Goal: Task Accomplishment & Management: Manage account settings

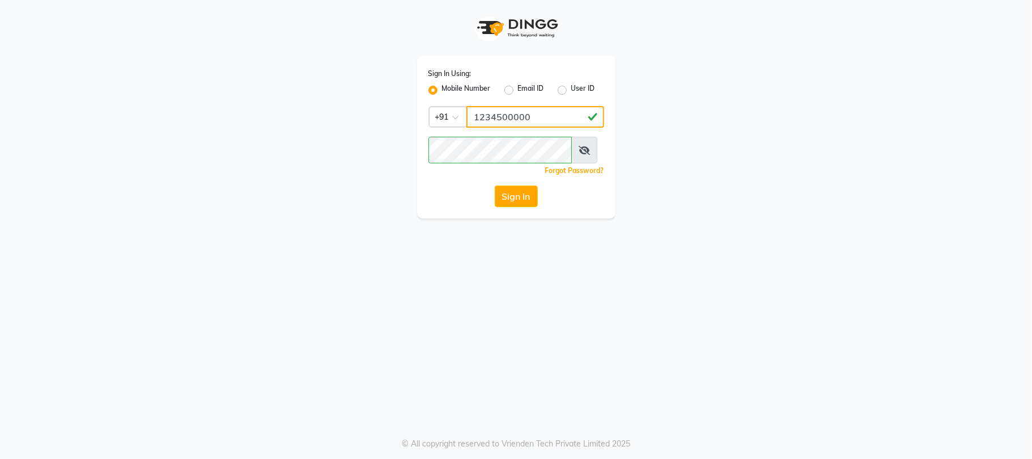
click at [558, 125] on input "1234500000" at bounding box center [535, 117] width 138 height 22
type input "7499913972"
click at [519, 207] on button "Sign In" at bounding box center [516, 196] width 43 height 22
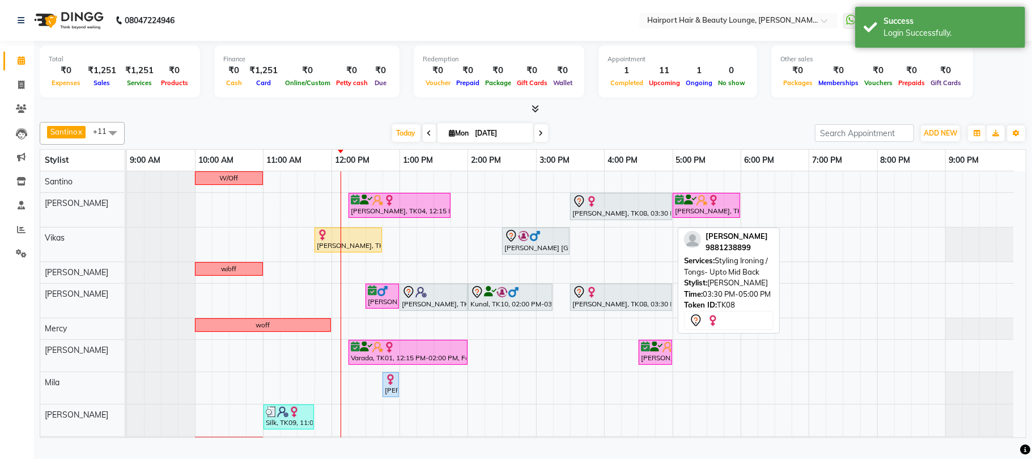
click at [651, 218] on div "[PERSON_NAME], TK08, 03:30 PM-05:00 PM, Styling Ironing / Tongs- Upto Mid Back" at bounding box center [621, 206] width 100 height 24
select select "7"
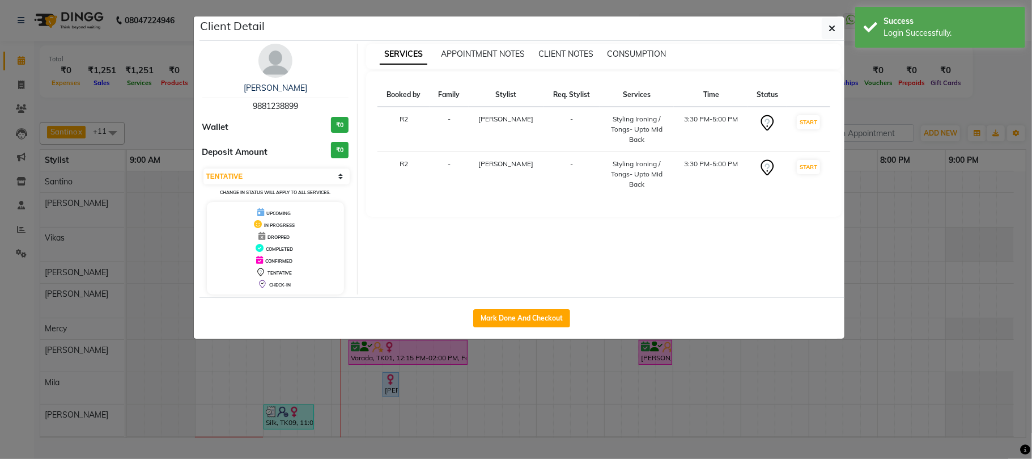
click at [655, 197] on td "Styling Ironing / Tongs- Upto Mid Back" at bounding box center [637, 174] width 75 height 45
click at [829, 30] on icon "button" at bounding box center [832, 28] width 7 height 9
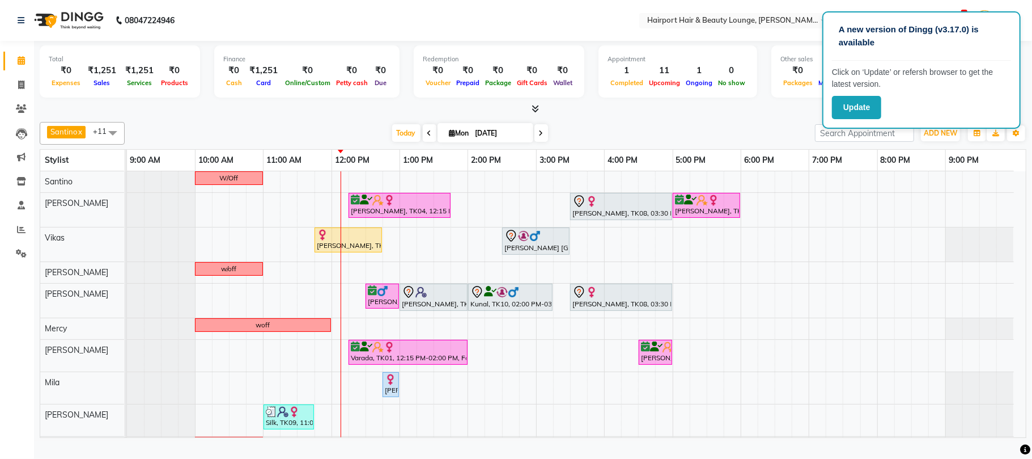
click at [539, 137] on icon at bounding box center [541, 133] width 5 height 7
type input "02-09-2025"
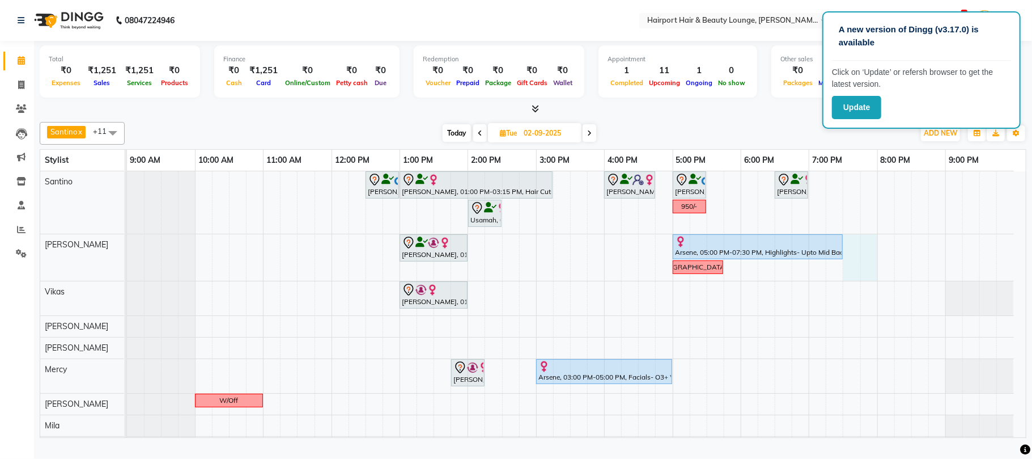
drag, startPoint x: 847, startPoint y: 281, endPoint x: 860, endPoint y: 279, distance: 13.8
click at [867, 279] on div "[PERSON_NAME], 12:30 PM-01:00 PM, Hair Cuts -Creative Expert ([DEMOGRAPHIC_DATA…" at bounding box center [576, 335] width 899 height 329
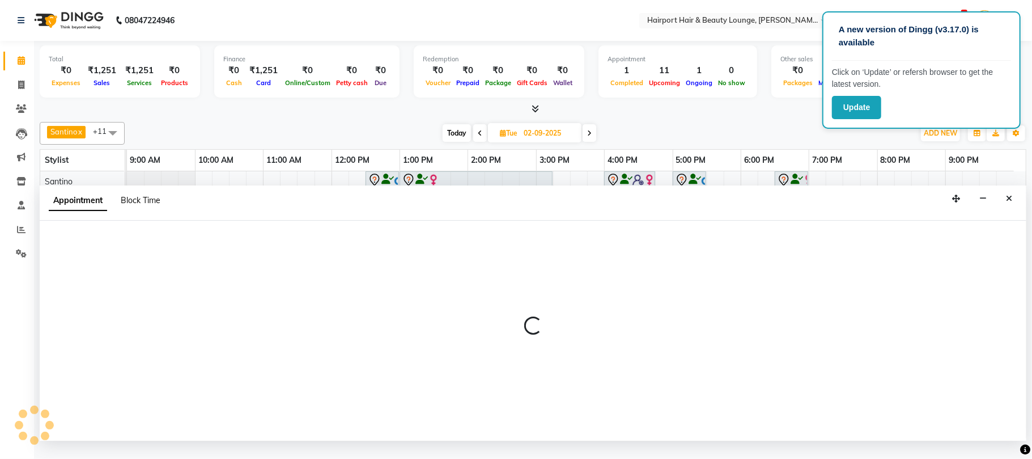
click at [160, 205] on span "Block Time" at bounding box center [141, 200] width 40 height 10
select select "9138"
select select "1170"
select select "1200"
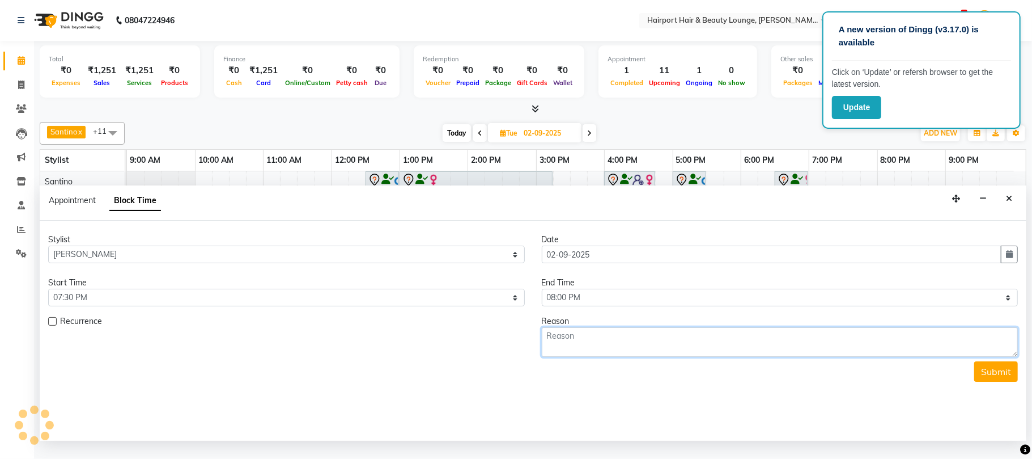
click at [637, 356] on textarea at bounding box center [780, 341] width 477 height 29
type textarea "done"
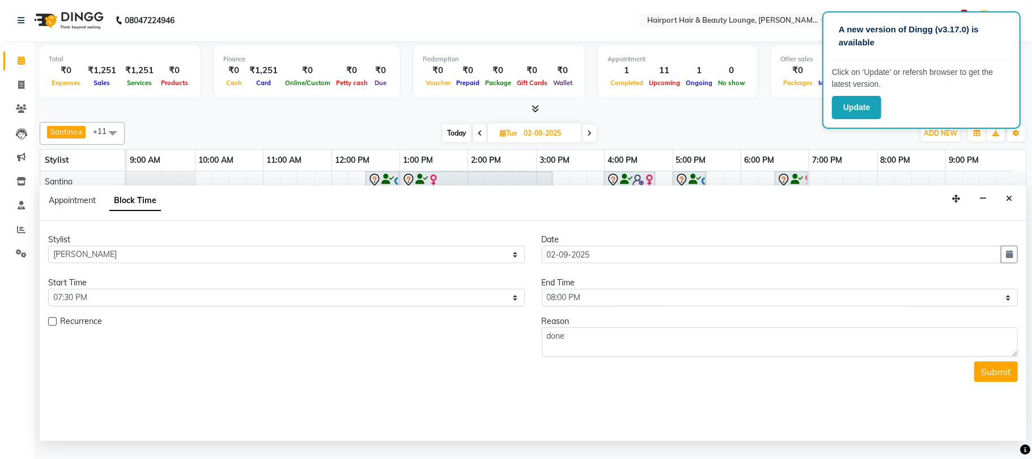
click at [977, 432] on div "Stylist Select [PERSON_NAME] [PERSON_NAME] [PERSON_NAME] [PERSON_NAME] [PERSON_…" at bounding box center [533, 330] width 987 height 220
click at [978, 381] on button "Submit" at bounding box center [996, 371] width 44 height 20
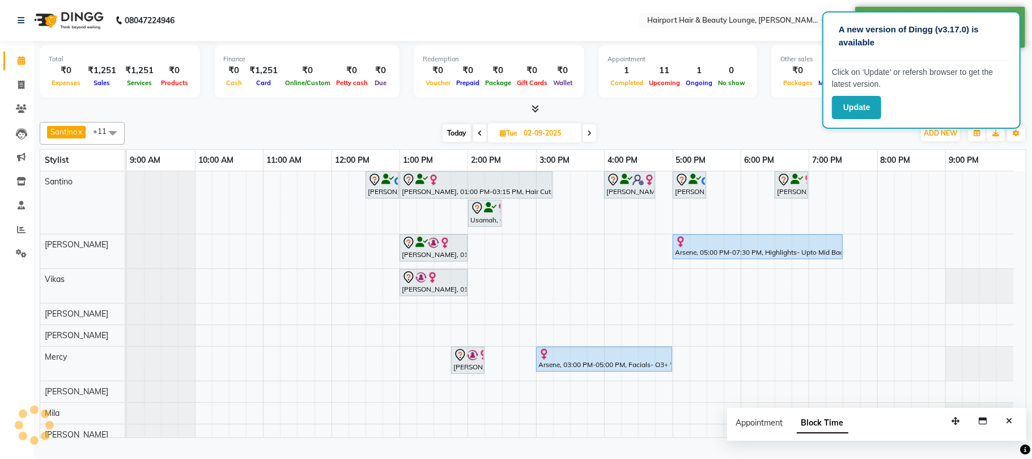
click at [476, 139] on span at bounding box center [480, 133] width 14 height 18
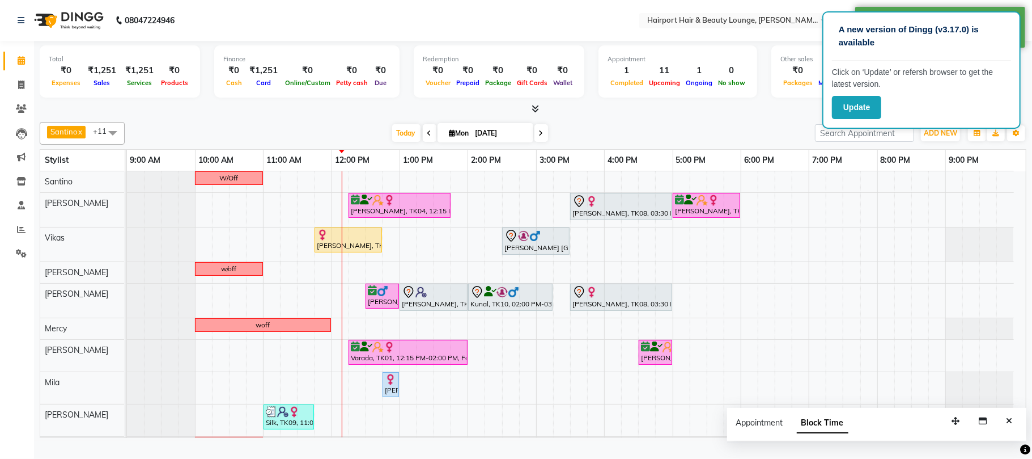
click at [539, 137] on icon at bounding box center [541, 133] width 5 height 7
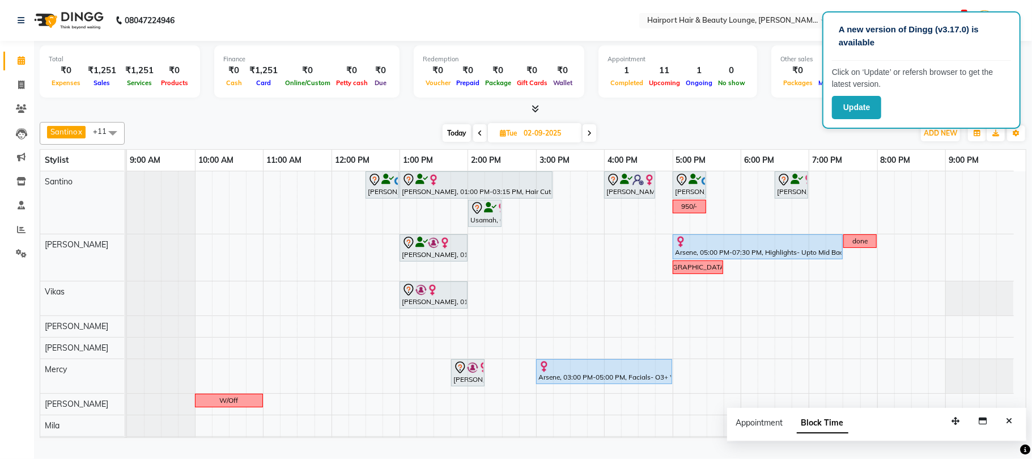
click at [595, 142] on span at bounding box center [590, 133] width 14 height 18
type input "[DATE]"
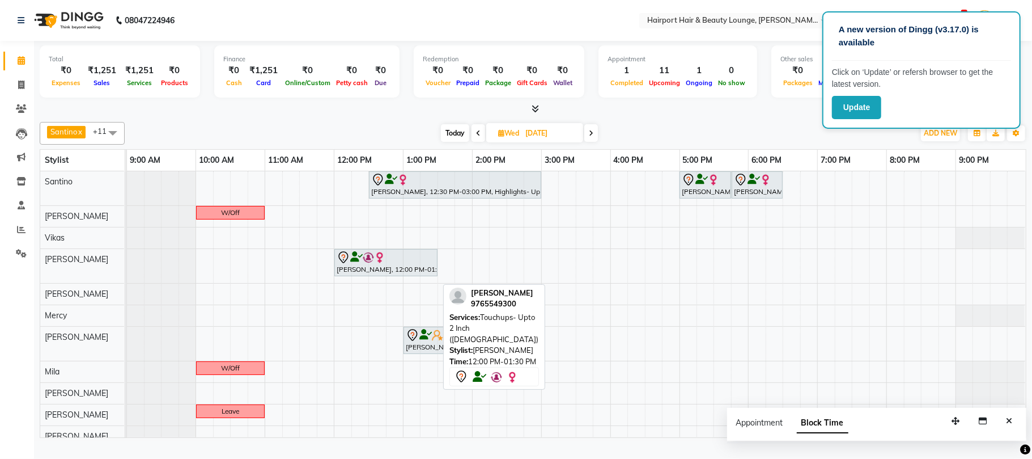
click at [422, 264] on div at bounding box center [386, 258] width 99 height 14
select select "7"
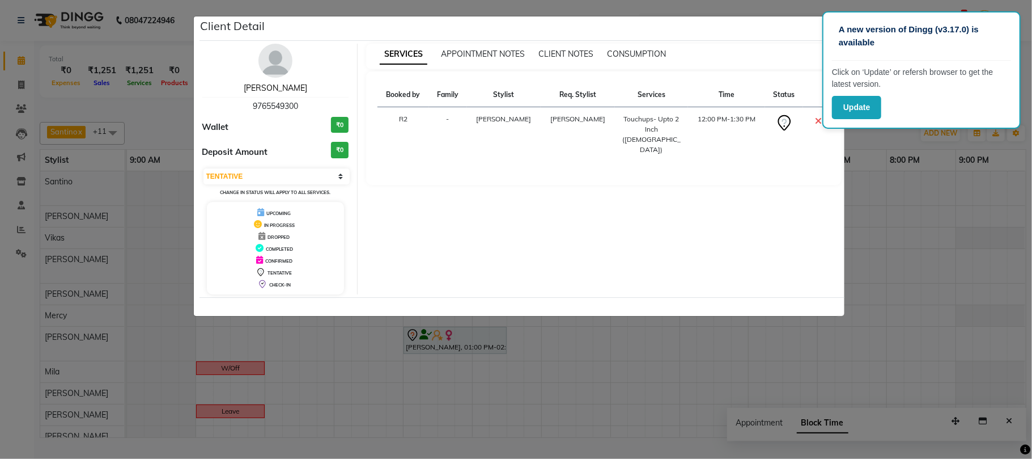
click at [280, 93] on link "[PERSON_NAME]" at bounding box center [275, 88] width 63 height 10
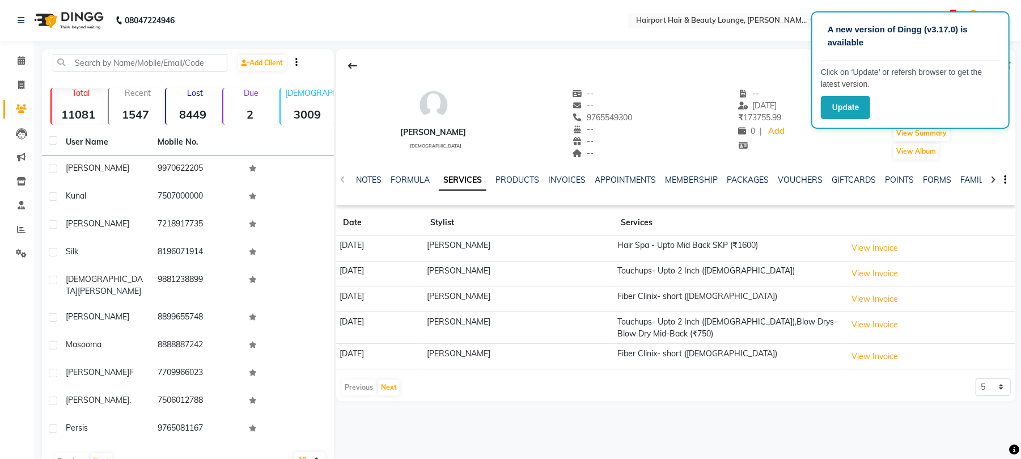
click at [78, 15] on img at bounding box center [68, 21] width 78 height 32
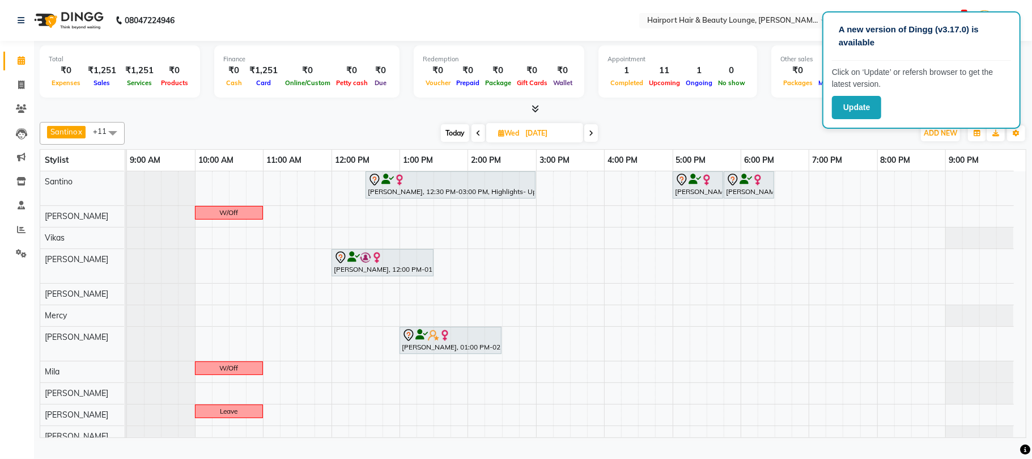
click at [698, 138] on div "[DATE] [DATE]" at bounding box center [519, 133] width 778 height 17
click at [592, 137] on icon at bounding box center [591, 133] width 5 height 7
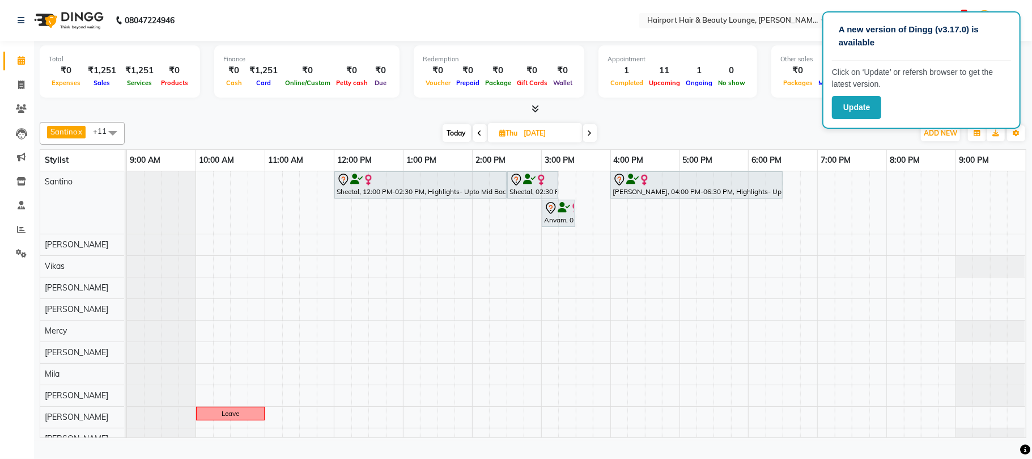
click at [758, 125] on div "Total ₹0 Expenses ₹1,251 Sales ₹1,251 Services ₹0 Products Finance ₹0 Cash ₹1,2…" at bounding box center [533, 241] width 998 height 400
click at [452, 142] on span "Today" at bounding box center [457, 133] width 28 height 18
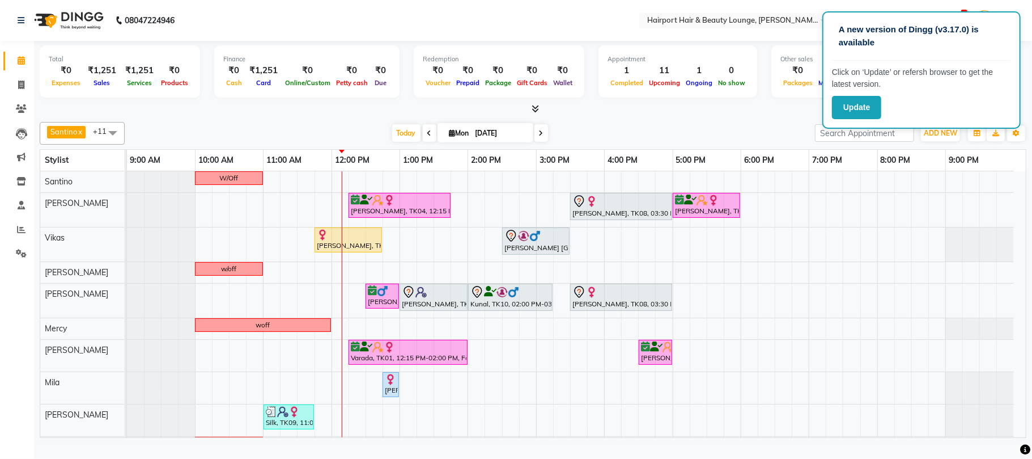
click at [534, 141] on span at bounding box center [541, 133] width 14 height 18
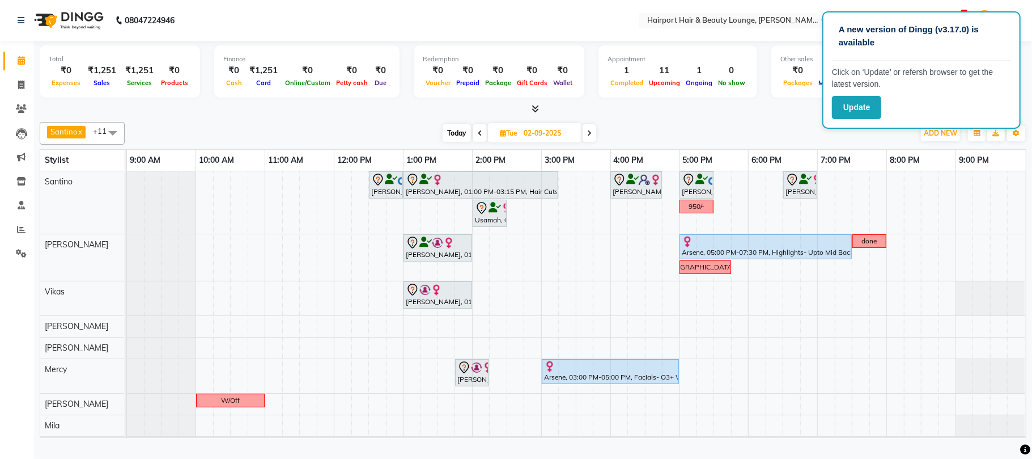
click at [592, 137] on icon at bounding box center [589, 133] width 5 height 7
type input "[DATE]"
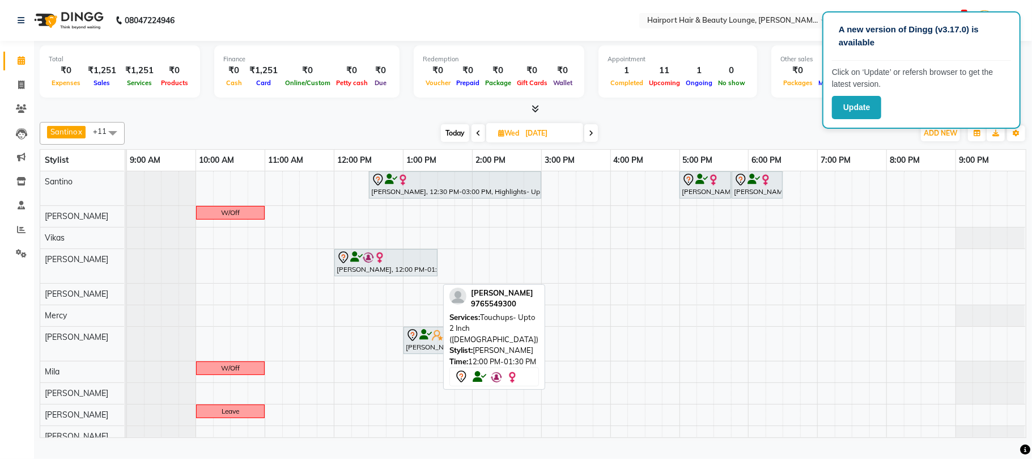
click at [410, 264] on div at bounding box center [386, 258] width 99 height 14
select select "7"
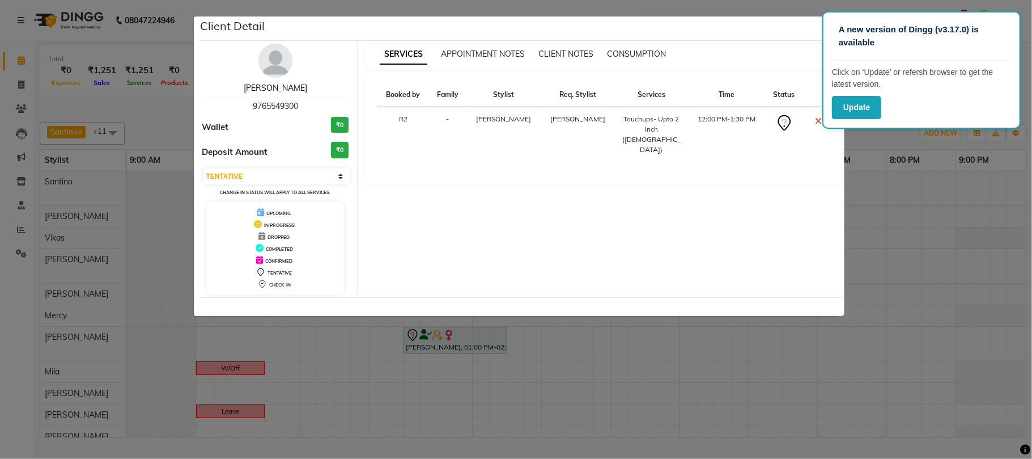
click at [284, 93] on link "[PERSON_NAME]" at bounding box center [275, 88] width 63 height 10
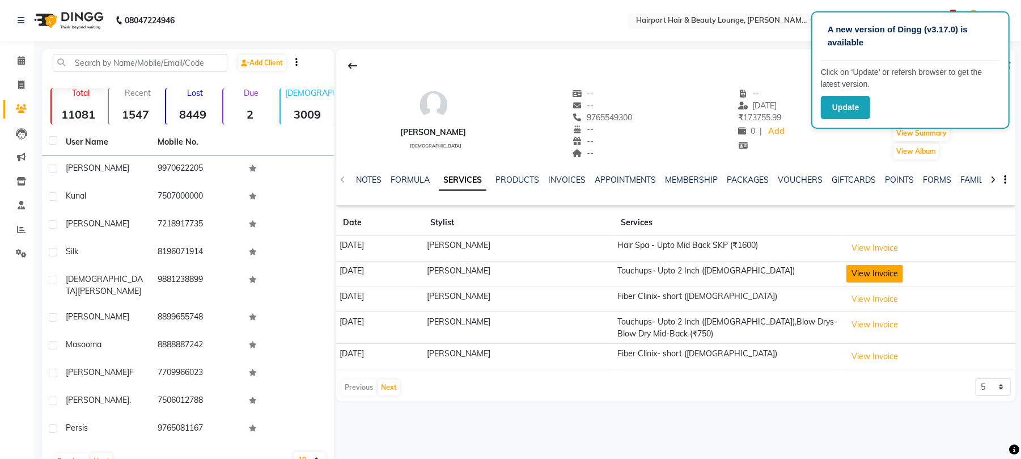
click at [861, 282] on button "View Invoice" at bounding box center [874, 274] width 57 height 18
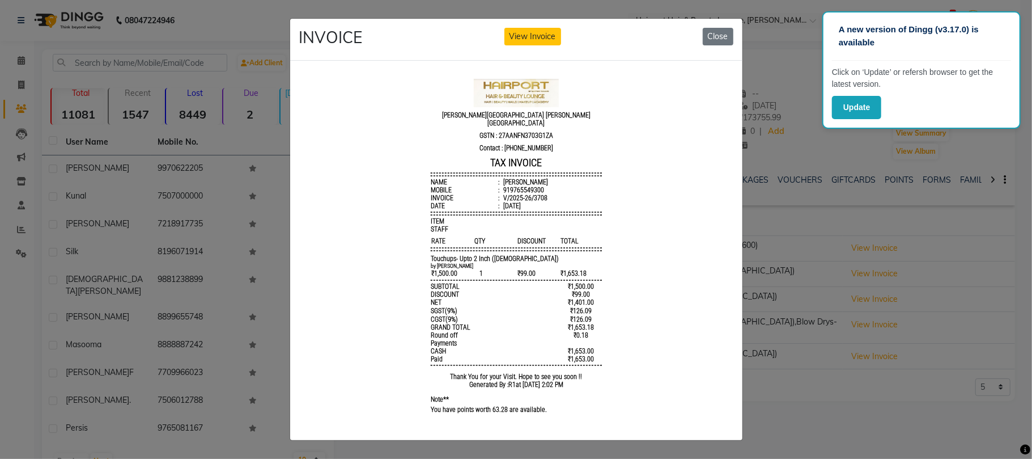
scroll to position [9, 0]
click at [703, 33] on button "Close" at bounding box center [718, 37] width 31 height 18
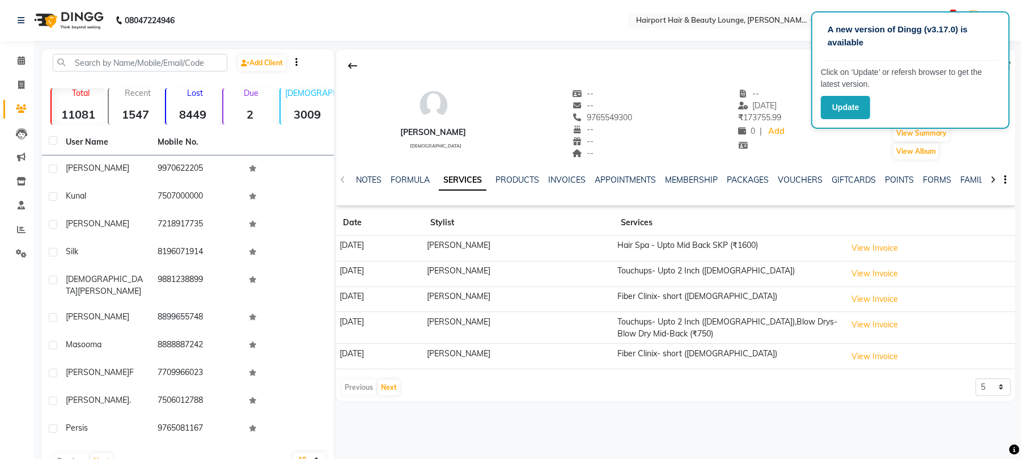
click at [78, 16] on img at bounding box center [68, 21] width 78 height 32
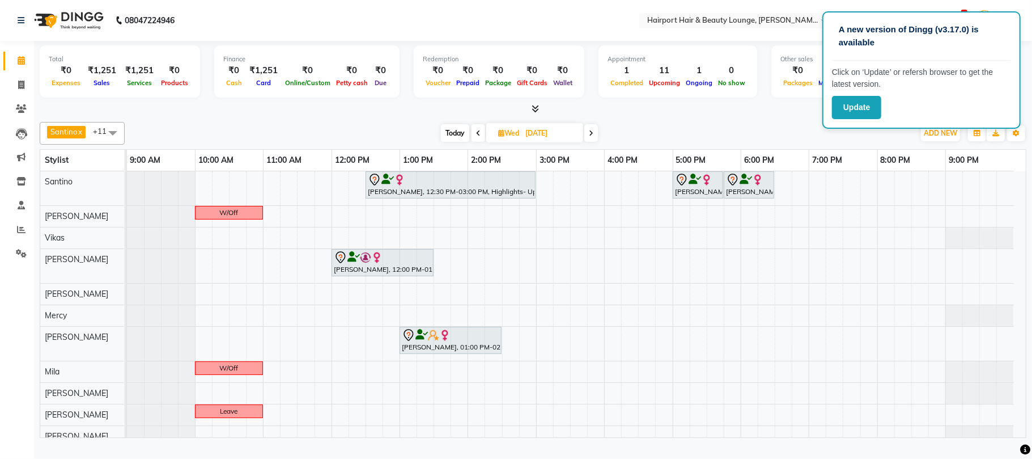
click at [572, 142] on input "[DATE]" at bounding box center [550, 133] width 57 height 17
select select "9"
select select "2025"
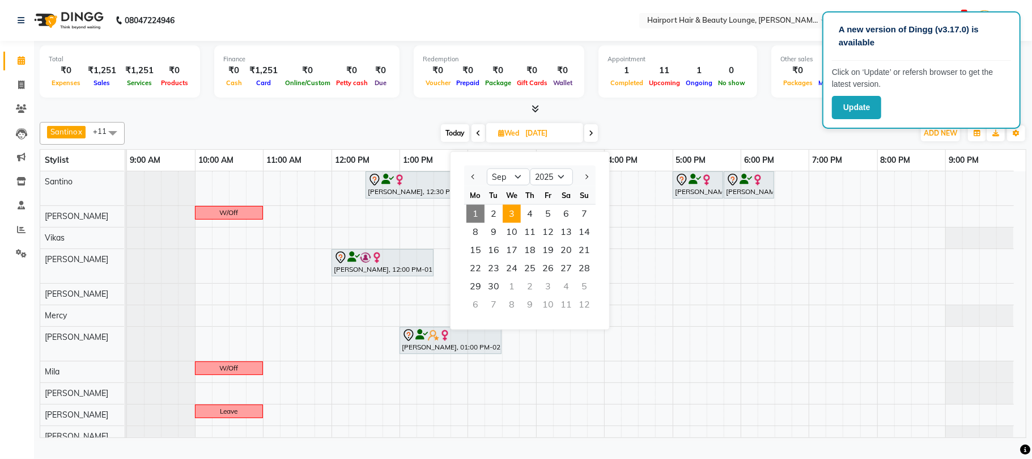
click at [673, 126] on div "Santino x Anandita x Vikas x [PERSON_NAME] [PERSON_NAME] x Mercy x [PERSON_NAME…" at bounding box center [533, 277] width 987 height 320
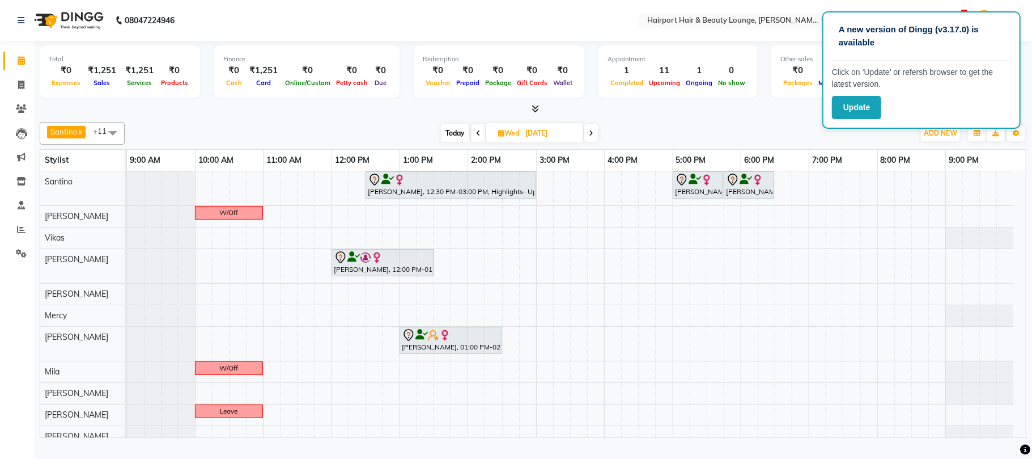
click at [593, 137] on icon at bounding box center [591, 133] width 5 height 7
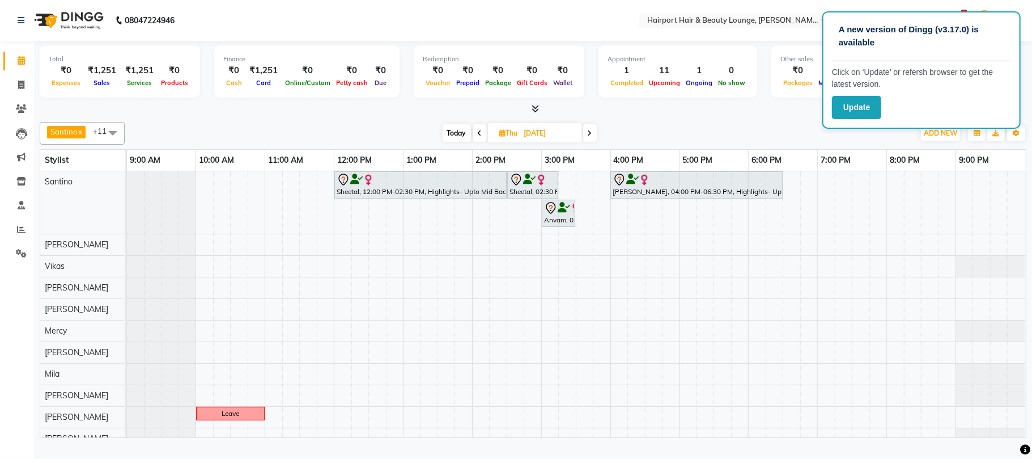
click at [592, 137] on icon at bounding box center [590, 133] width 5 height 7
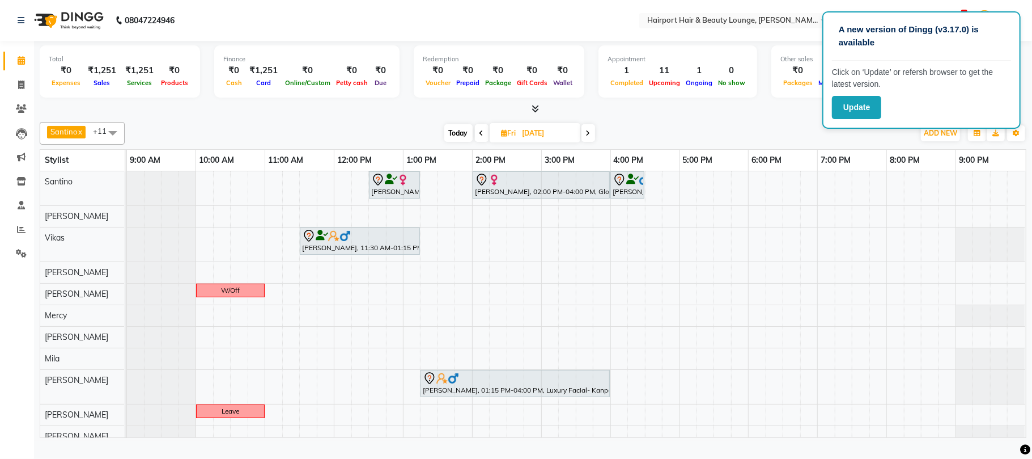
click at [593, 142] on span at bounding box center [589, 133] width 14 height 18
type input "[DATE]"
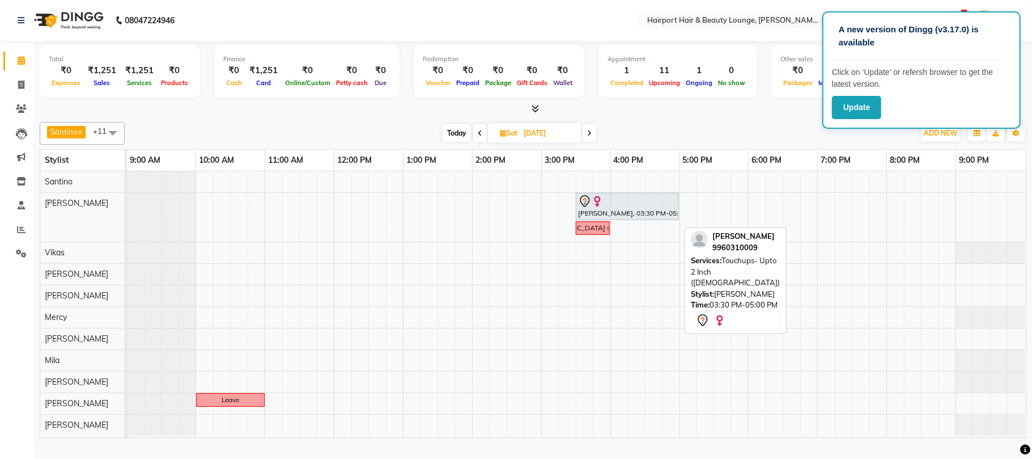
click at [609, 218] on div "[PERSON_NAME], 03:30 PM-05:00 PM, Touchups- Upto 2 Inch ([DEMOGRAPHIC_DATA])" at bounding box center [627, 206] width 101 height 24
select select "7"
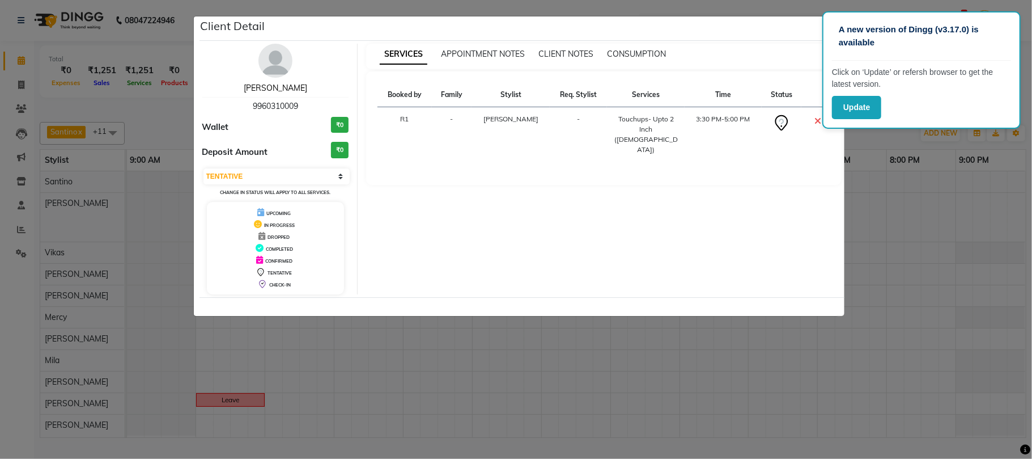
click at [303, 93] on link "[PERSON_NAME]" at bounding box center [275, 88] width 63 height 10
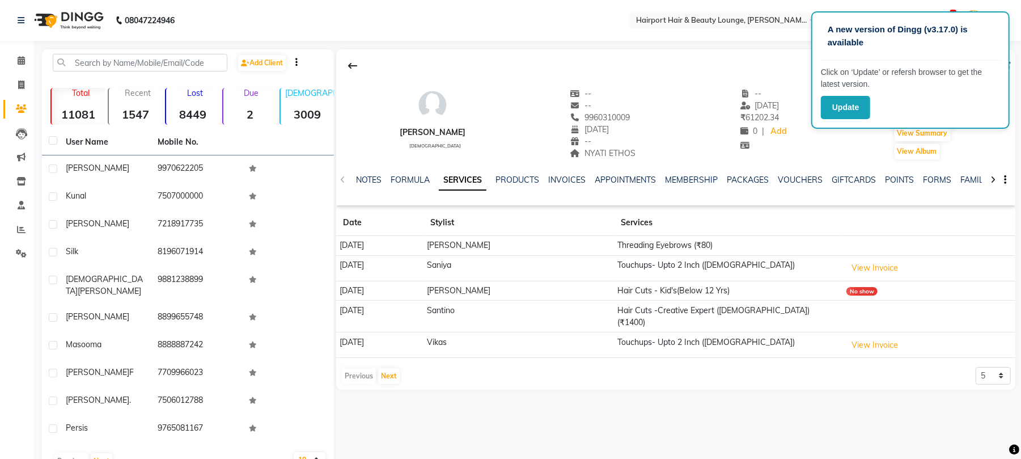
click at [63, 19] on img at bounding box center [68, 21] width 78 height 32
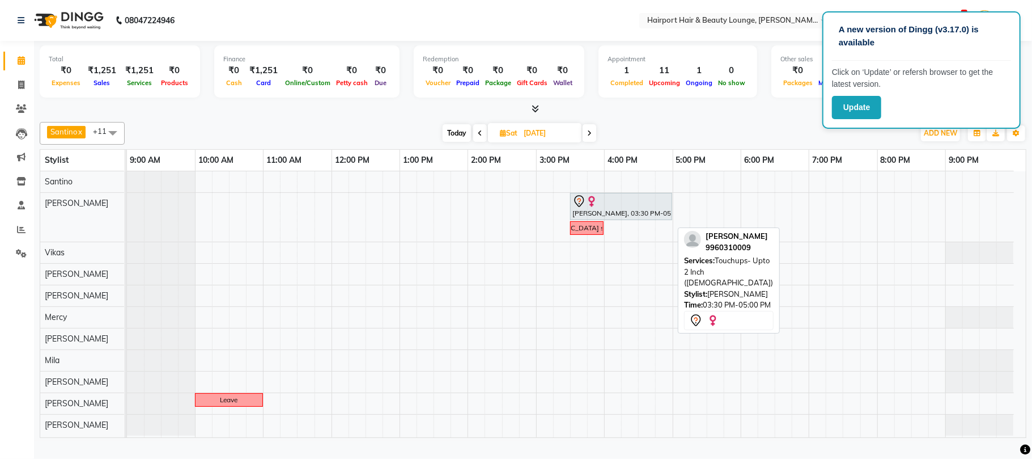
click at [617, 208] on div at bounding box center [620, 201] width 97 height 14
select select "7"
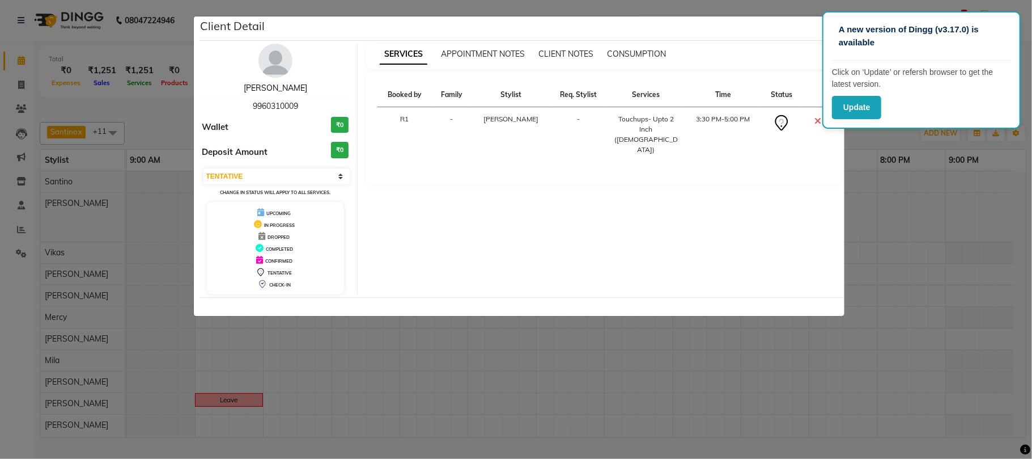
click at [306, 93] on link "[PERSON_NAME]" at bounding box center [275, 88] width 63 height 10
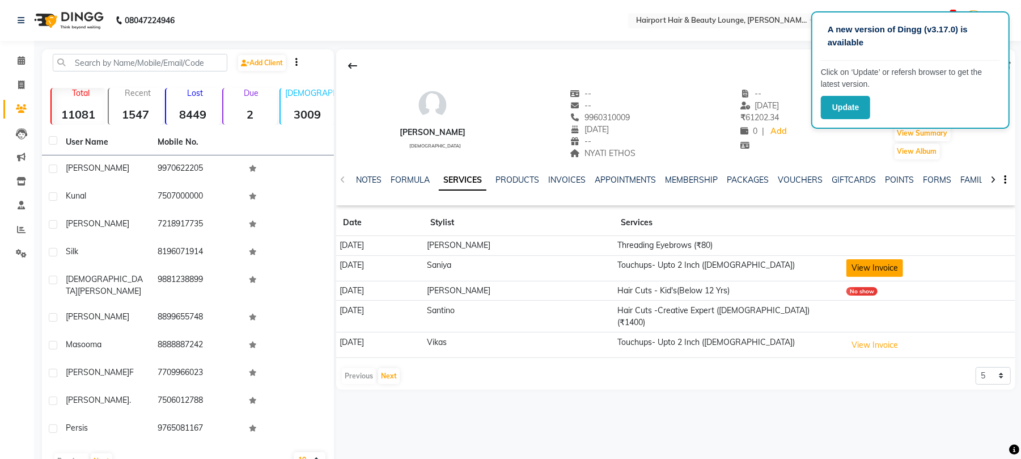
click at [846, 277] on button "View Invoice" at bounding box center [874, 268] width 57 height 18
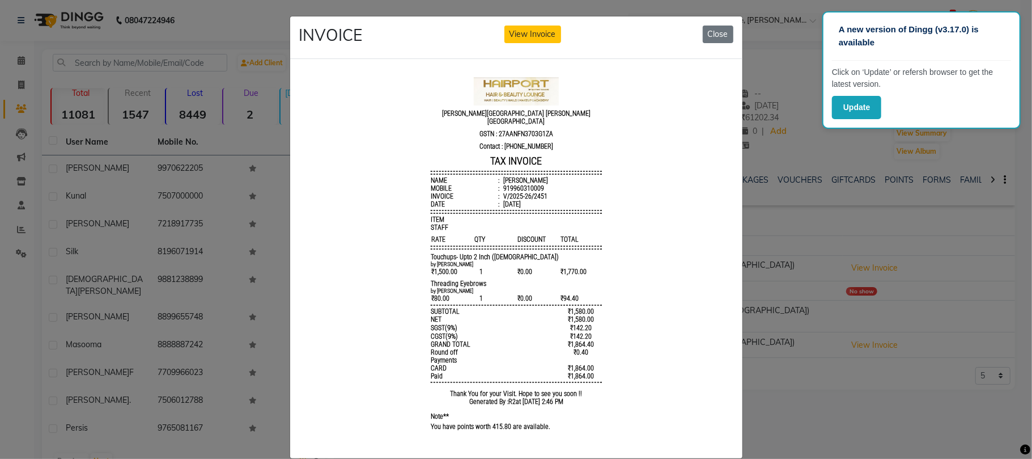
click at [698, 59] on div "INVOICE View Invoice Close" at bounding box center [516, 37] width 452 height 43
click at [703, 43] on button "Close" at bounding box center [718, 35] width 31 height 18
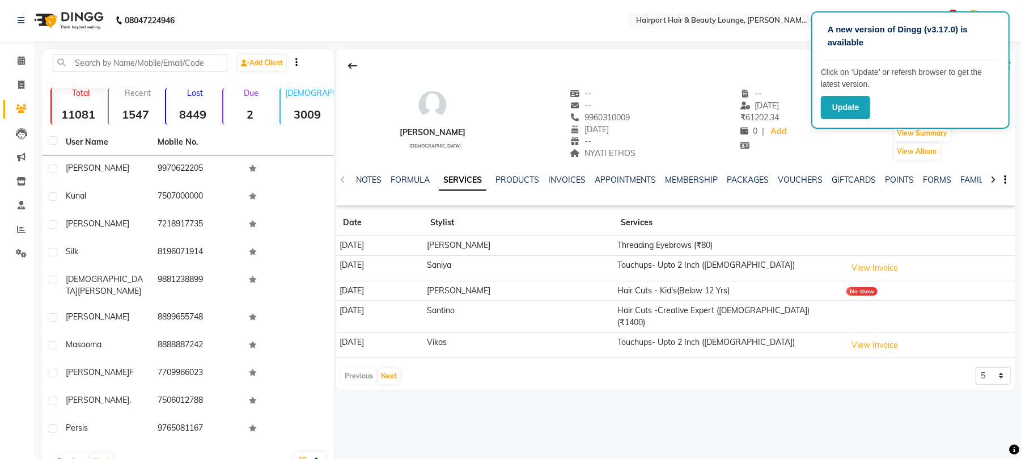
click at [79, 20] on img at bounding box center [68, 21] width 78 height 32
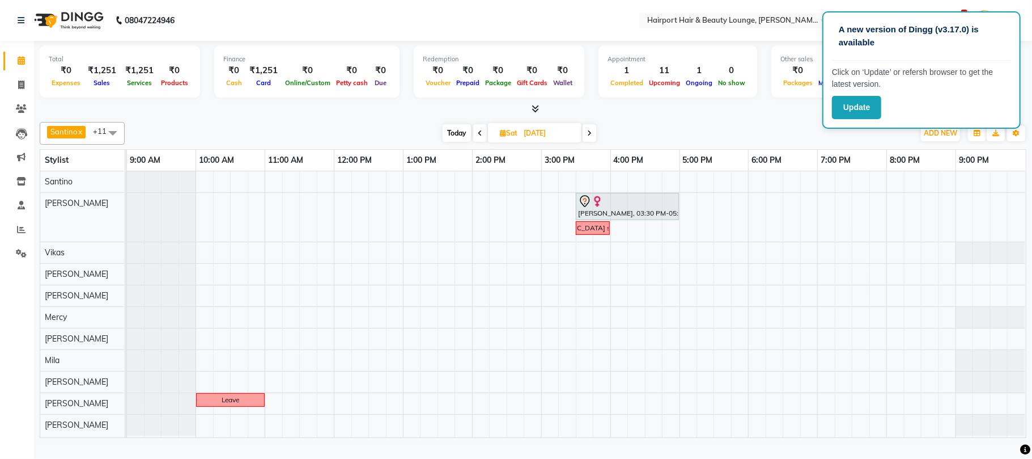
click at [586, 142] on span at bounding box center [590, 133] width 14 height 18
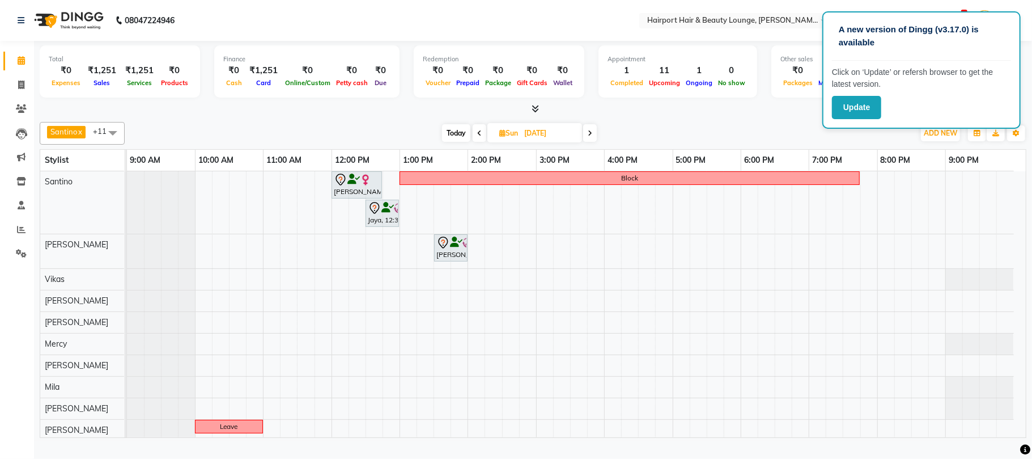
click at [585, 142] on span at bounding box center [590, 133] width 14 height 18
type input "[DATE]"
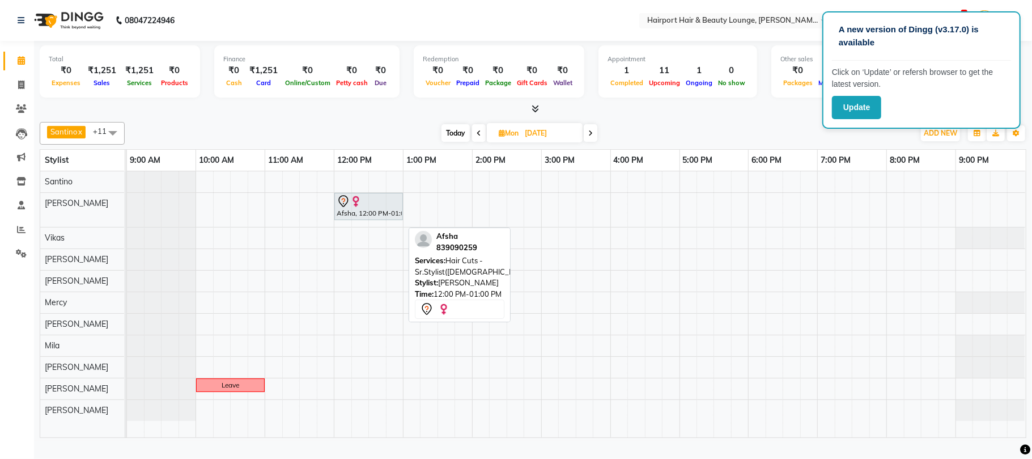
click at [383, 208] on div at bounding box center [369, 201] width 64 height 14
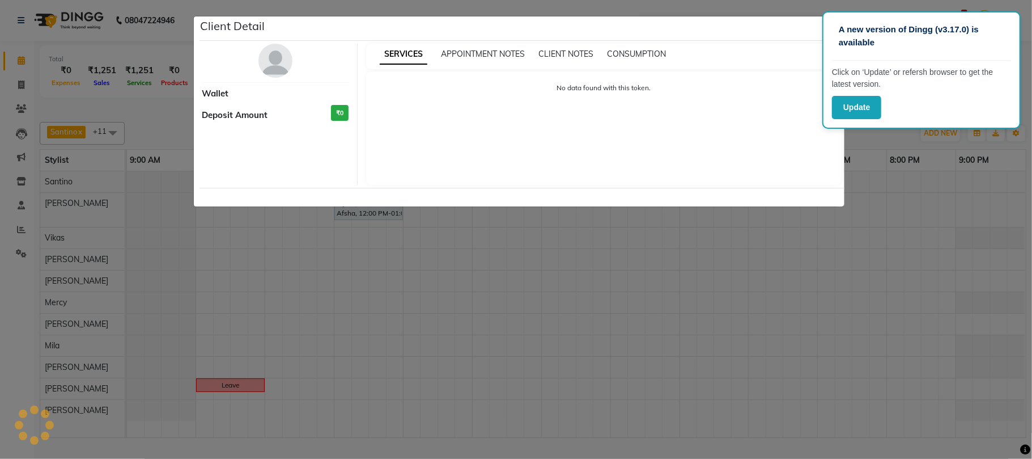
select select "7"
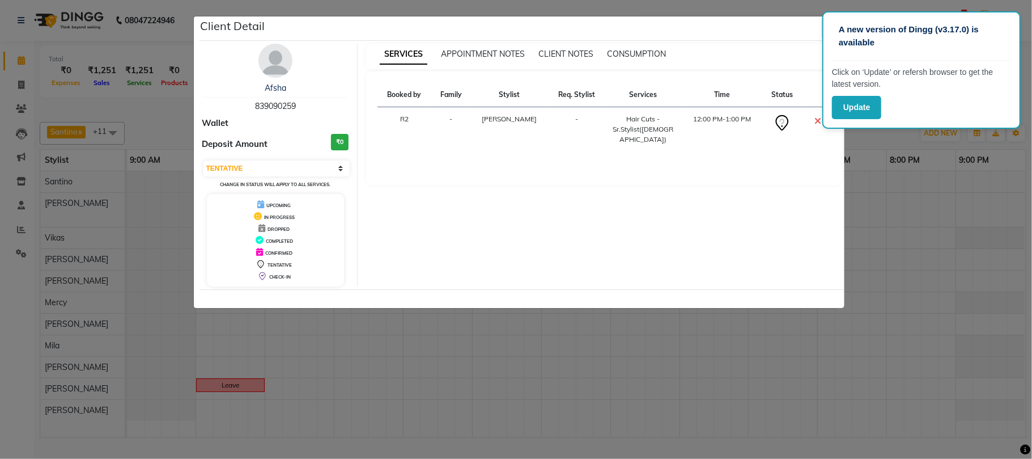
click at [822, 34] on button "button" at bounding box center [833, 29] width 22 height 22
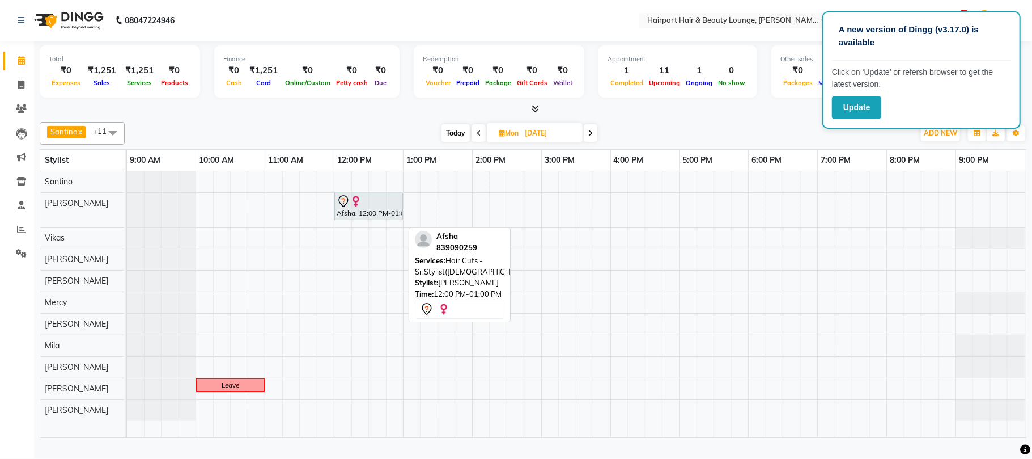
click at [374, 208] on div at bounding box center [369, 201] width 64 height 14
select select "7"
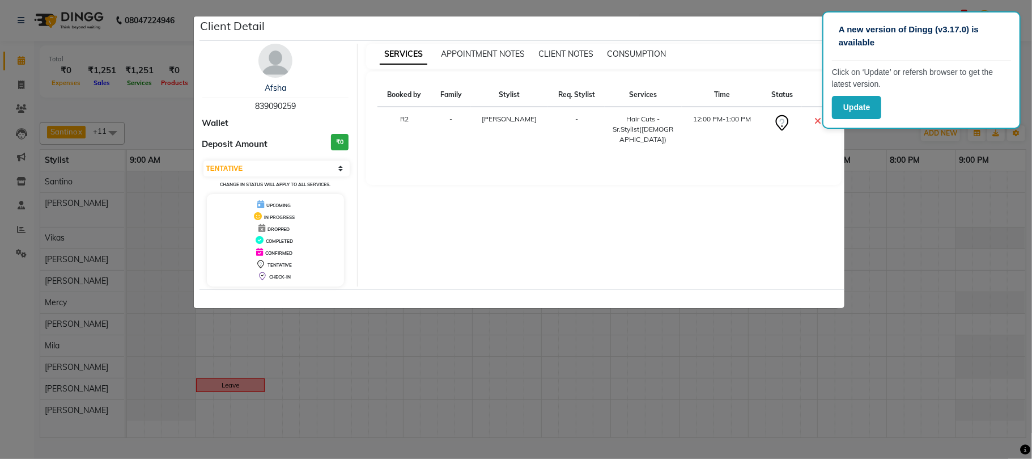
click at [261, 94] on div "Afsha" at bounding box center [275, 88] width 147 height 12
click at [269, 93] on link "Afsha" at bounding box center [276, 88] width 22 height 10
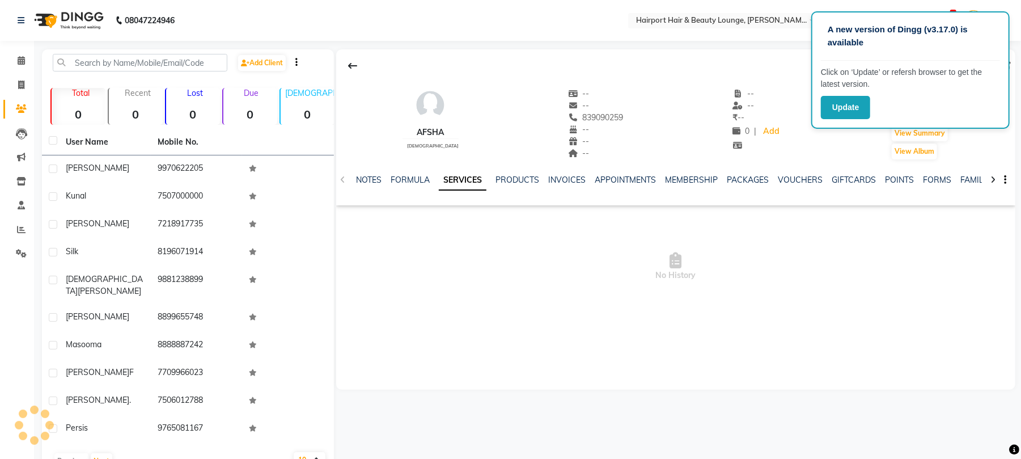
click at [94, 25] on img at bounding box center [68, 21] width 78 height 32
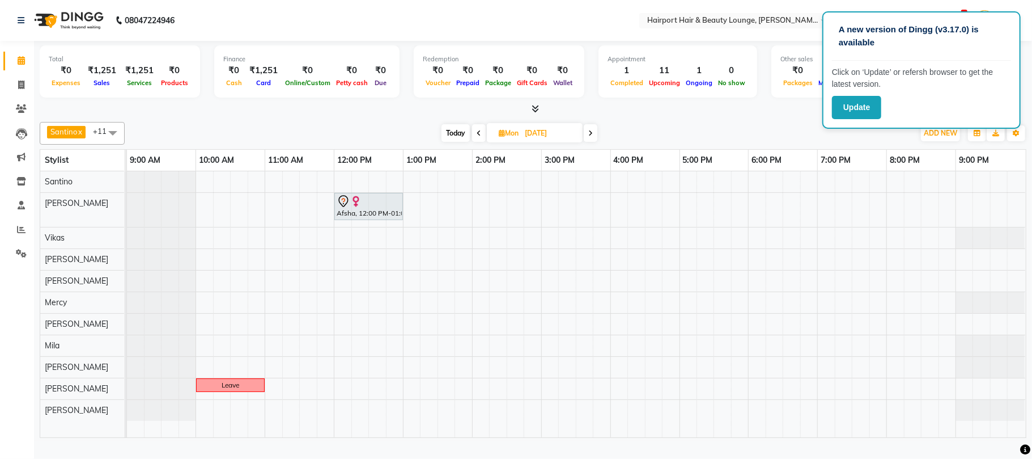
click at [597, 142] on span at bounding box center [591, 133] width 14 height 18
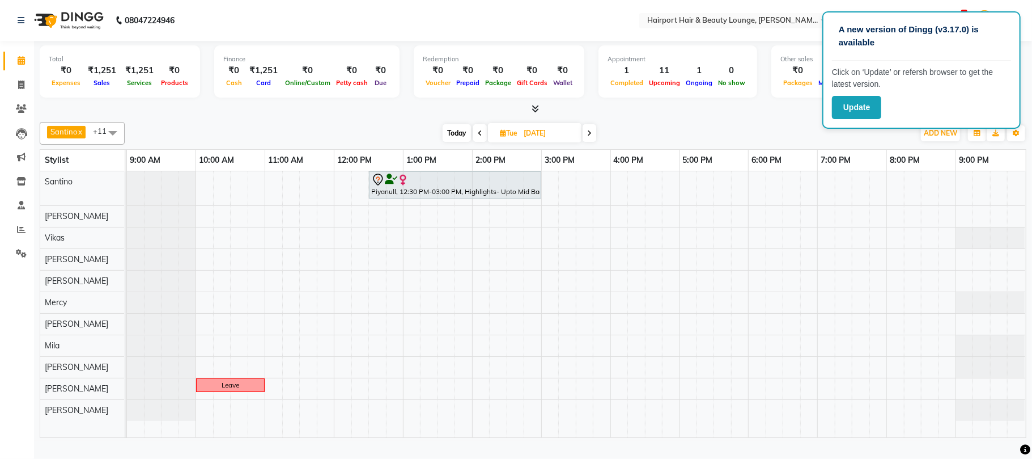
click at [587, 142] on span at bounding box center [590, 133] width 14 height 18
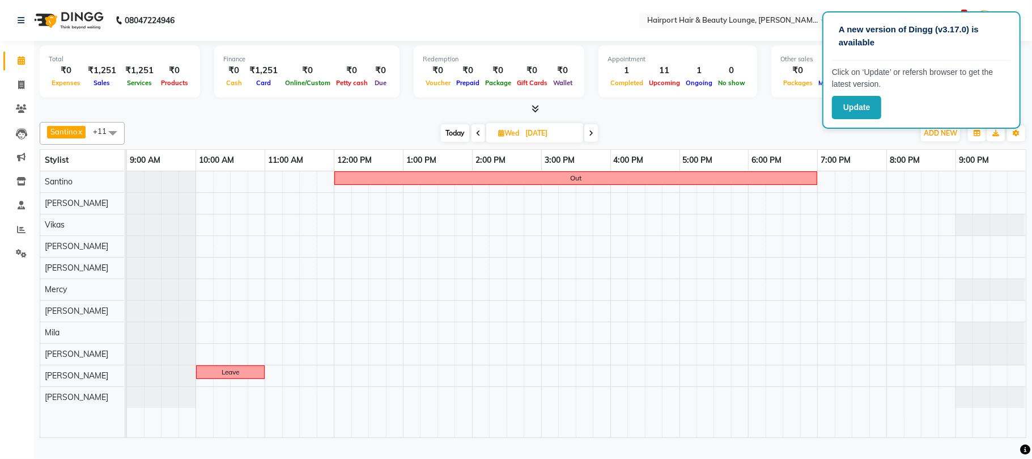
click at [461, 142] on span "Today" at bounding box center [455, 133] width 28 height 18
type input "[DATE]"
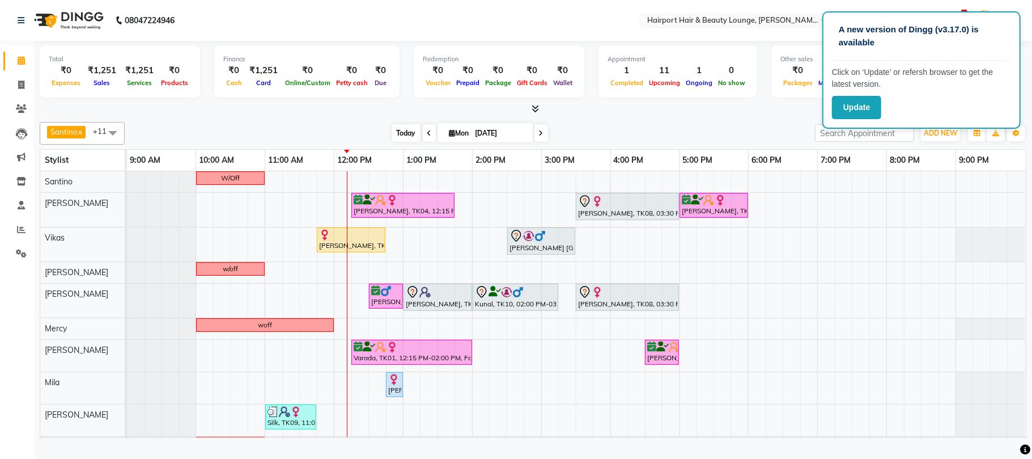
click at [399, 142] on span "Today" at bounding box center [406, 133] width 28 height 18
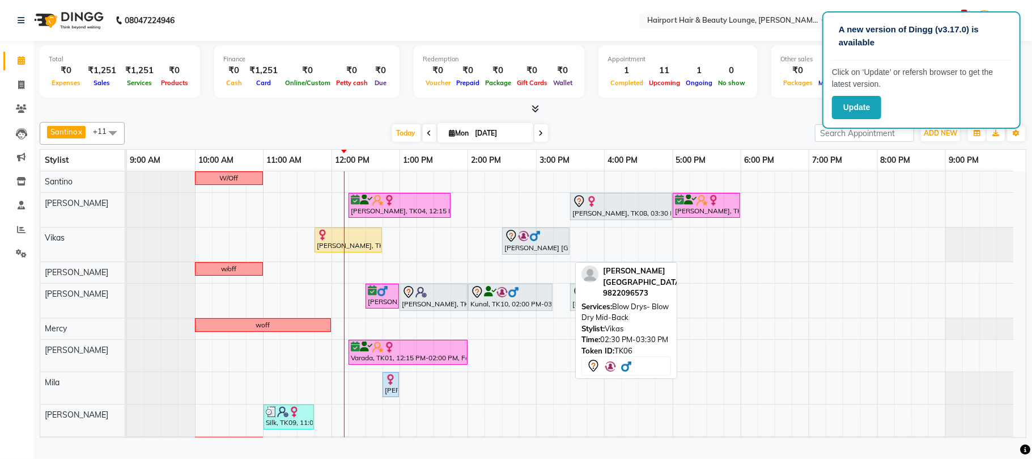
click at [561, 243] on div at bounding box center [535, 236] width 63 height 14
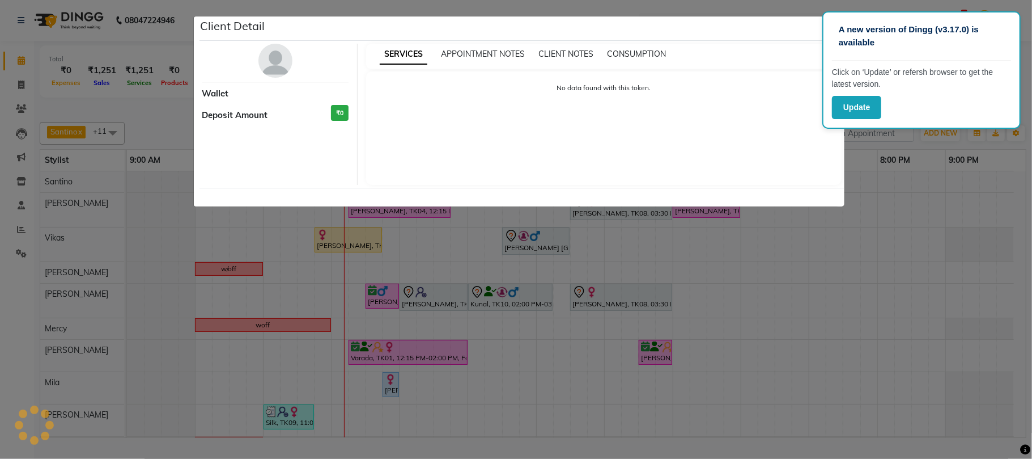
select select "7"
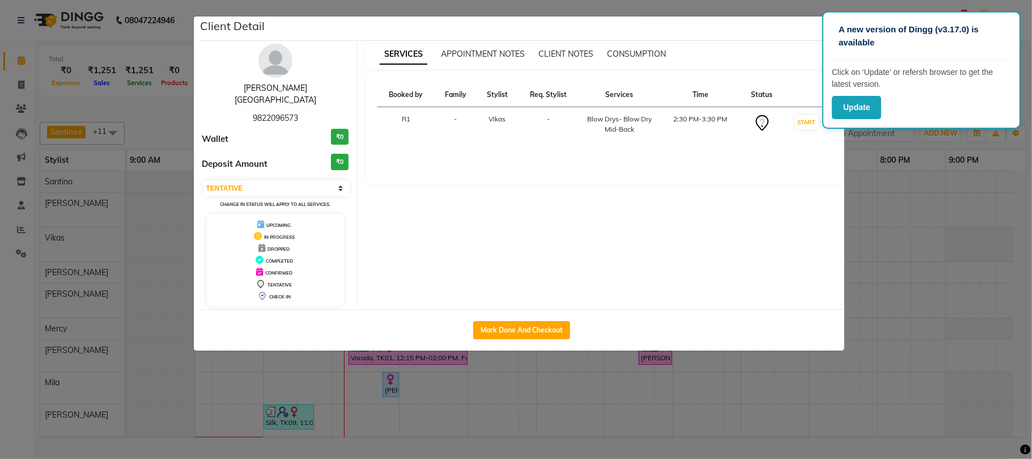
click at [291, 98] on link "[PERSON_NAME] [GEOGRAPHIC_DATA]" at bounding box center [276, 94] width 82 height 22
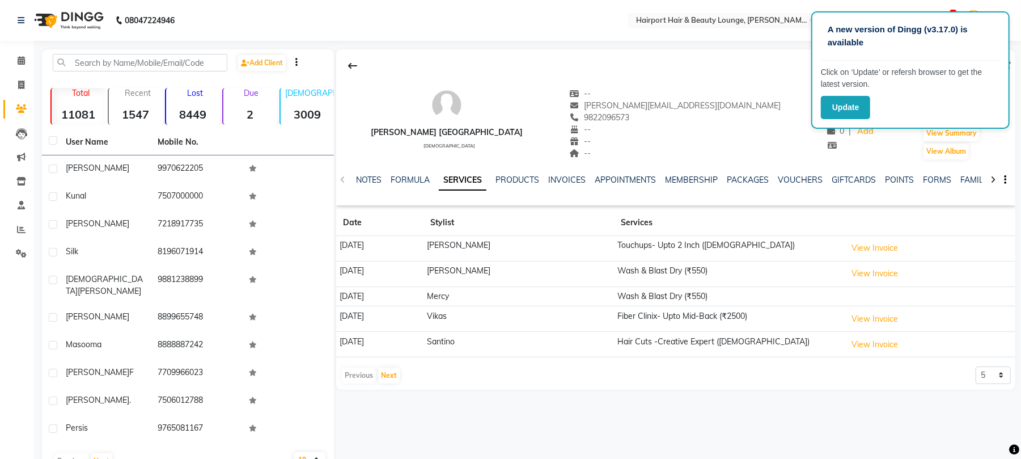
click at [100, 14] on img at bounding box center [68, 21] width 78 height 32
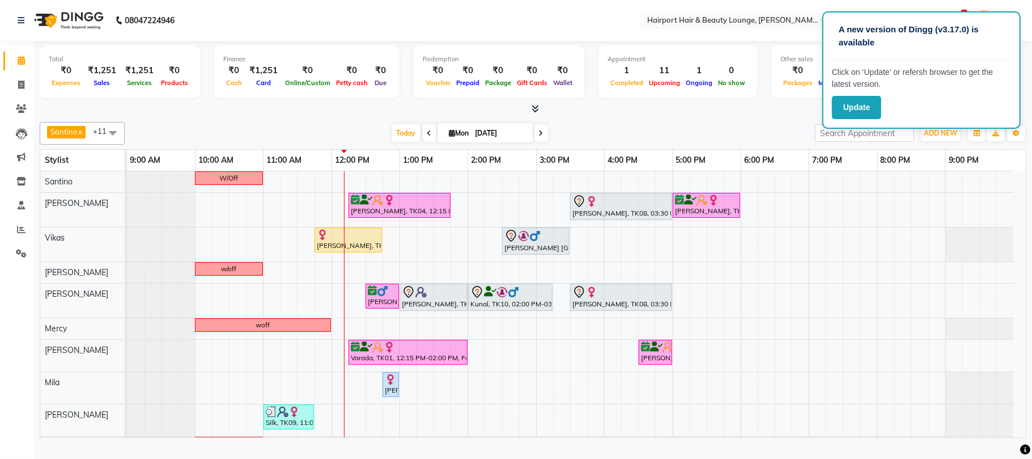
click at [539, 137] on icon at bounding box center [541, 133] width 5 height 7
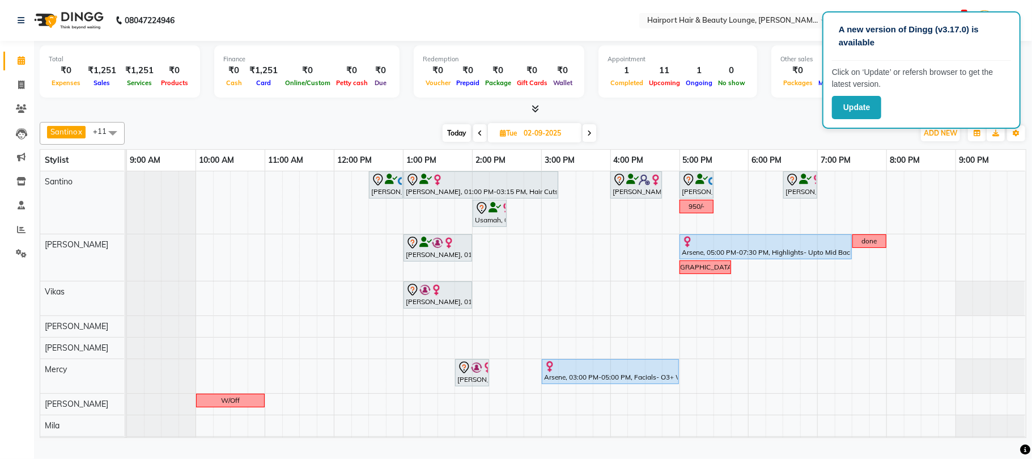
click at [454, 142] on span "Today" at bounding box center [457, 133] width 28 height 18
type input "[DATE]"
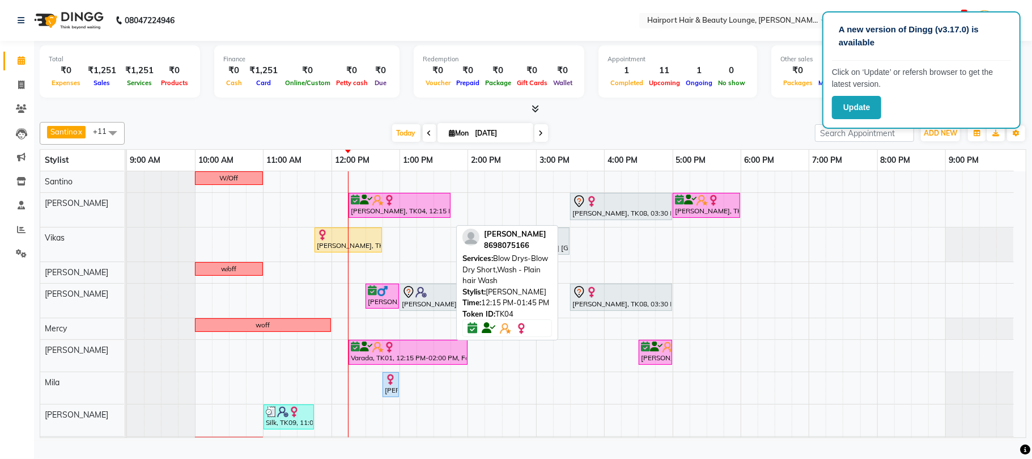
click at [428, 206] on div at bounding box center [399, 199] width 97 height 11
select select "6"
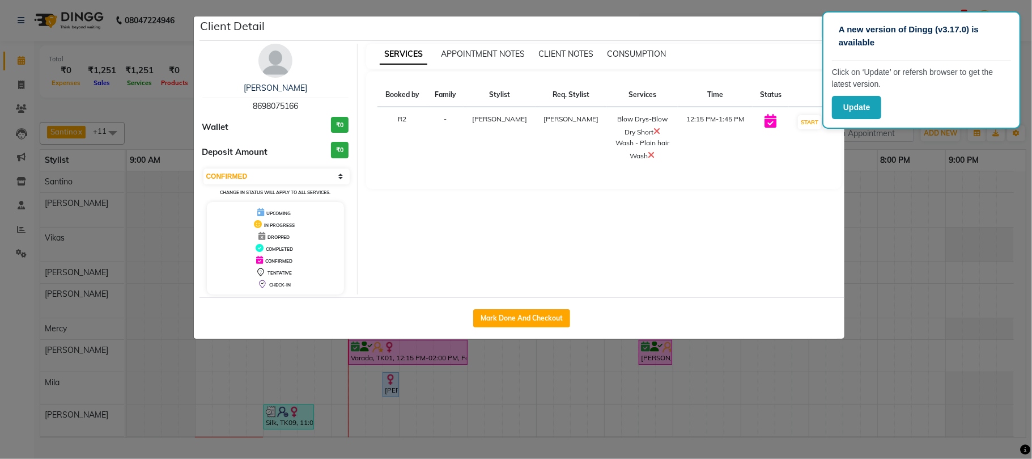
click at [822, 39] on button "button" at bounding box center [833, 29] width 22 height 22
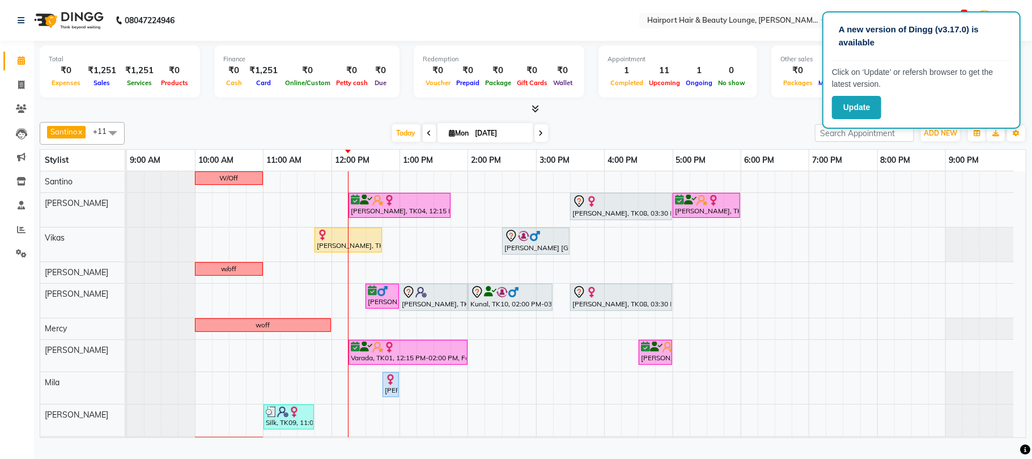
click at [670, 128] on div "[PERSON_NAME] x Vikas x [PERSON_NAME] [PERSON_NAME] x Mercy x [PERSON_NAME] x M…" at bounding box center [533, 277] width 987 height 320
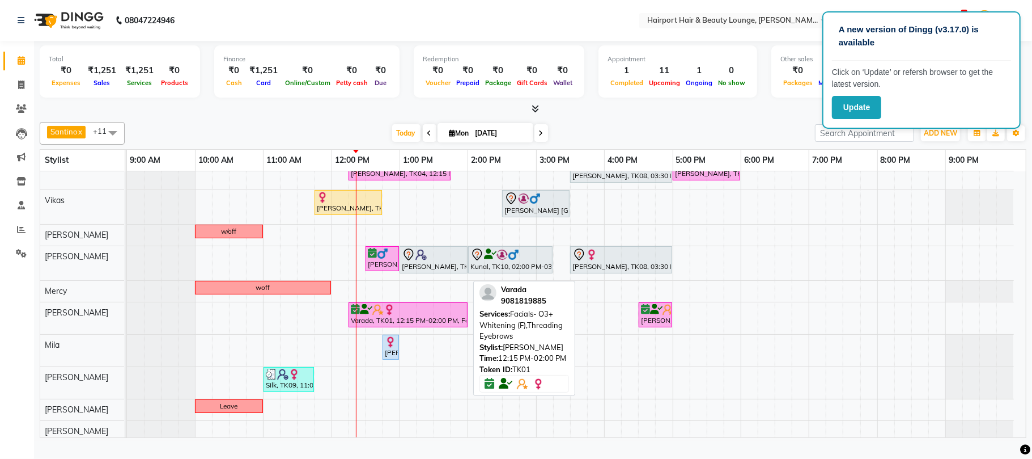
scroll to position [44, 0]
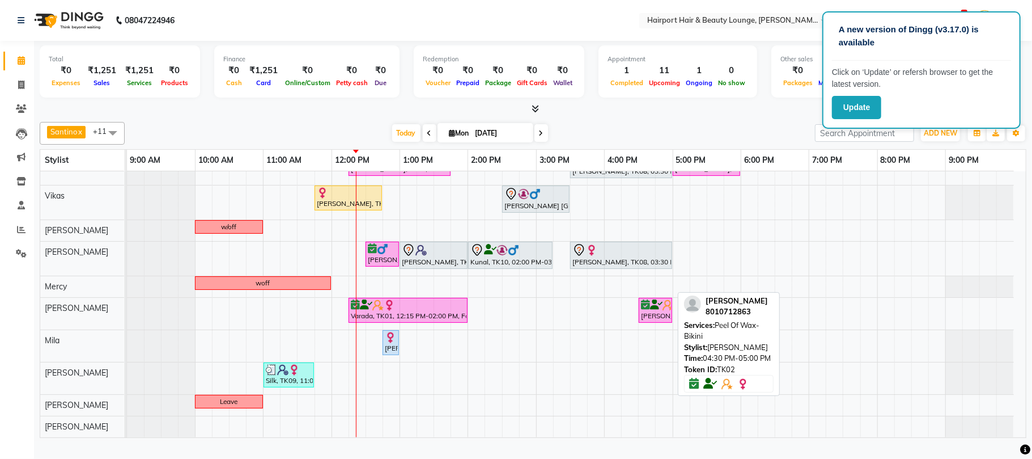
click at [667, 311] on img at bounding box center [668, 304] width 11 height 11
select select "6"
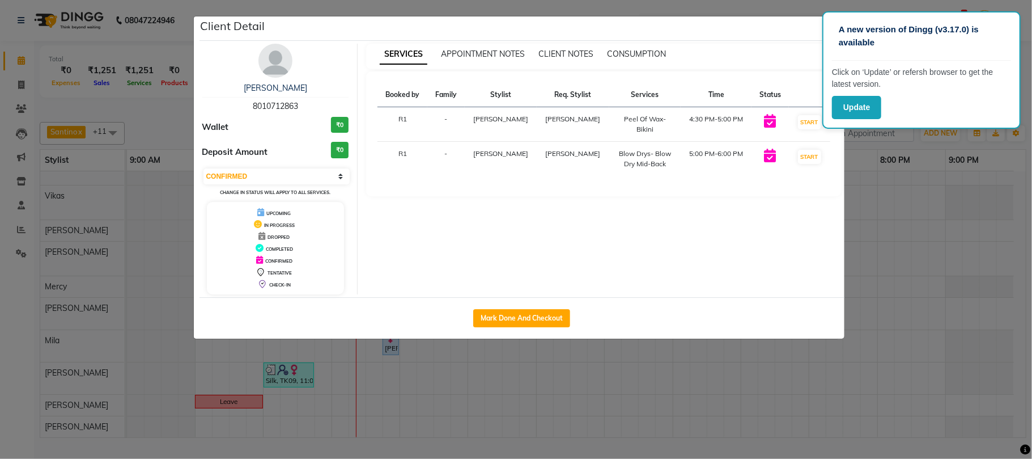
click at [955, 257] on ngb-modal-window "Client Detail [PERSON_NAME] 8010712863 Wallet ₹0 Deposit Amount ₹0 Select IN SE…" at bounding box center [516, 229] width 1032 height 459
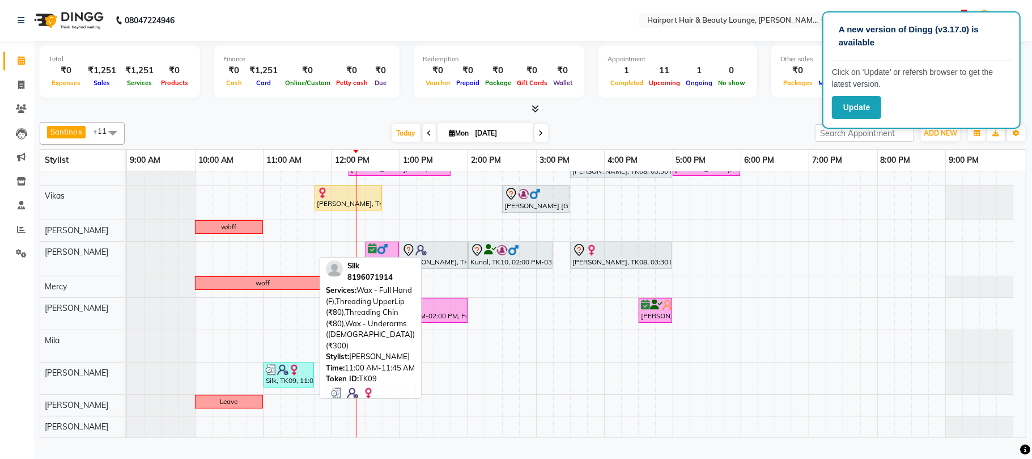
click at [290, 385] on div "Silk, TK09, 11:00 AM-11:45 AM, Wax - Full Hand (F),Threading UpperLip (₹80),Thr…" at bounding box center [289, 375] width 48 height 22
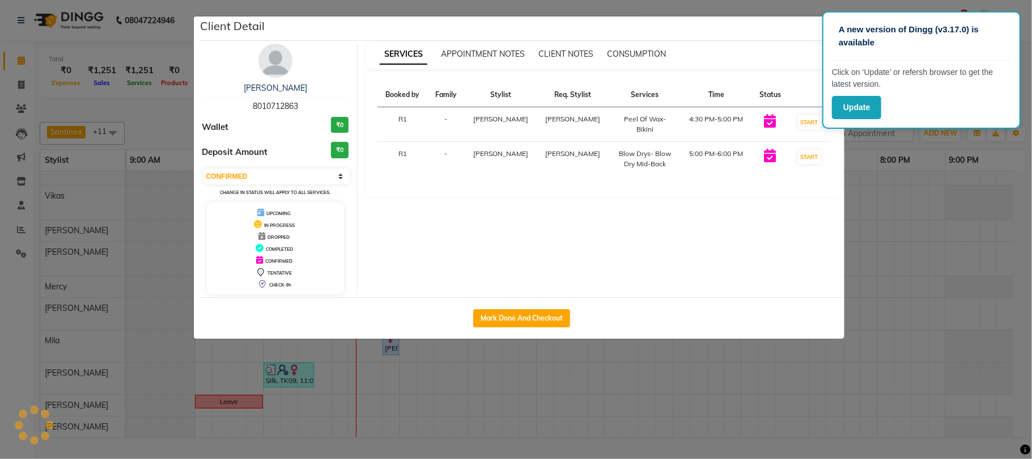
select select "3"
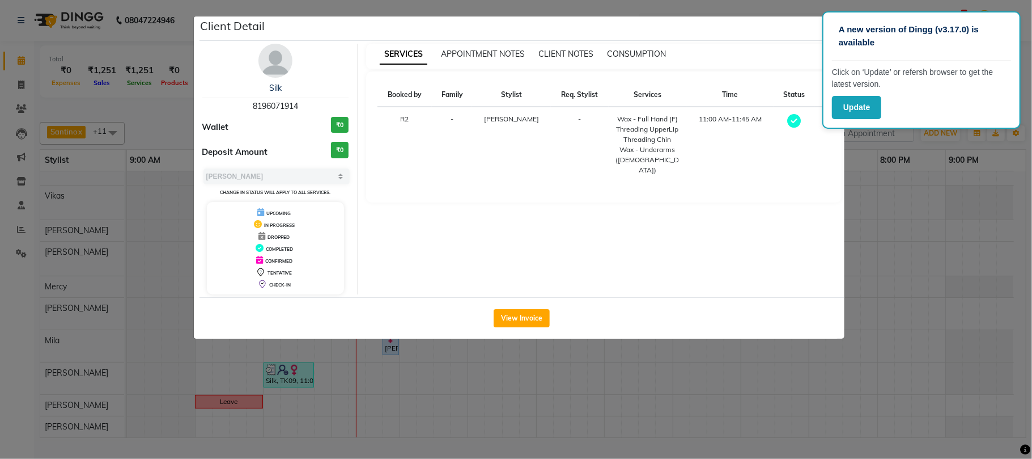
click at [940, 223] on ngb-modal-window "Client Detail Silk 8196071914 Wallet ₹0 Deposit Amount ₹0 Select MARK DONE UPCO…" at bounding box center [516, 229] width 1032 height 459
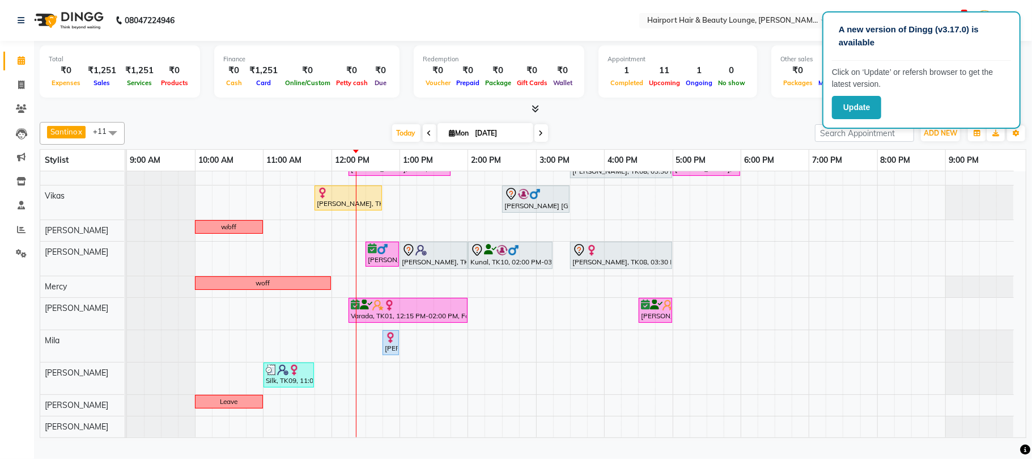
click at [539, 137] on icon at bounding box center [541, 133] width 5 height 7
type input "02-09-2025"
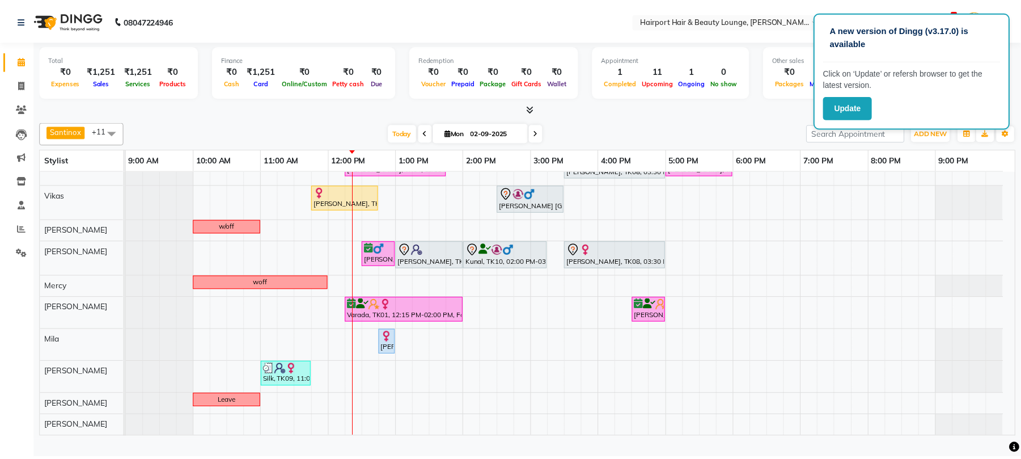
scroll to position [0, 0]
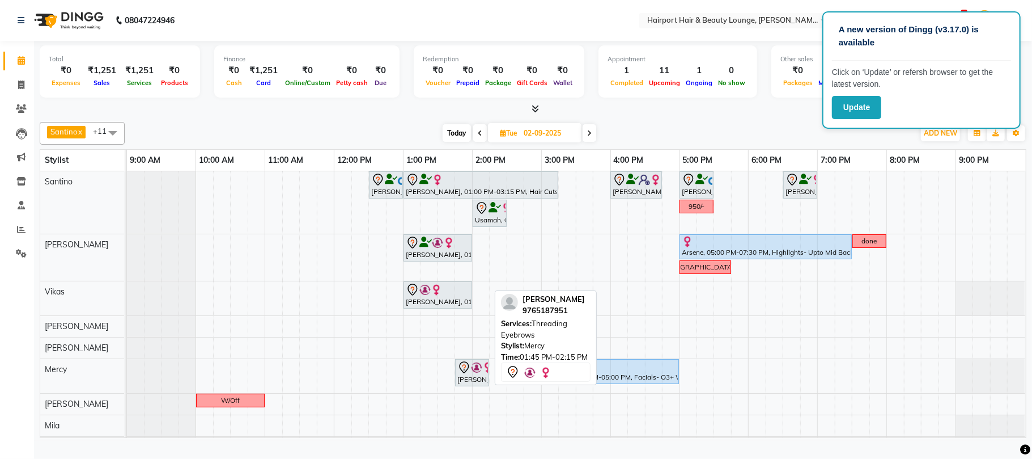
click at [467, 384] on div "[PERSON_NAME], 01:45 PM-02:15 PM, Threading Eyebrows" at bounding box center [472, 372] width 32 height 24
select select "7"
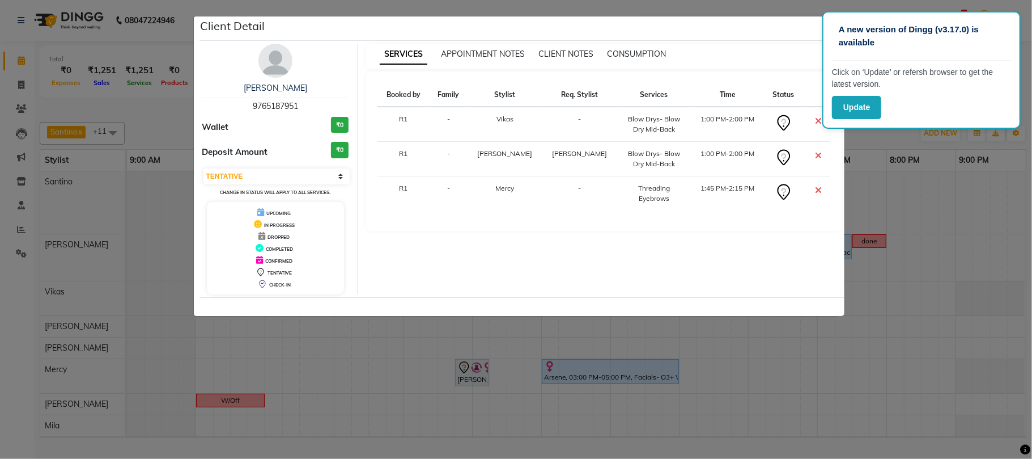
click at [948, 287] on ngb-modal-window "Client Detail Nilofer Mahableshwarwala 9765187951 Wallet ₹0 Deposit Amount ₹0 S…" at bounding box center [516, 229] width 1032 height 459
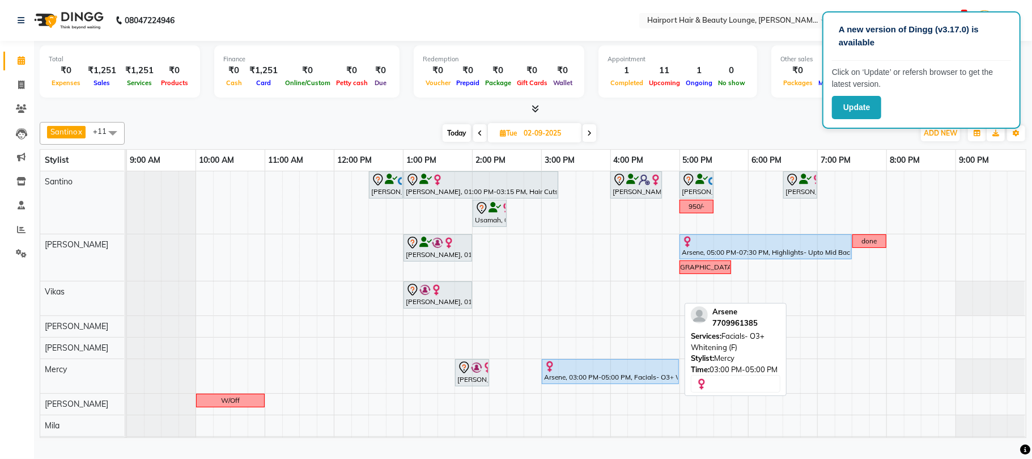
click at [578, 382] on div "Arsene, 03:00 PM-05:00 PM, Facials- O3+ Whitening (F)" at bounding box center [610, 371] width 135 height 22
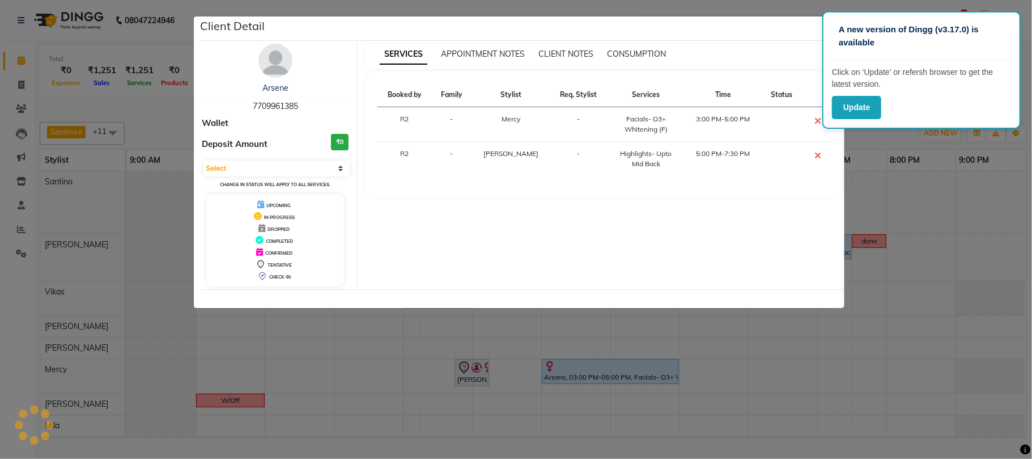
click at [842, 388] on ngb-modal-window "Client Detail Arsene 7709961385 Wallet Deposit Amount ₹0 Select CONFIRMED TENTA…" at bounding box center [516, 229] width 1032 height 459
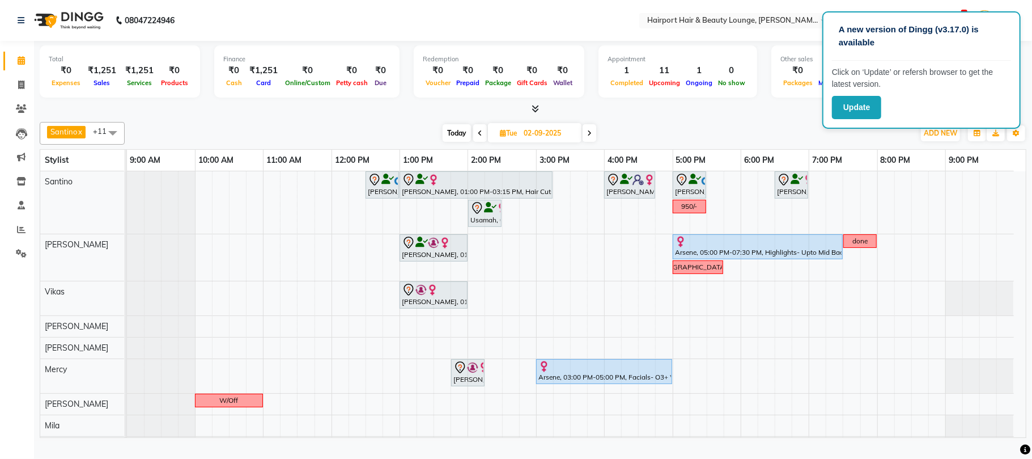
click at [592, 137] on icon at bounding box center [589, 133] width 5 height 7
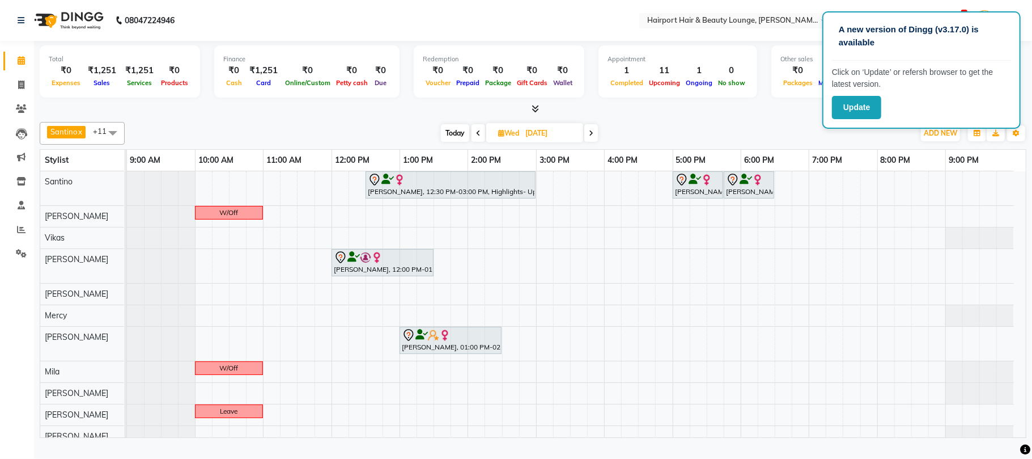
click at [595, 142] on span at bounding box center [591, 133] width 14 height 18
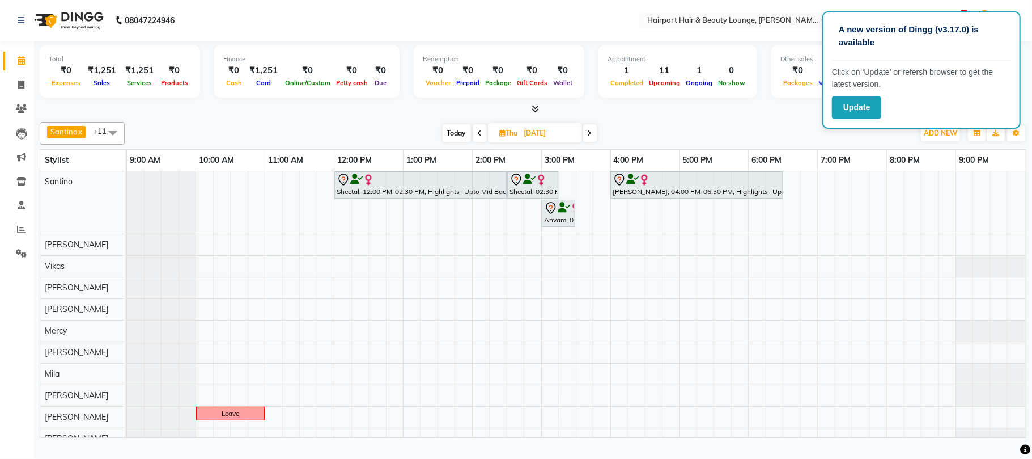
click at [450, 138] on span "Today" at bounding box center [457, 133] width 28 height 18
type input "[DATE]"
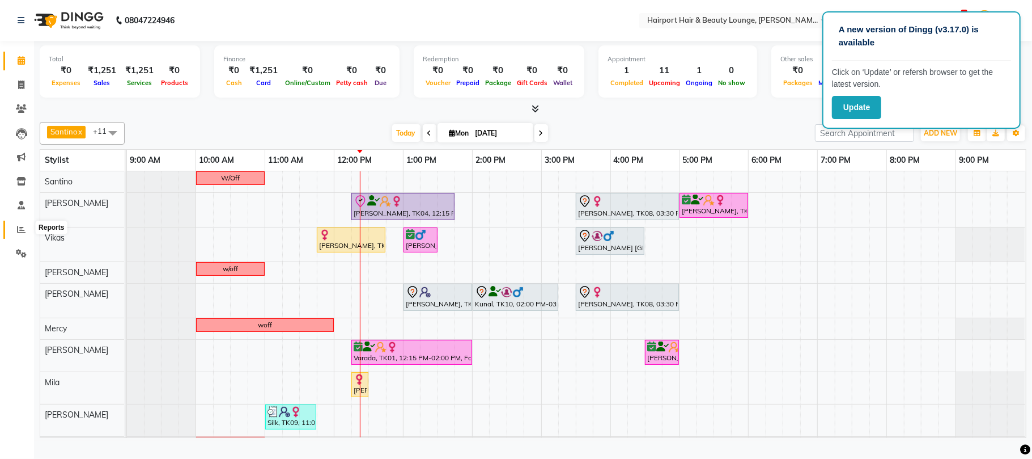
click at [21, 229] on icon at bounding box center [21, 229] width 9 height 9
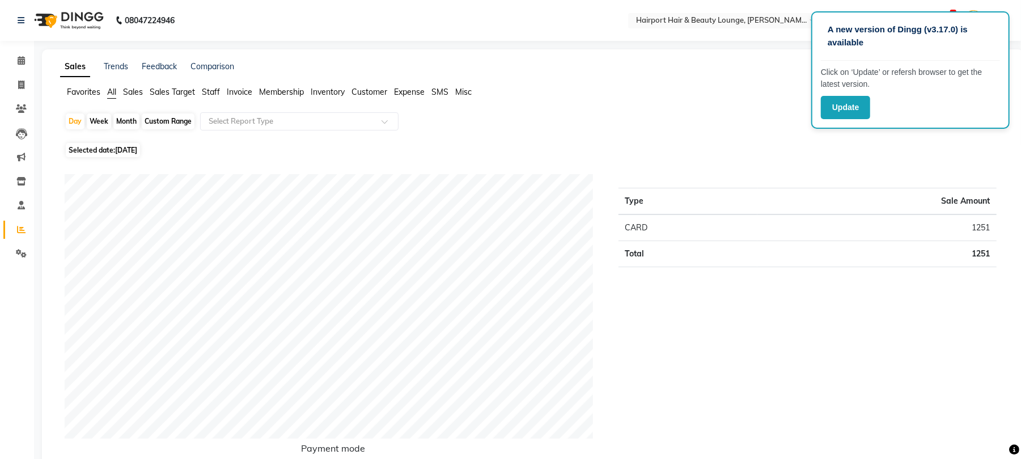
click at [215, 97] on span "Staff" at bounding box center [211, 92] width 18 height 10
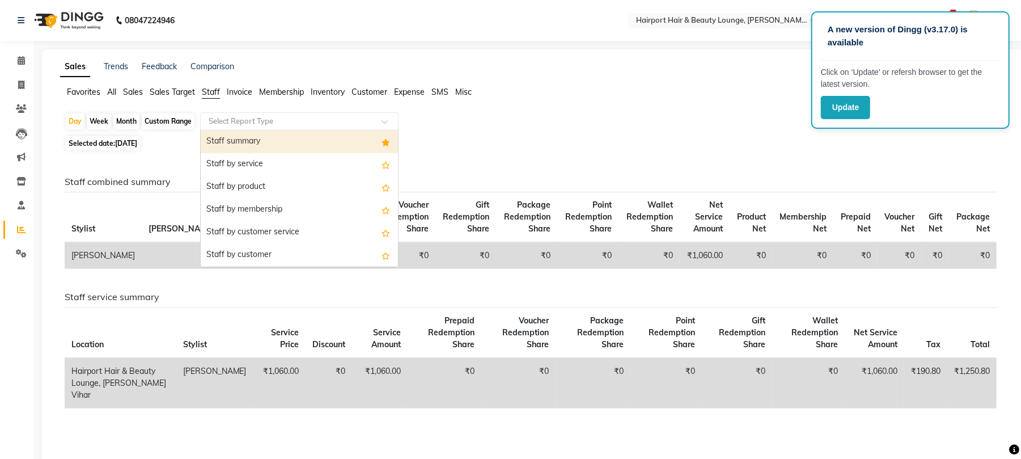
click at [279, 127] on input "text" at bounding box center [287, 121] width 163 height 11
click at [264, 152] on div "Staff summary" at bounding box center [299, 141] width 197 height 23
select select "csv"
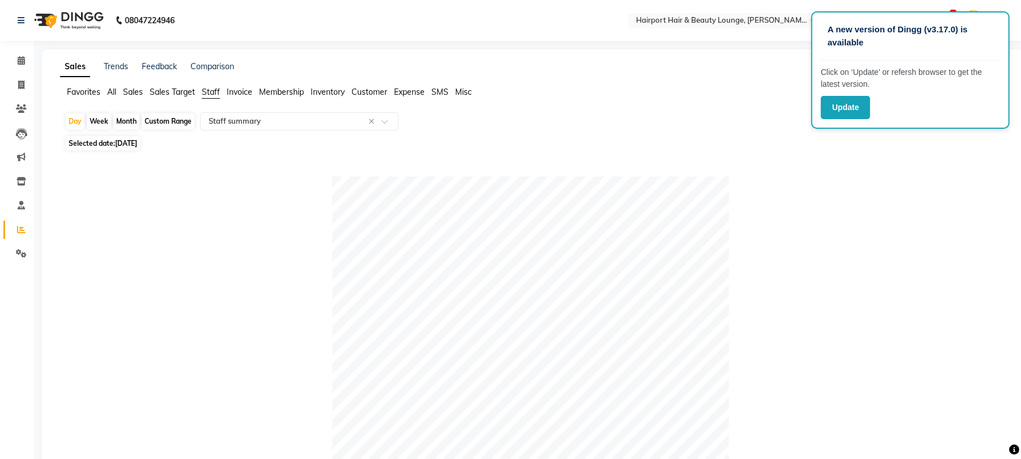
click at [132, 129] on div "Month" at bounding box center [126, 121] width 26 height 16
select select "9"
select select "2025"
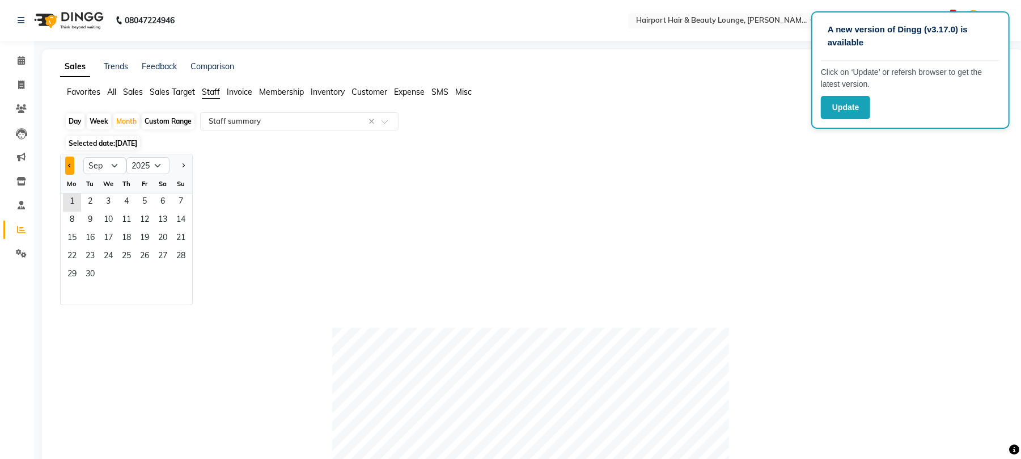
click at [72, 167] on span "Previous month" at bounding box center [70, 165] width 4 height 4
select select "8"
click at [154, 211] on span "1" at bounding box center [144, 202] width 18 height 18
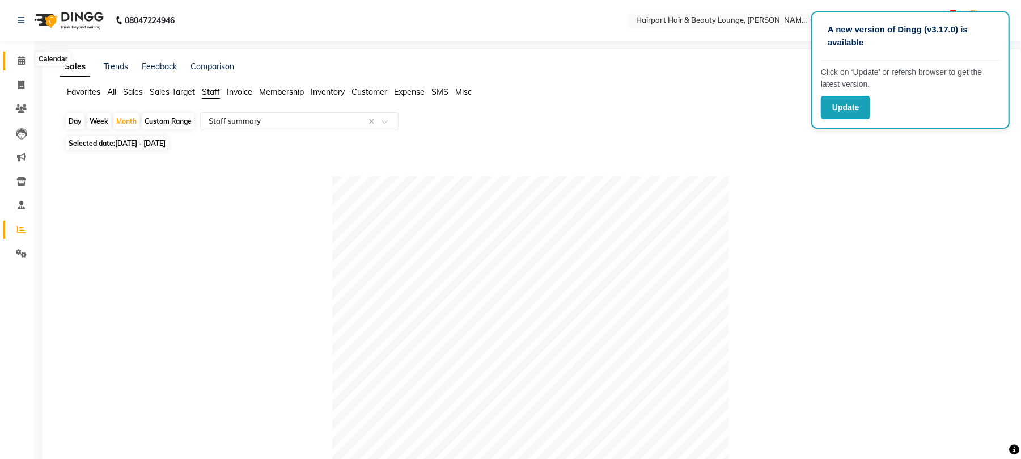
click at [19, 58] on icon at bounding box center [21, 60] width 7 height 9
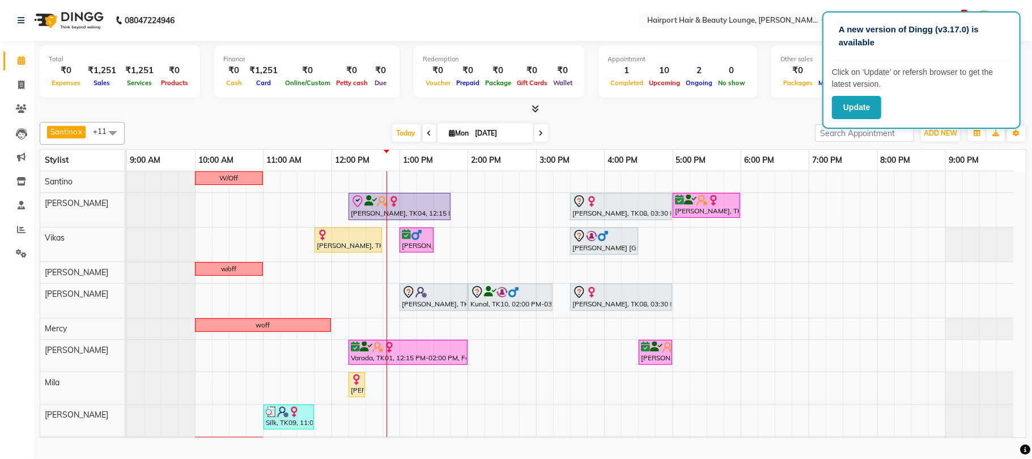
click at [710, 141] on div "[DATE] [DATE]" at bounding box center [469, 133] width 679 height 17
click at [859, 113] on button "Update" at bounding box center [856, 107] width 49 height 23
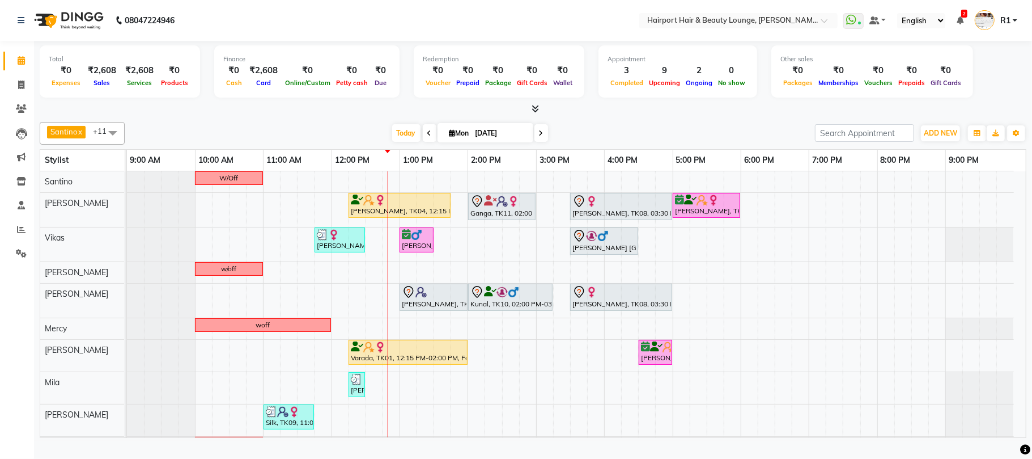
click at [427, 137] on icon at bounding box center [429, 133] width 5 height 7
type input "[DATE]"
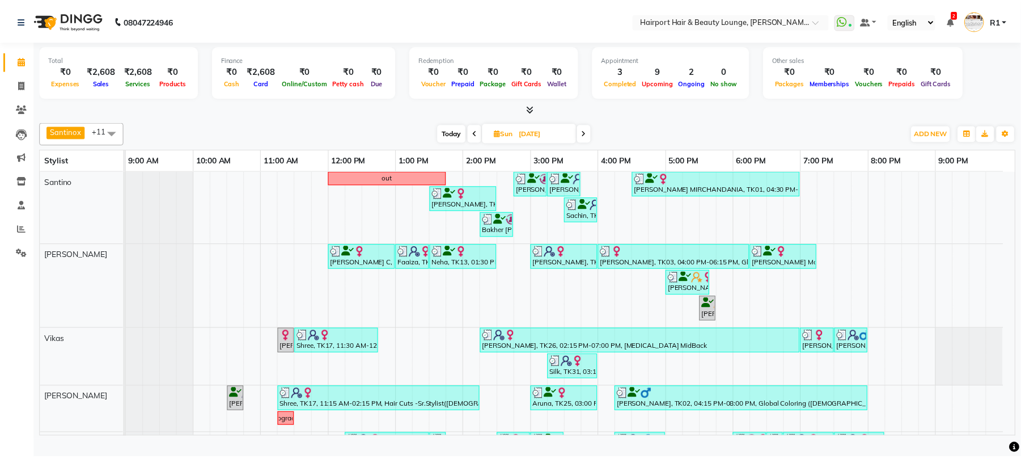
scroll to position [192, 0]
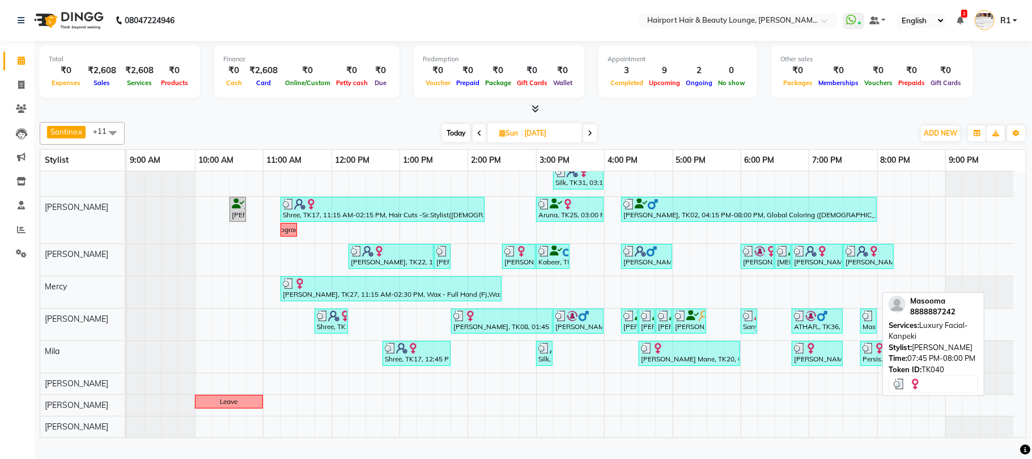
click at [868, 321] on img at bounding box center [868, 315] width 11 height 11
select select "3"
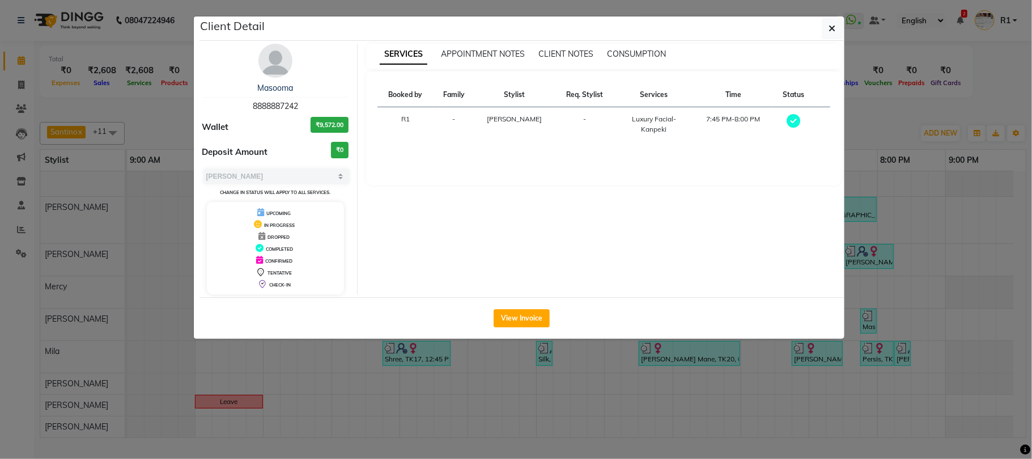
click at [958, 114] on ngb-modal-window "Client Detail Masooma 8888887242 Wallet ₹9,572.00 Deposit Amount ₹0 Select MARK…" at bounding box center [516, 229] width 1032 height 459
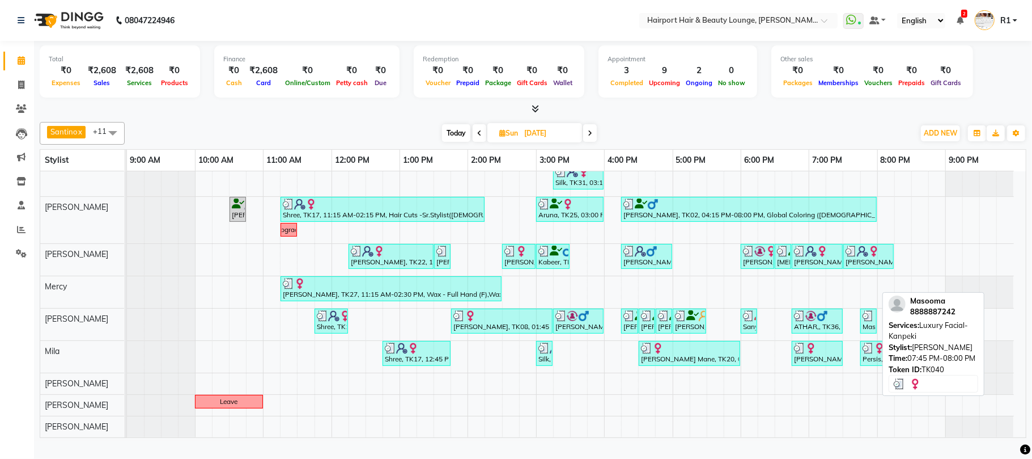
click at [873, 321] on img at bounding box center [868, 315] width 11 height 11
select select "3"
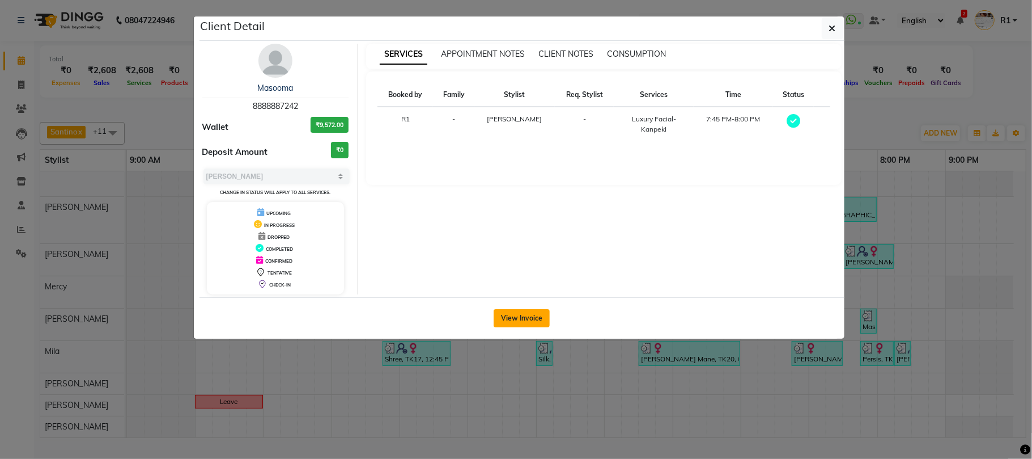
click at [522, 327] on button "View Invoice" at bounding box center [522, 318] width 56 height 18
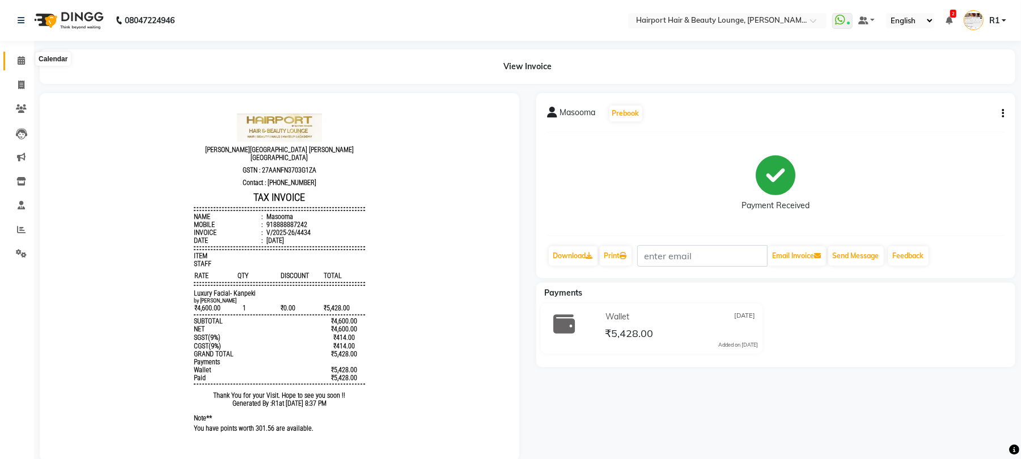
click at [19, 57] on icon at bounding box center [21, 60] width 7 height 9
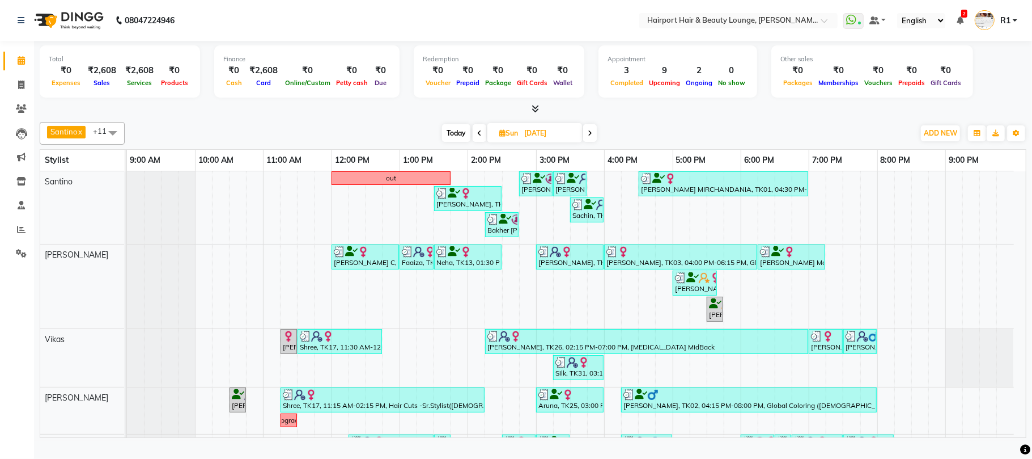
click at [449, 141] on span "Today" at bounding box center [456, 133] width 28 height 18
type input "[DATE]"
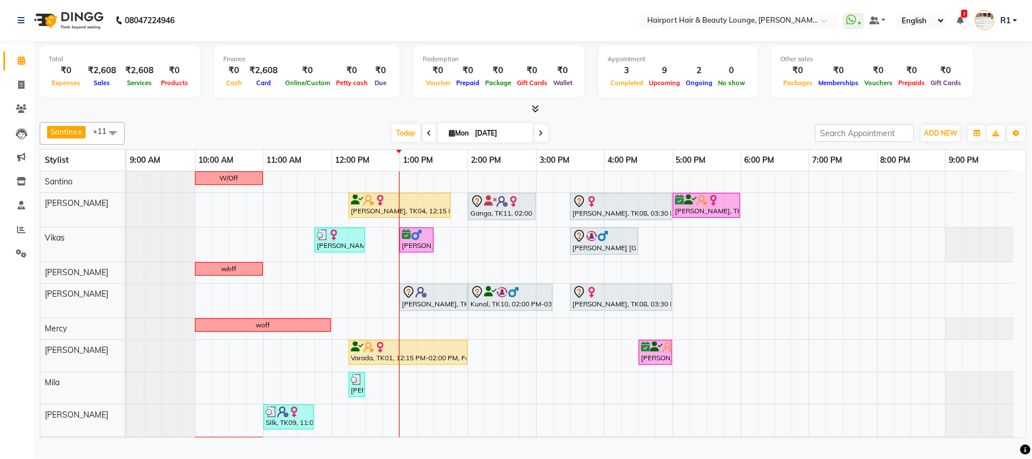
click at [758, 138] on div "[DATE] [DATE]" at bounding box center [469, 133] width 679 height 17
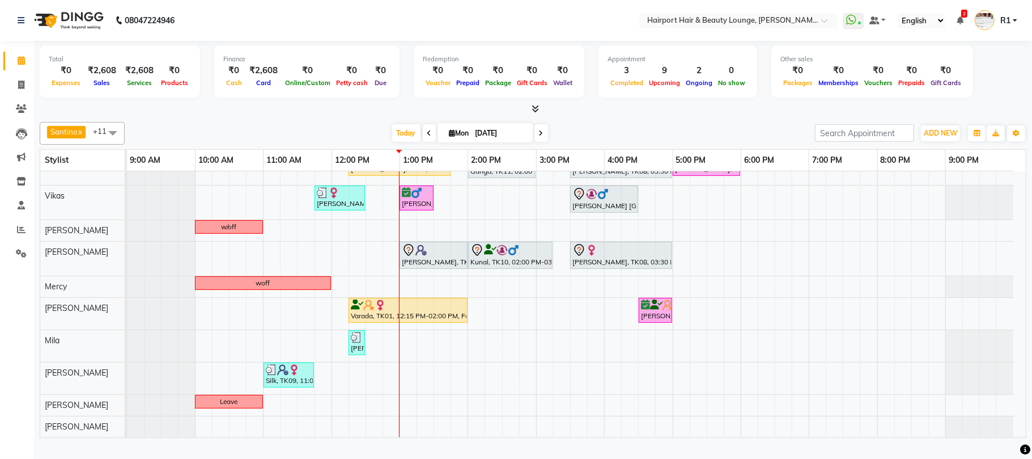
click at [744, 113] on div at bounding box center [533, 109] width 987 height 12
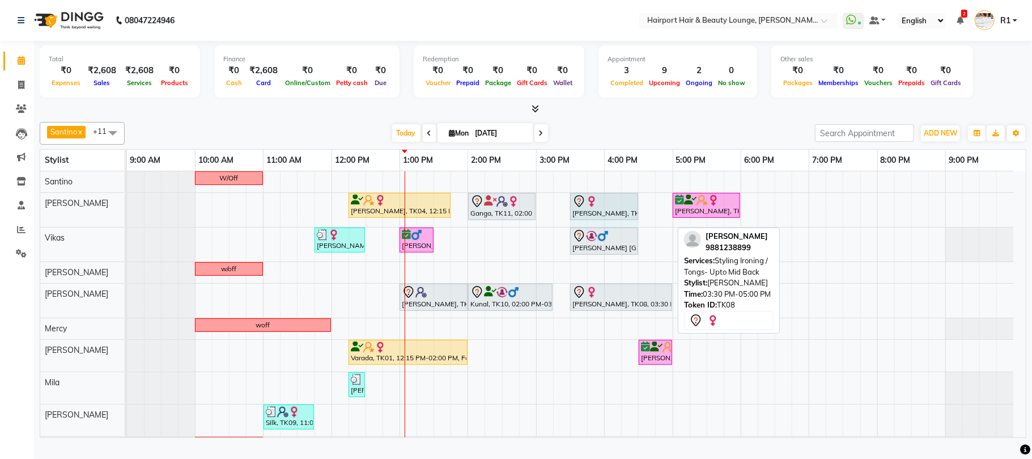
drag, startPoint x: 669, startPoint y: 218, endPoint x: 637, endPoint y: 220, distance: 32.4
click at [127, 220] on div "Shobha Khamboljaa, TK04, 12:15 PM-01:45 PM, Blow Drys-Blow Dry Short,Wash - Pla…" at bounding box center [127, 210] width 0 height 34
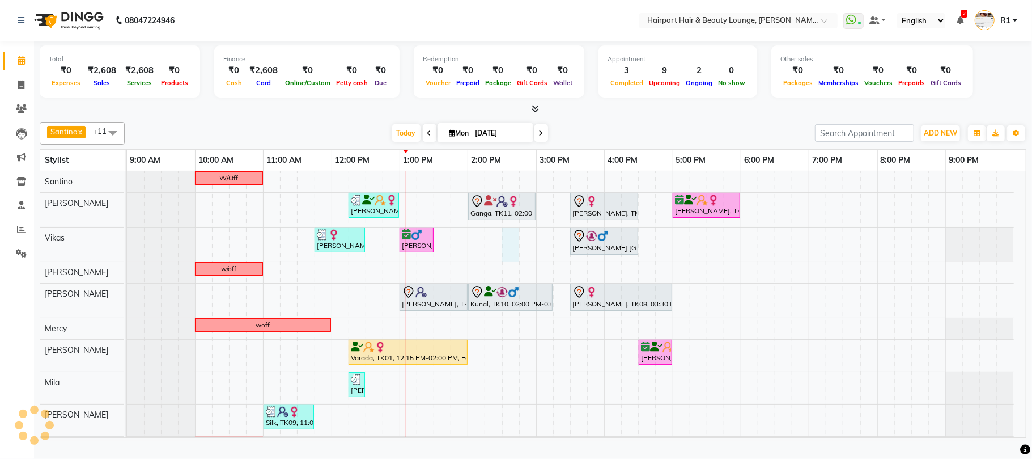
click at [507, 252] on div "W/Off Shobha Khamboljaa, TK04, 12:15 PM-01:00 PM, Blow Drys-Blow Dry Short,Wash…" at bounding box center [576, 325] width 899 height 308
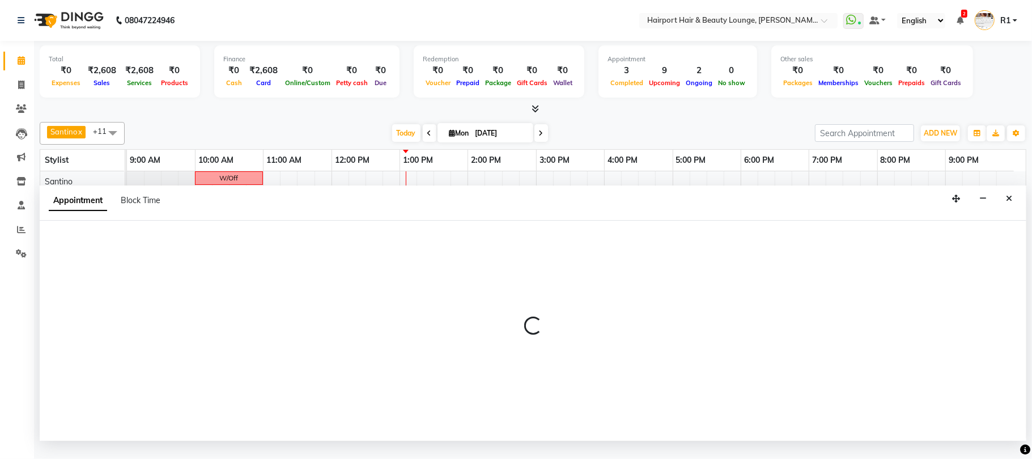
select select "70550"
select select "tentative"
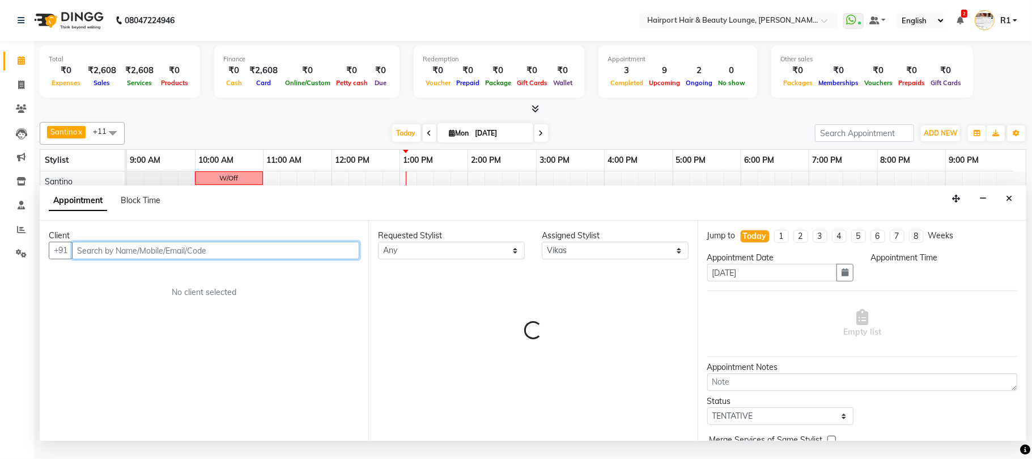
select select "870"
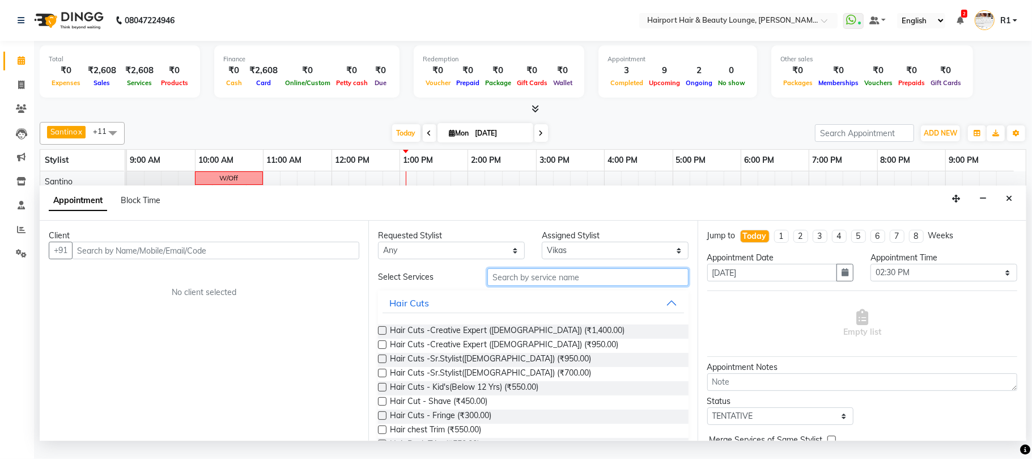
click at [540, 286] on input "text" at bounding box center [587, 277] width 201 height 18
click at [1007, 202] on icon "Close" at bounding box center [1009, 198] width 6 height 8
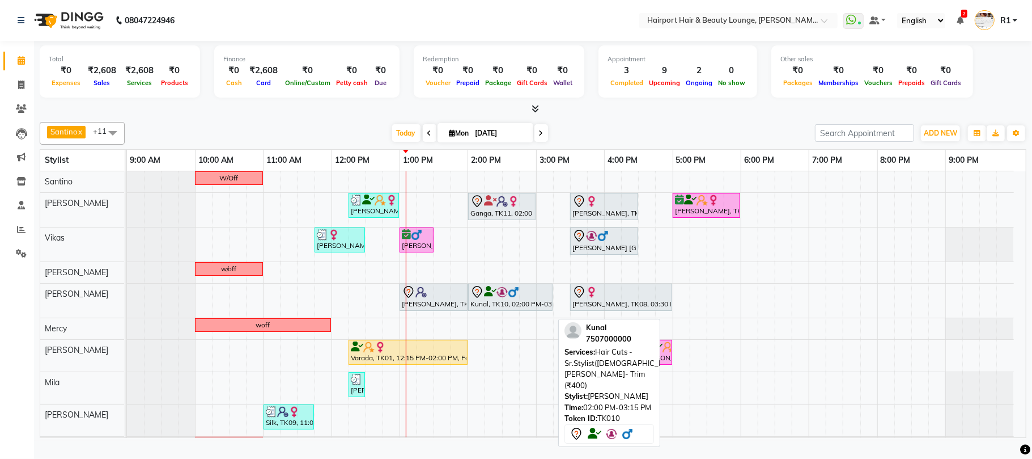
click at [493, 292] on icon at bounding box center [490, 291] width 12 height 1
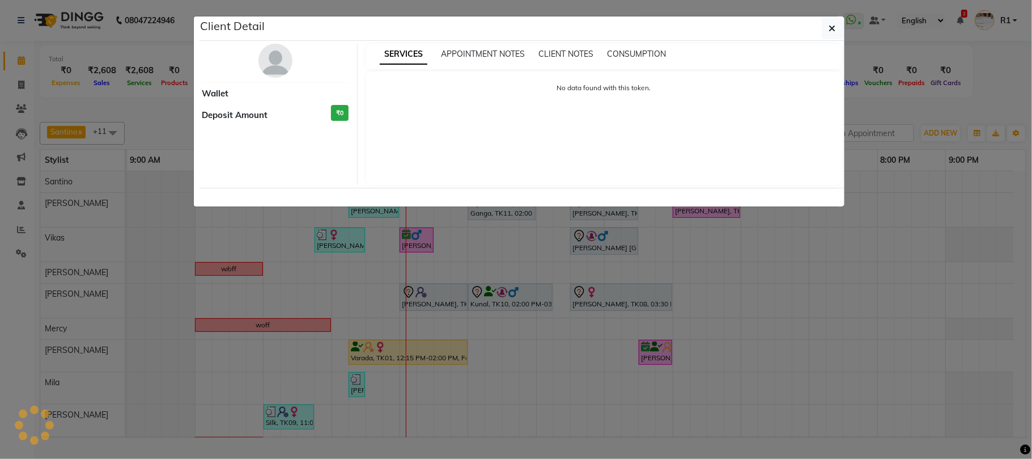
select select "7"
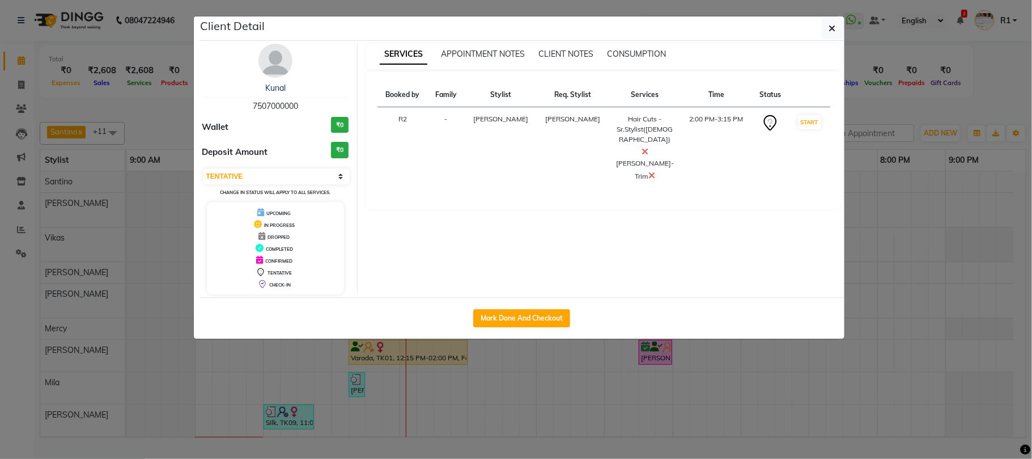
click at [900, 112] on ngb-modal-window "Client Detail Kunal 7507000000 Wallet ₹0 Deposit Amount ₹0 Select IN SERVICE CO…" at bounding box center [516, 229] width 1032 height 459
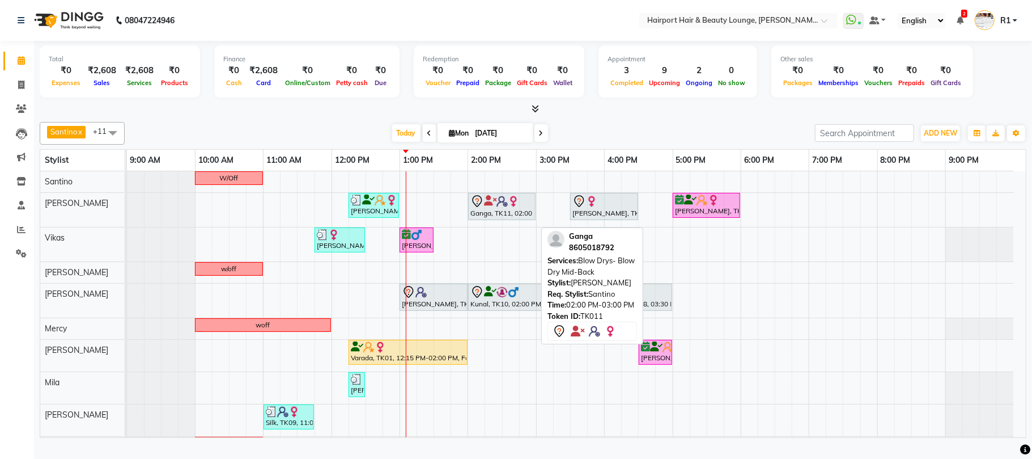
click at [495, 218] on div "Ganga, TK11, 02:00 PM-03:00 PM, Blow Drys- Blow Dry Mid-Back" at bounding box center [501, 206] width 65 height 24
select select "7"
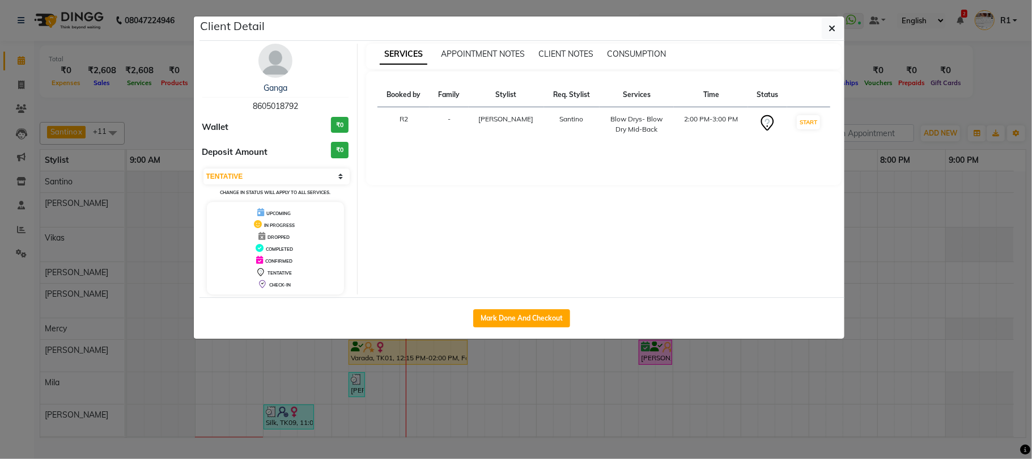
click at [909, 112] on ngb-modal-window "Client Detail Ganga 8605018792 Wallet ₹0 Deposit Amount ₹0 Select IN SERVICE CO…" at bounding box center [516, 229] width 1032 height 459
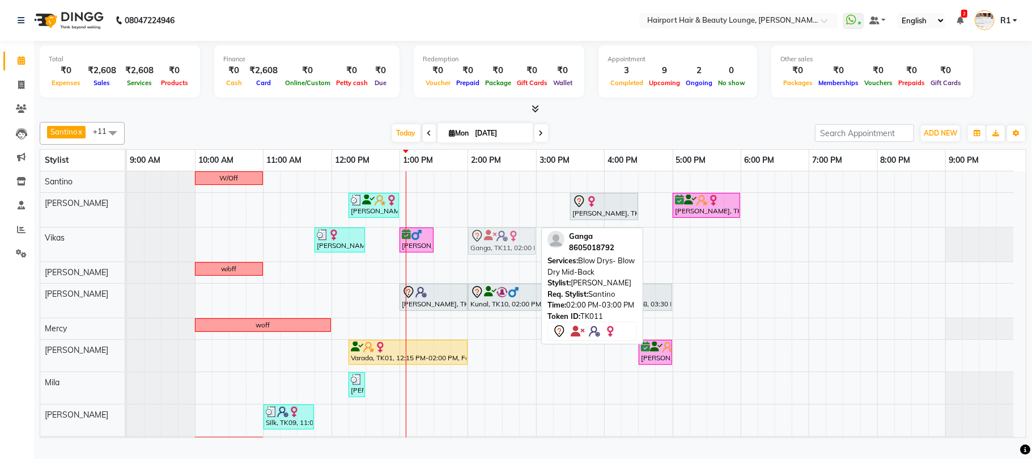
drag, startPoint x: 481, startPoint y: 214, endPoint x: 483, endPoint y: 239, distance: 24.5
click at [483, 246] on tbody "W/Off Shobha Khamboljaa, TK04, 12:15 PM-01:00 PM, Blow Drys-Blow Dry Short,Wash…" at bounding box center [570, 325] width 887 height 308
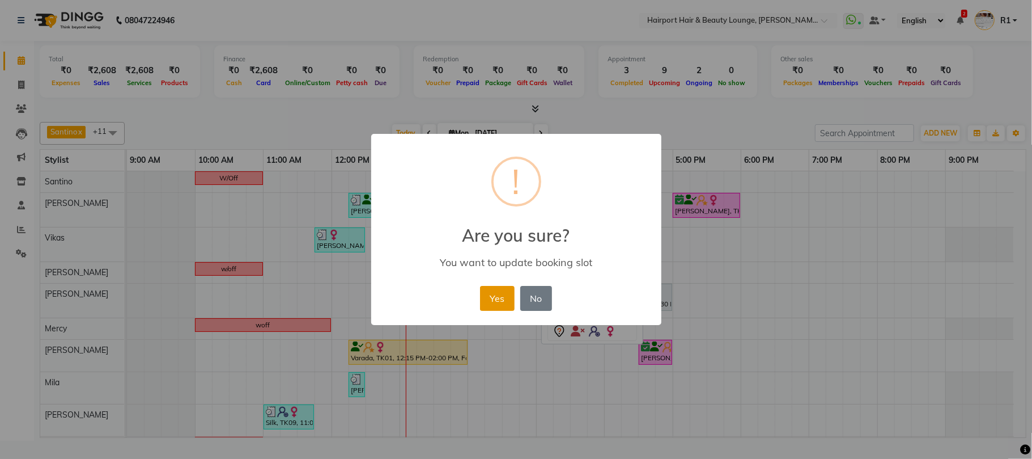
click at [506, 307] on button "Yes" at bounding box center [497, 298] width 35 height 25
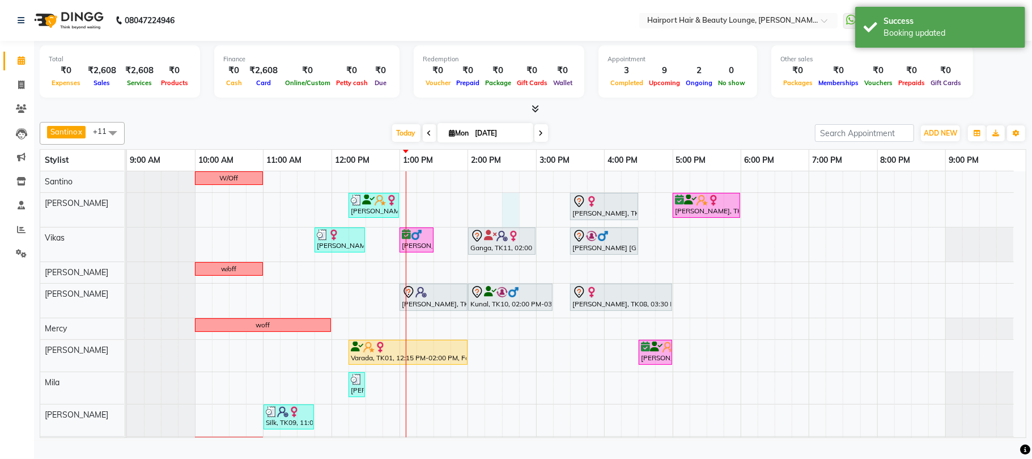
click at [506, 214] on div "W/Off Shobha Khamboljaa, TK04, 12:15 PM-01:00 PM, Blow Drys-Blow Dry Short,Wash…" at bounding box center [576, 325] width 899 height 308
select select "9138"
select select "870"
select select "tentative"
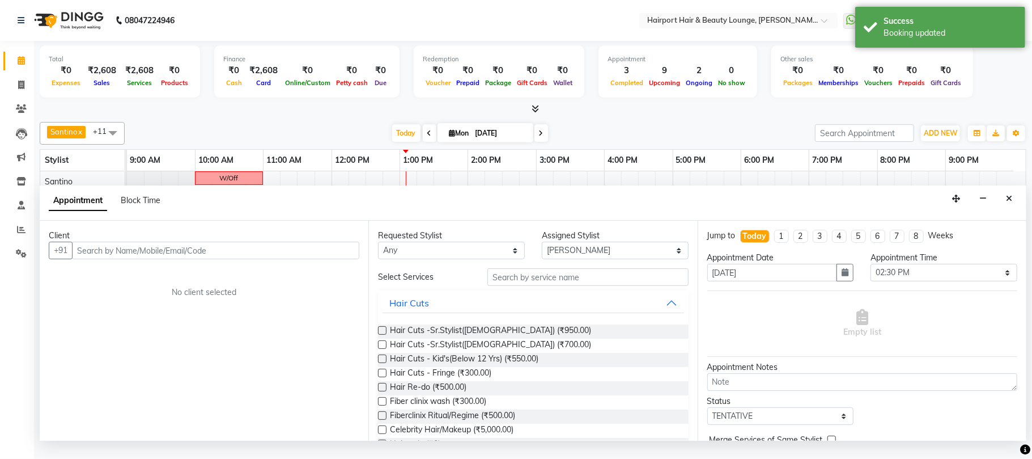
click at [135, 259] on input "text" at bounding box center [215, 250] width 287 height 18
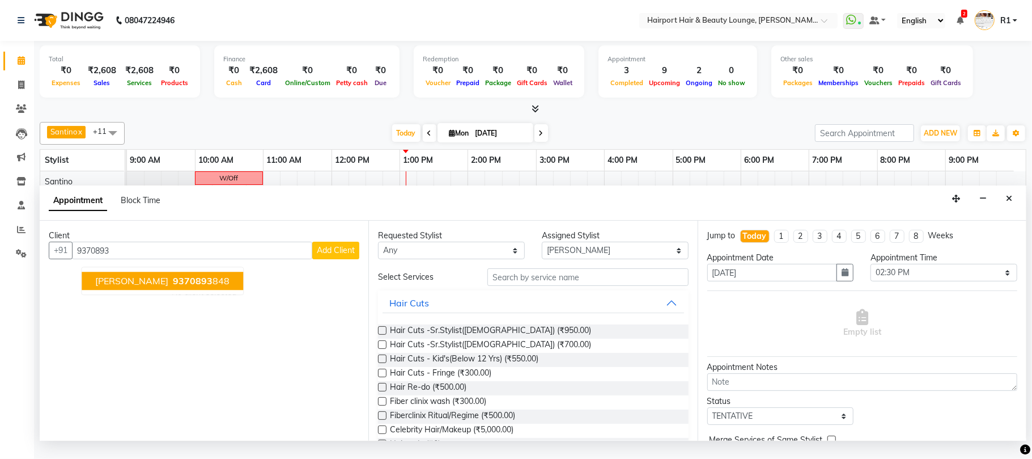
click at [176, 287] on span "9370893" at bounding box center [193, 280] width 40 height 11
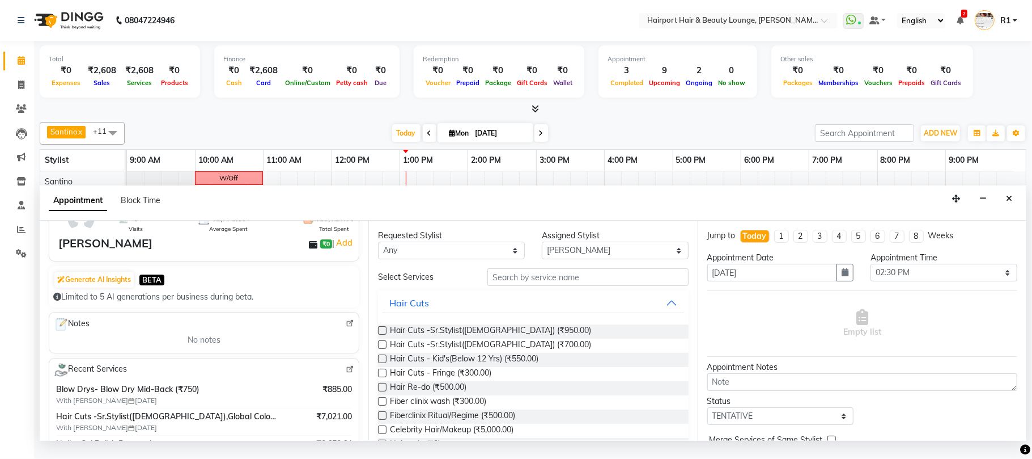
scroll to position [151, 0]
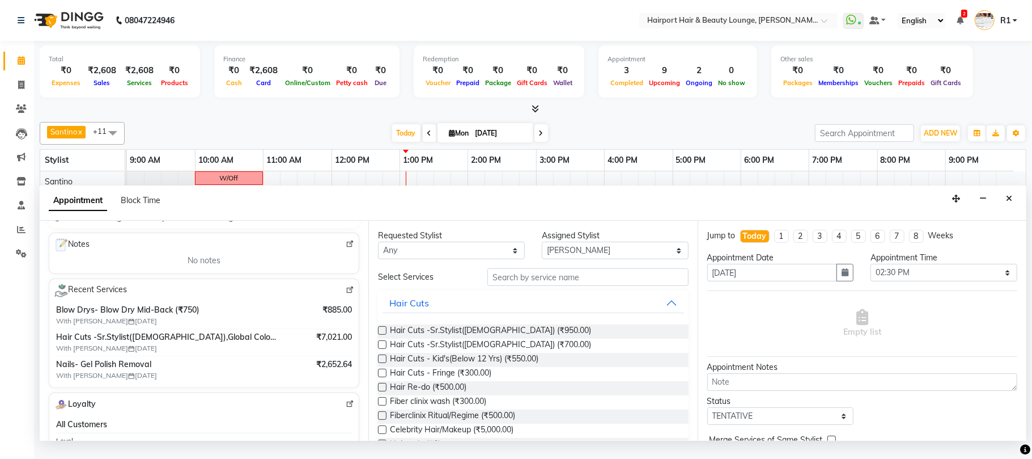
type input "9370893848"
click at [535, 286] on input "text" at bounding box center [587, 277] width 201 height 18
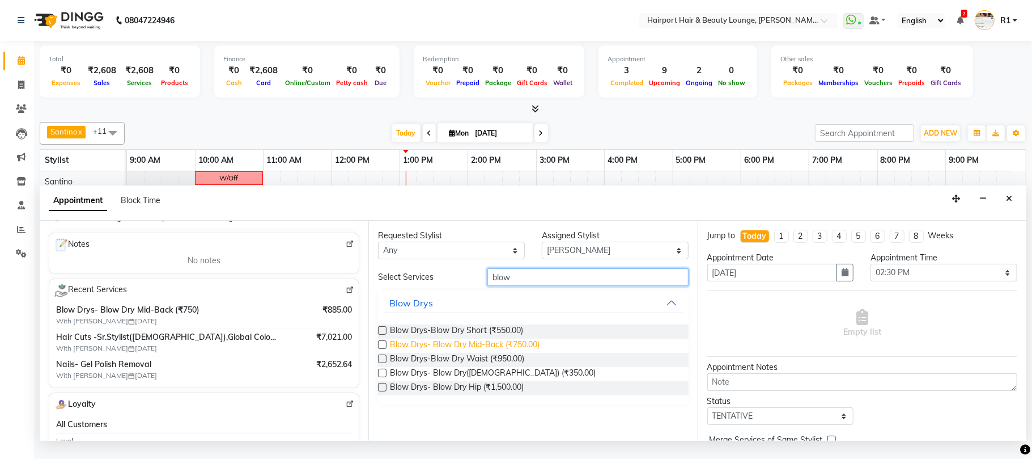
type input "blow"
click at [490, 353] on span "Blow Drys- Blow Dry Mid-Back (₹750.00)" at bounding box center [465, 345] width 150 height 14
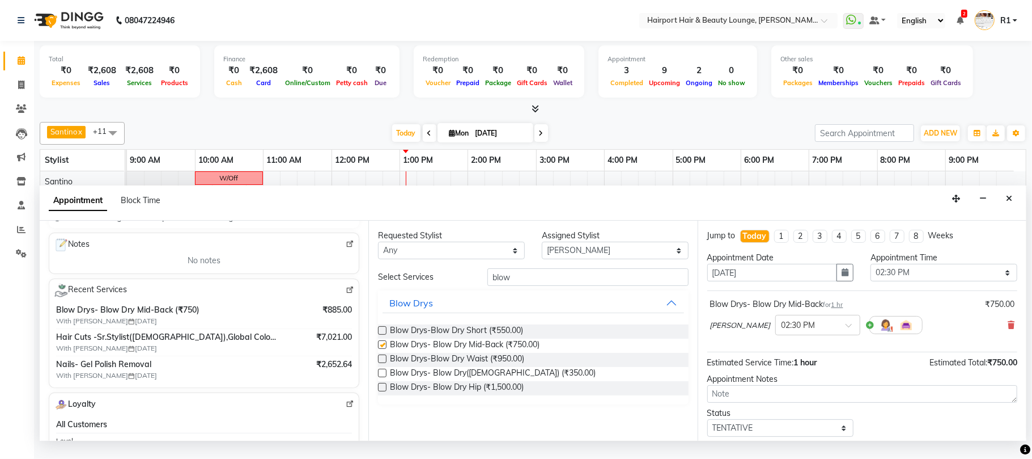
checkbox input "false"
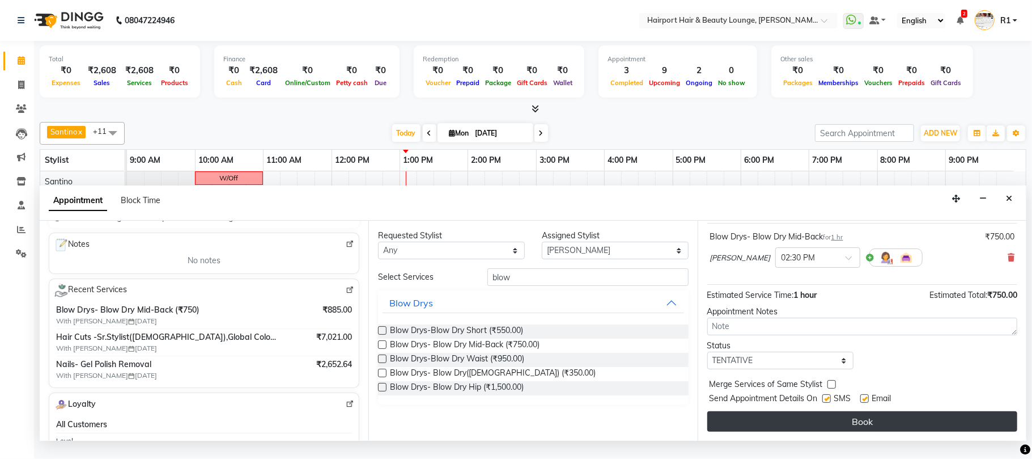
scroll to position [114, 0]
click at [839, 427] on button "Book" at bounding box center [862, 421] width 310 height 20
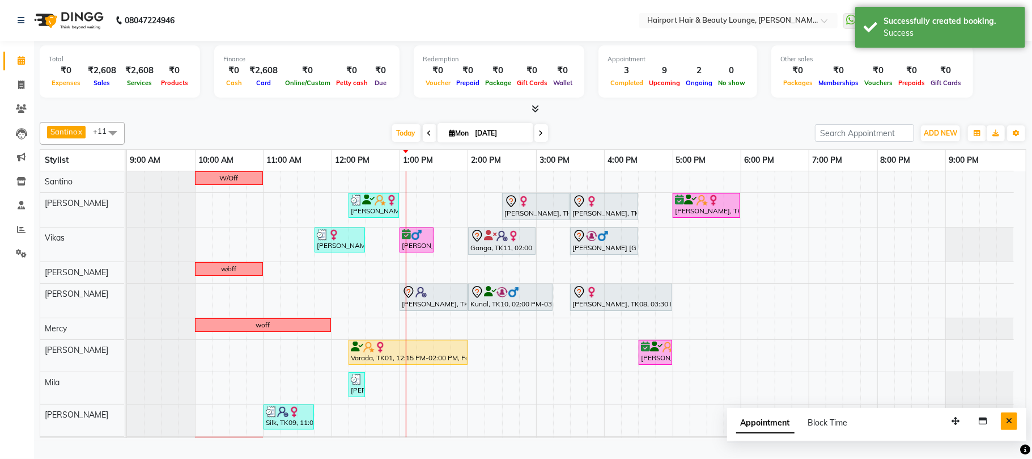
click at [1002, 428] on button "Close" at bounding box center [1009, 421] width 16 height 18
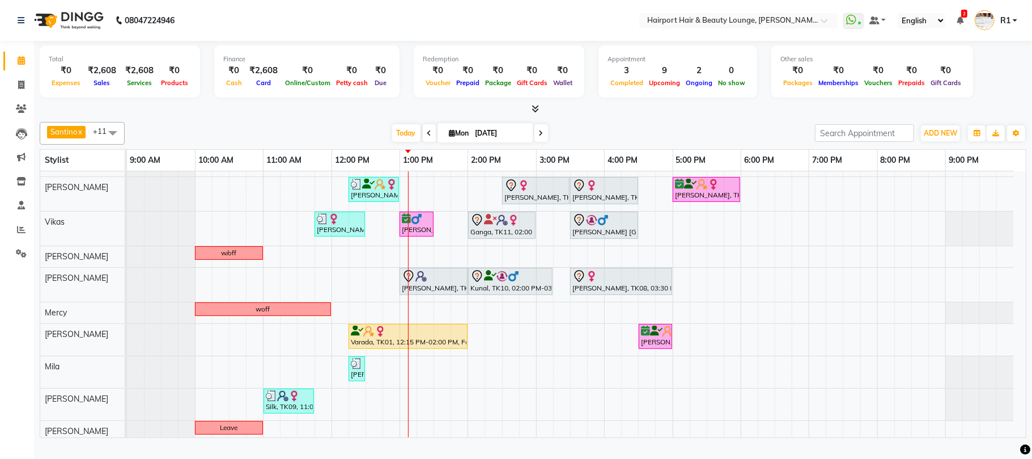
scroll to position [0, 0]
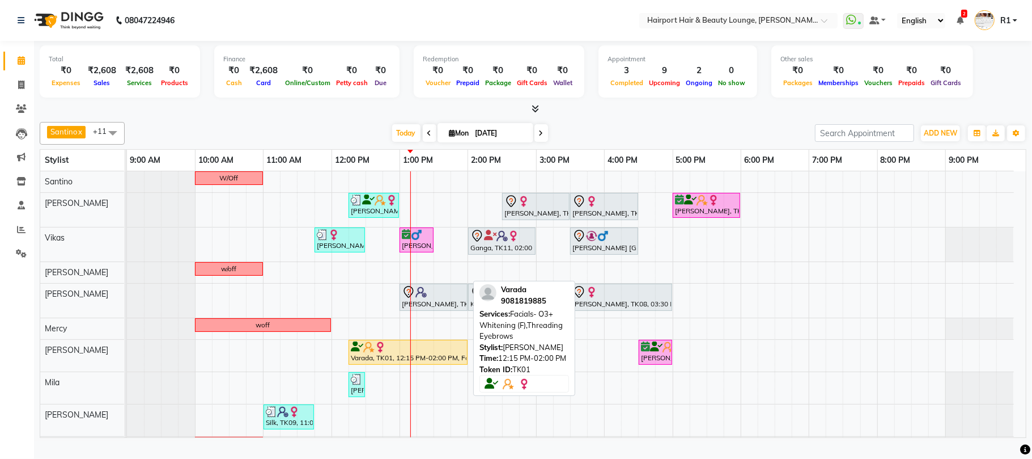
click at [433, 353] on div at bounding box center [408, 346] width 114 height 11
select select "1"
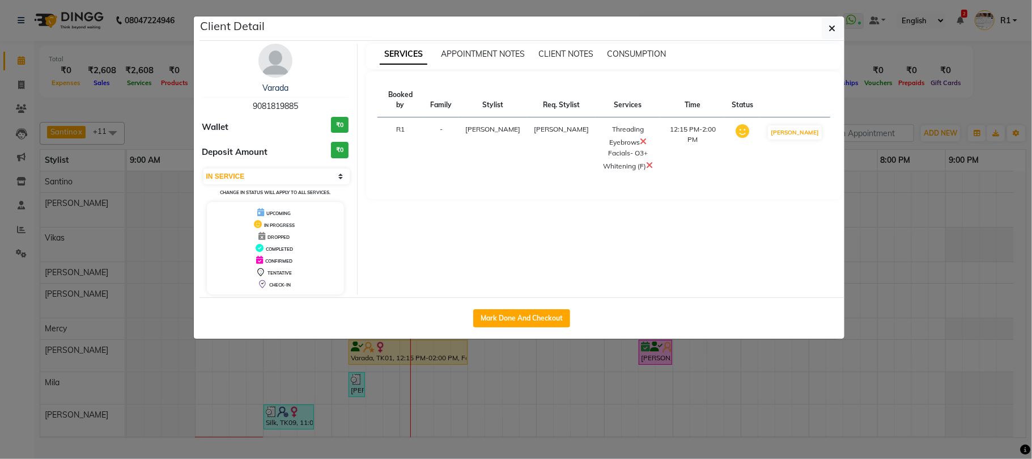
click at [908, 100] on ngb-modal-window "Client Detail Varada 9081819885 Wallet ₹0 Deposit Amount ₹0 Select IN SERVICE C…" at bounding box center [516, 229] width 1032 height 459
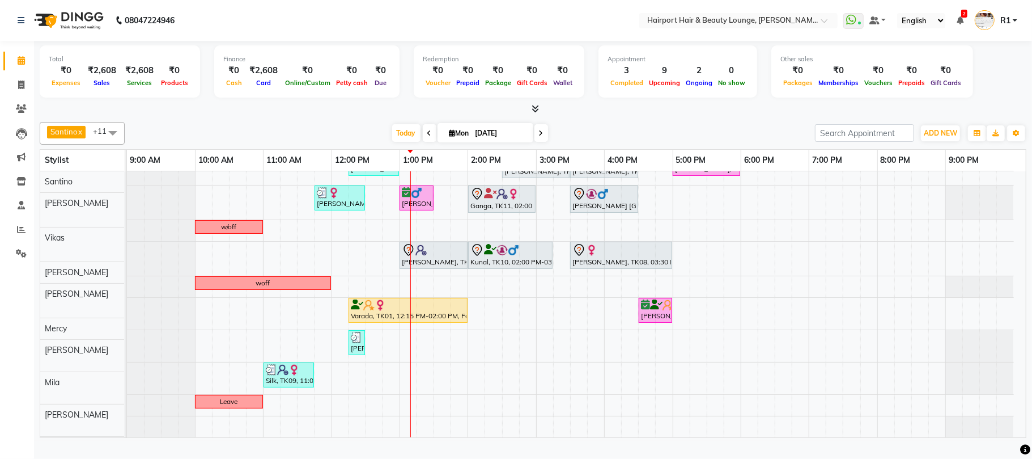
scroll to position [44, 0]
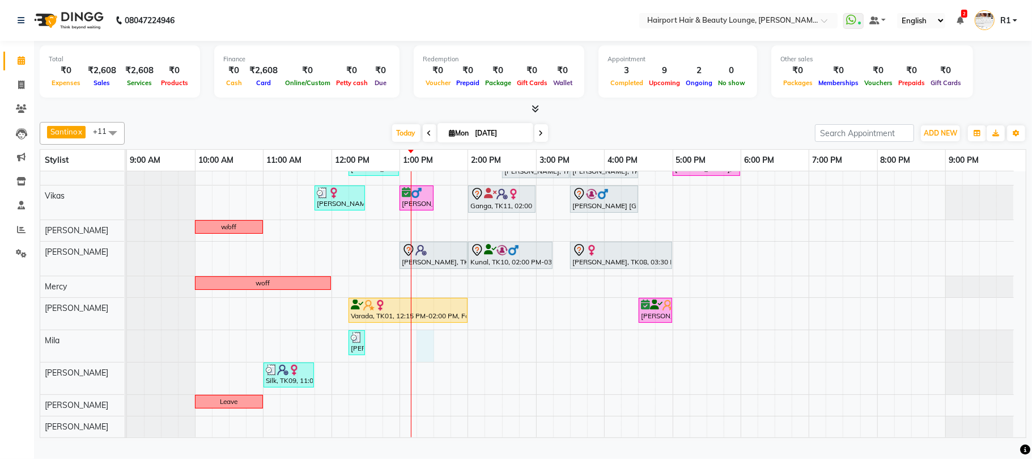
click at [431, 356] on div "W/Off Shobha Khamboljaa, TK04, 12:15 PM-01:00 PM, Blow Drys-Blow Dry Short,Wash…" at bounding box center [576, 283] width 899 height 308
select select "87307"
select select "tentative"
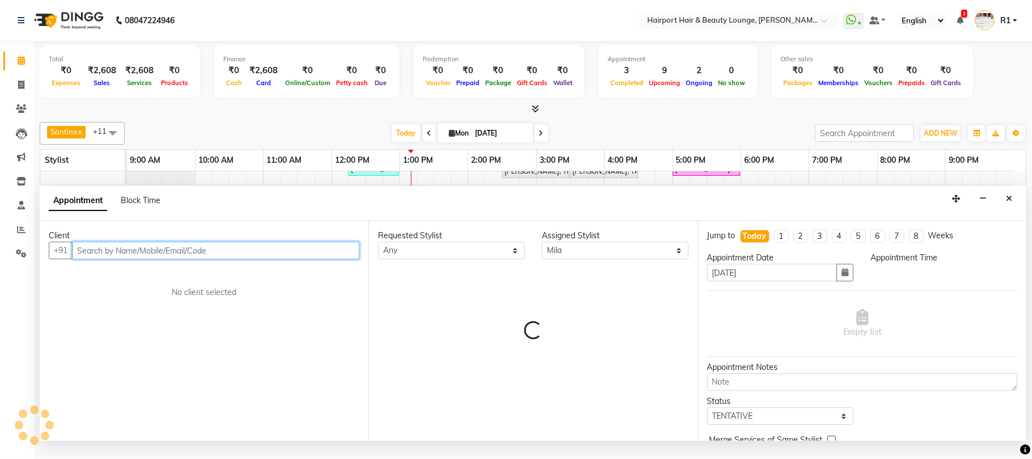
select select "795"
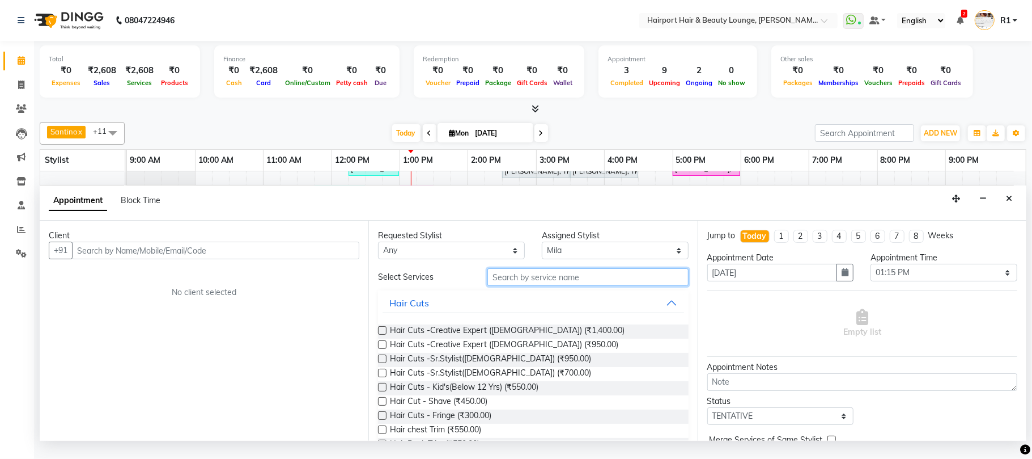
click at [528, 286] on input "text" at bounding box center [587, 277] width 201 height 18
click at [529, 286] on input "text" at bounding box center [587, 277] width 201 height 18
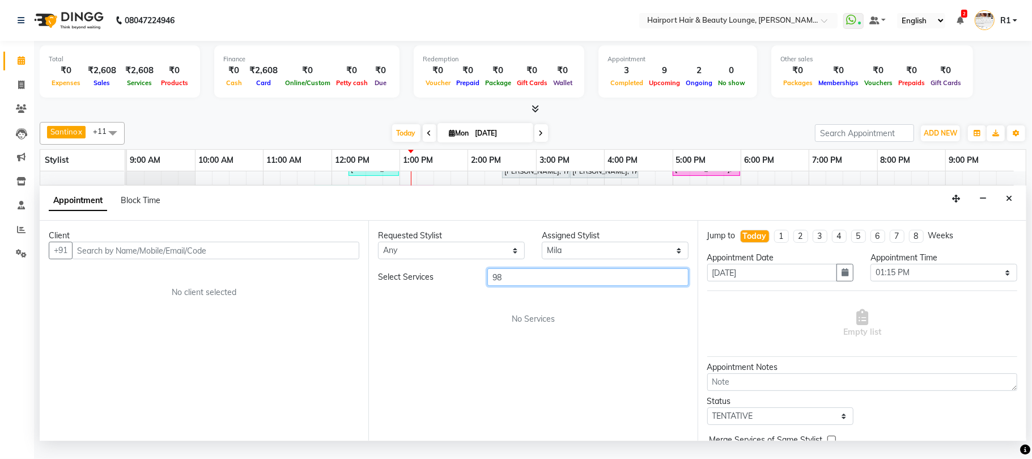
type input "9"
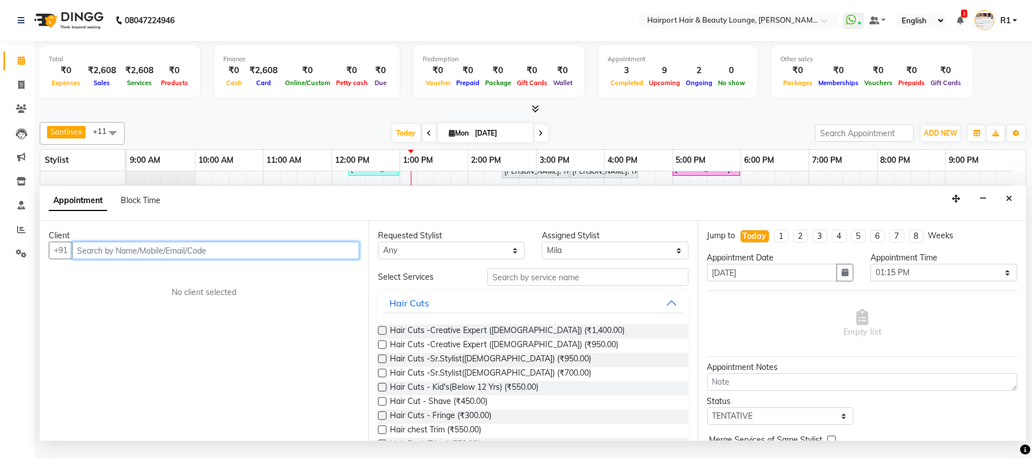
click at [182, 259] on input "text" at bounding box center [215, 250] width 287 height 18
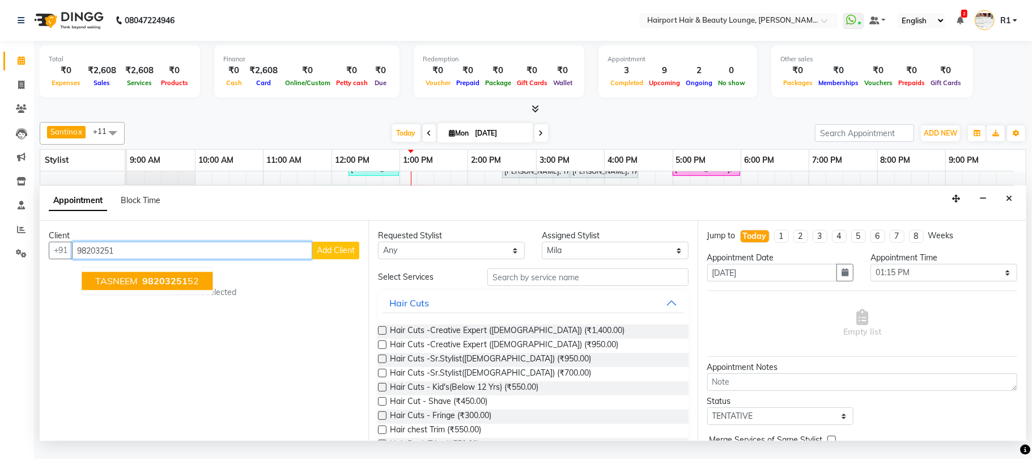
click at [188, 287] on span "98203251" at bounding box center [164, 280] width 45 height 11
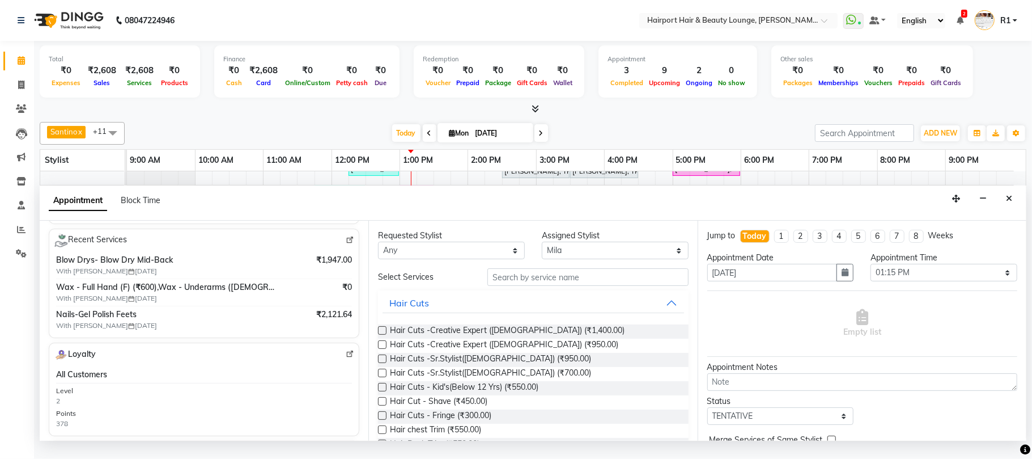
scroll to position [227, 0]
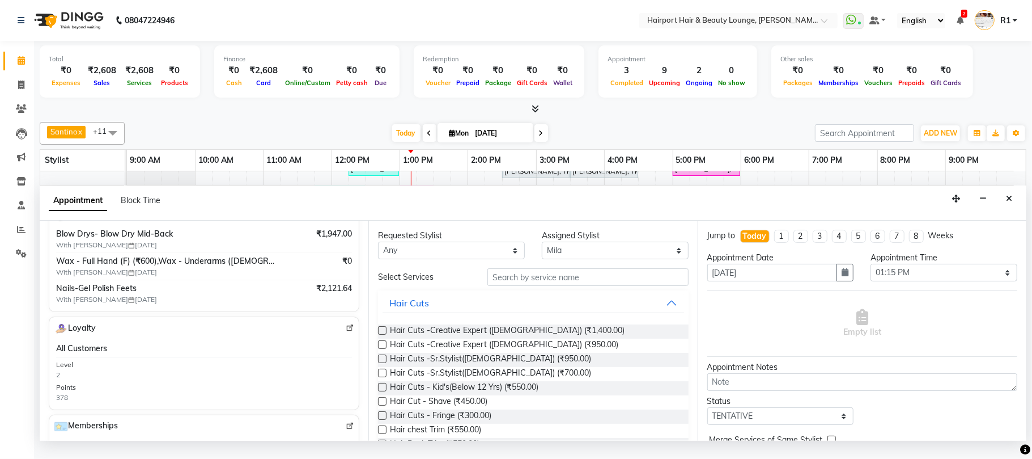
type input "9820325152"
click at [508, 286] on input "text" at bounding box center [587, 277] width 201 height 18
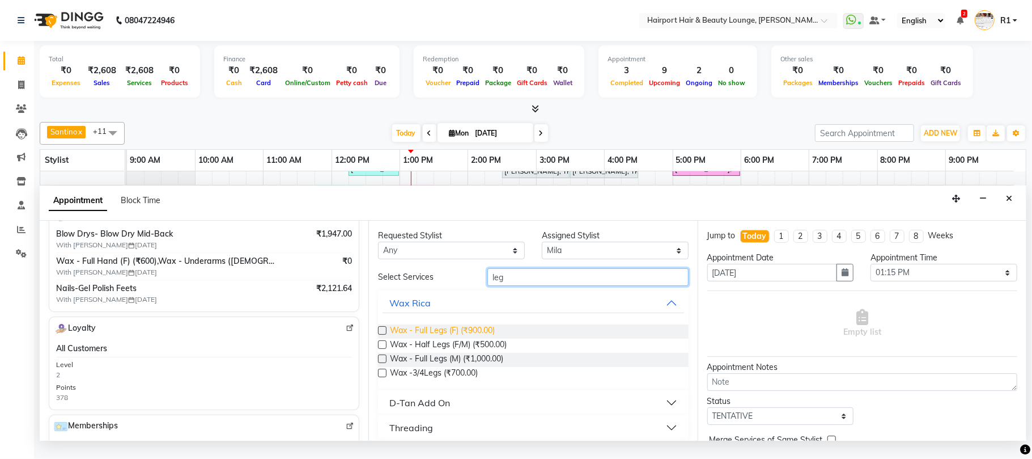
type input "leg"
click at [490, 338] on span "Wax - Full Legs (F) (₹900.00)" at bounding box center [442, 331] width 105 height 14
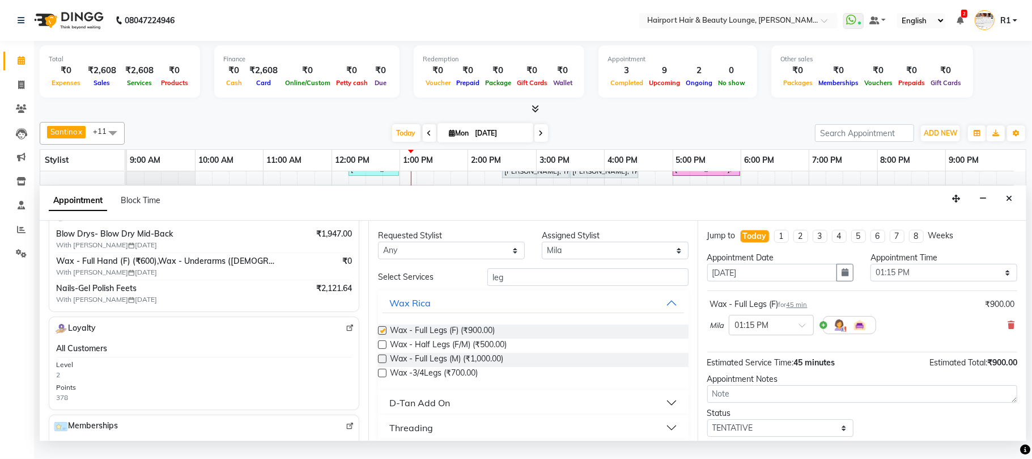
checkbox input "false"
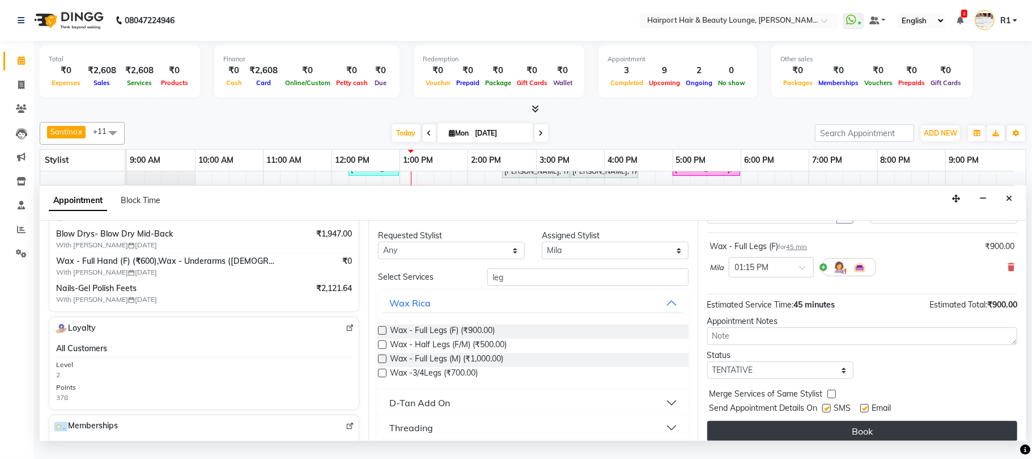
scroll to position [114, 0]
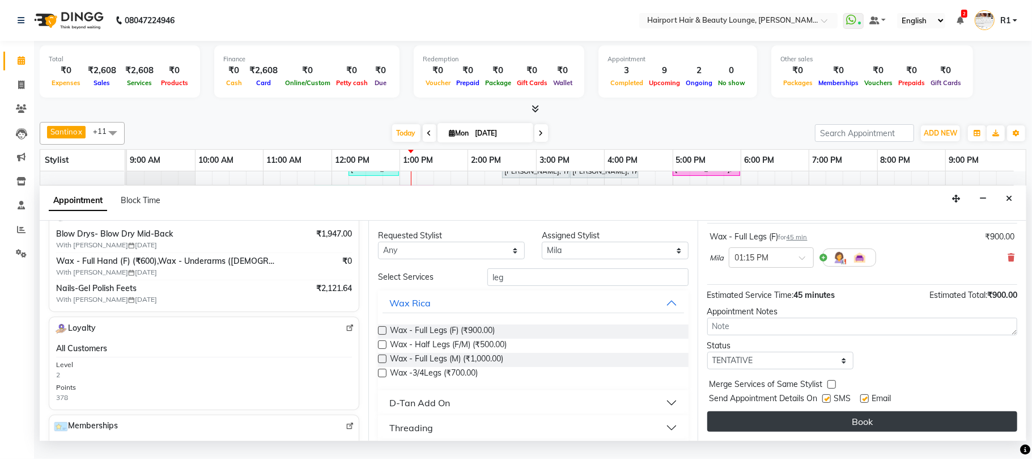
click at [810, 423] on button "Book" at bounding box center [862, 421] width 310 height 20
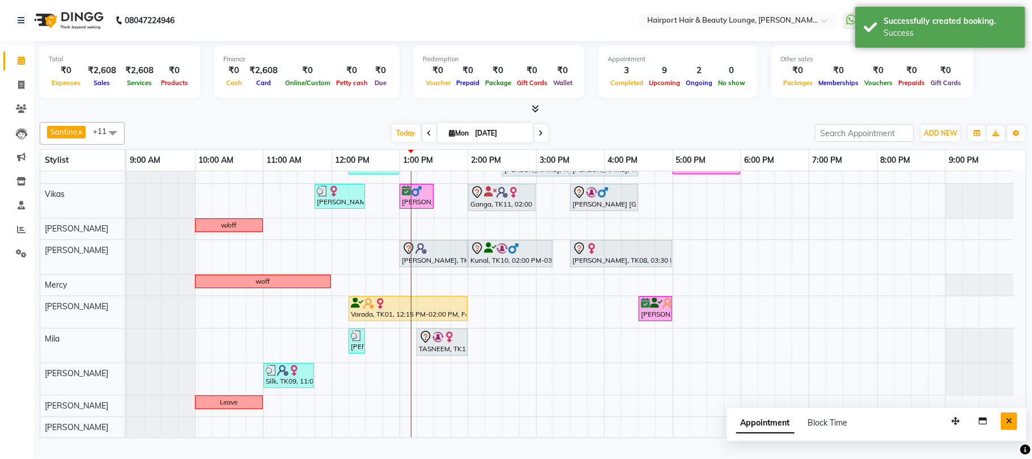
click at [1007, 425] on icon "Close" at bounding box center [1009, 421] width 6 height 8
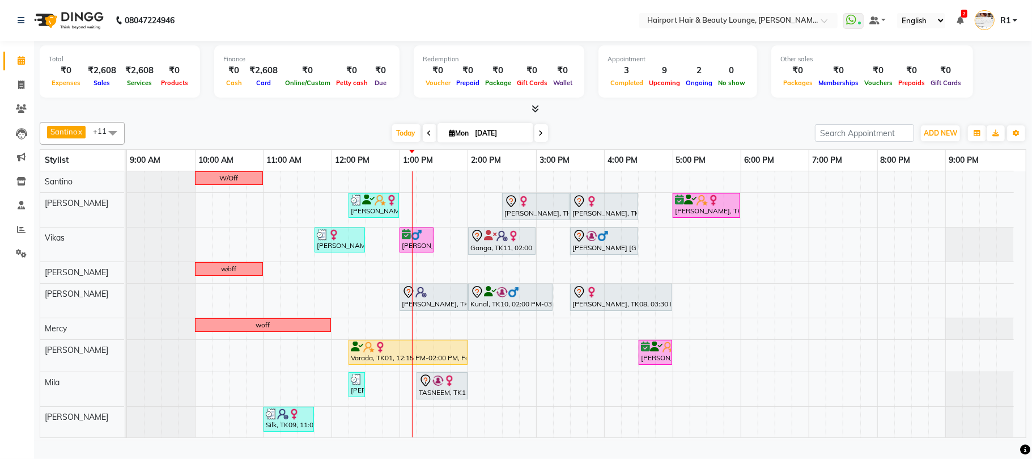
scroll to position [46, 0]
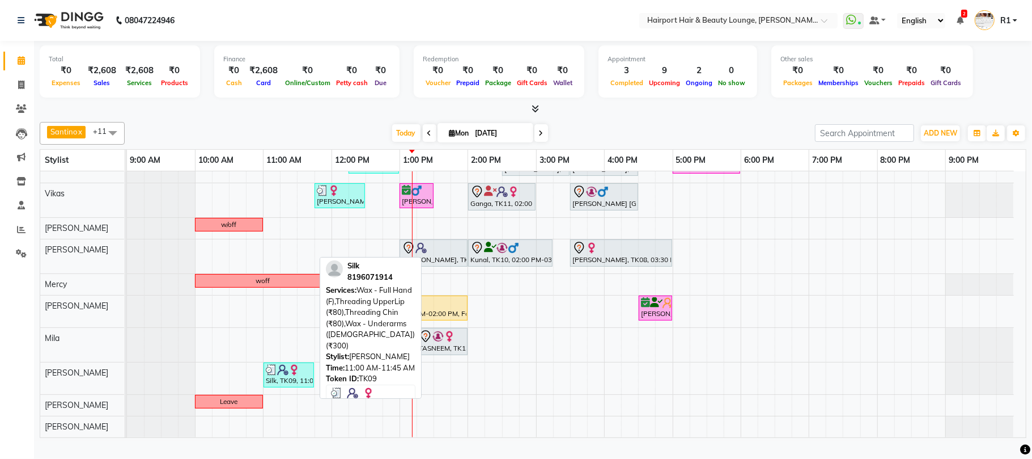
click at [284, 375] on img at bounding box center [282, 369] width 11 height 11
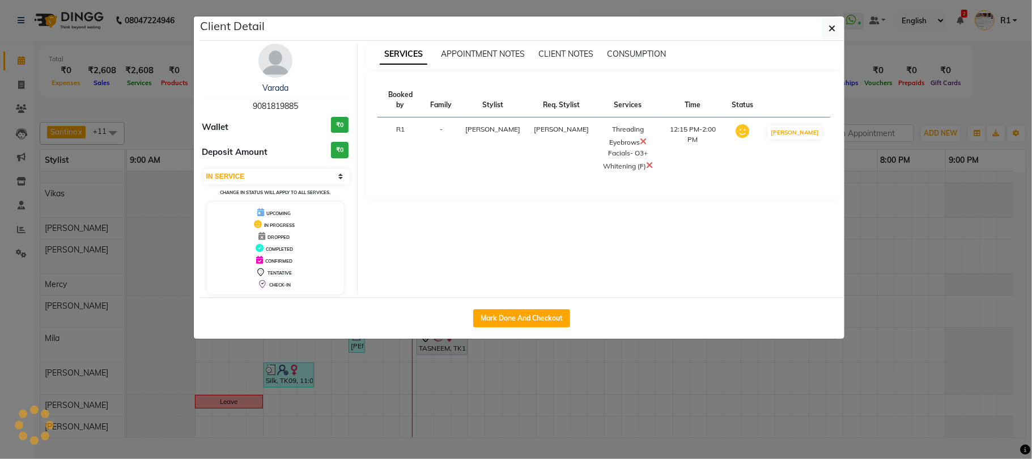
select select "3"
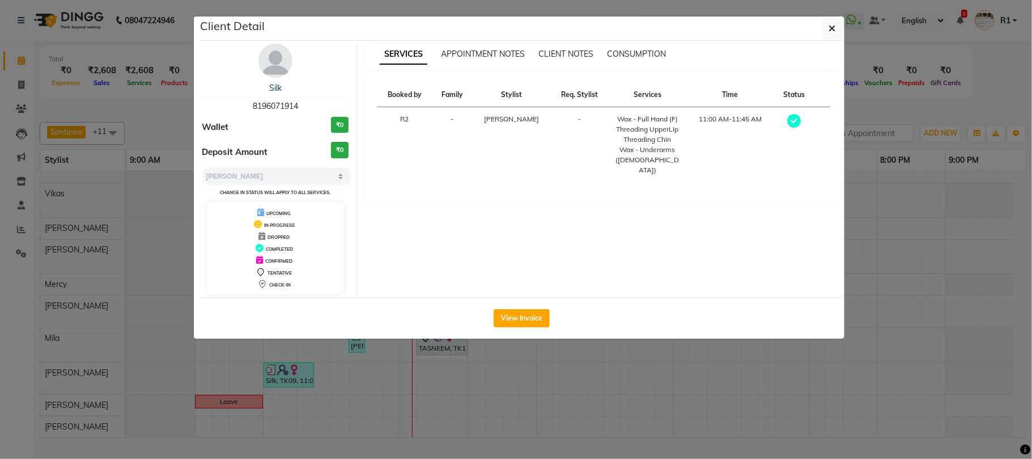
click at [926, 116] on ngb-modal-window "Client Detail Silk 8196071914 Wallet ₹0 Deposit Amount ₹0 Select MARK DONE UPCO…" at bounding box center [516, 229] width 1032 height 459
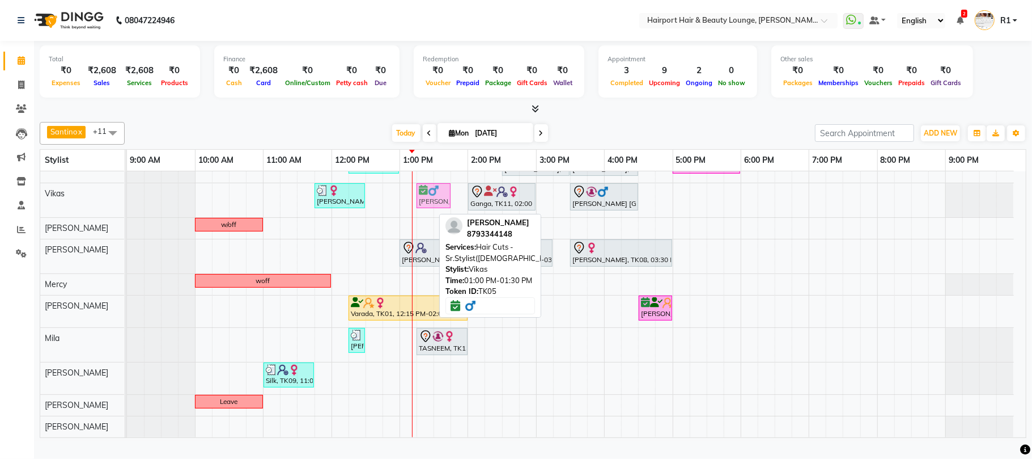
click at [127, 209] on div "Saloni, TK03, 11:45 AM-12:30 PM, Blow Drys- Blow Dry Mid-Back Jay, TK05, 01:00 …" at bounding box center [127, 200] width 0 height 34
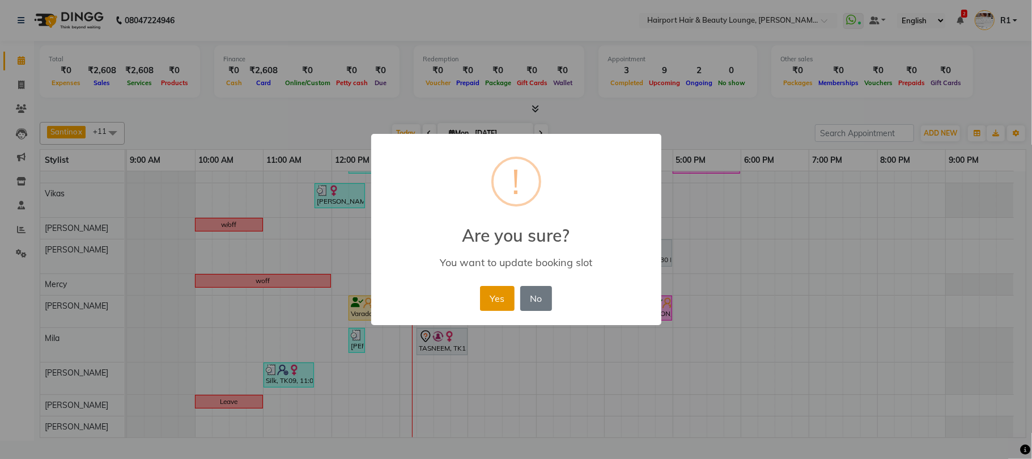
click at [486, 311] on button "Yes" at bounding box center [497, 298] width 35 height 25
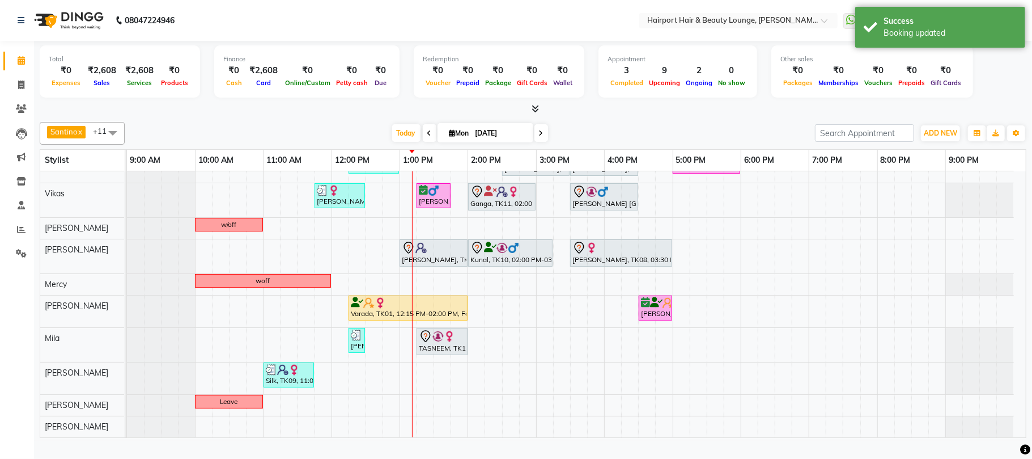
scroll to position [0, 0]
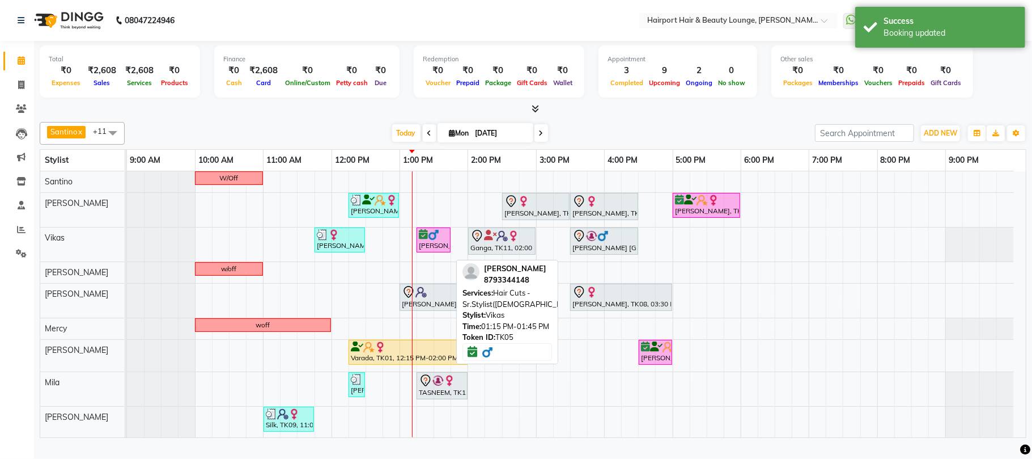
click at [431, 240] on img at bounding box center [433, 234] width 11 height 11
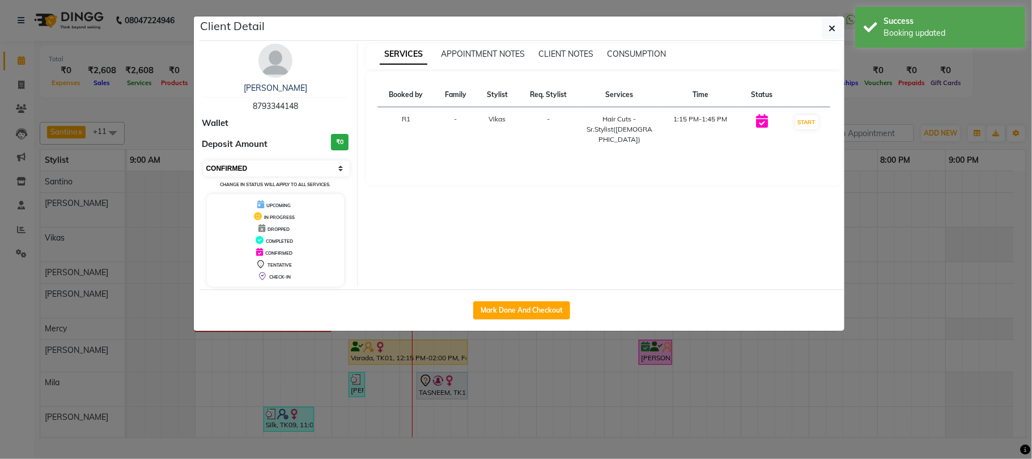
click at [299, 176] on select "Select IN SERVICE CONFIRMED TENTATIVE CHECK IN MARK DONE DROPPED UPCOMING" at bounding box center [276, 168] width 147 height 16
select select "1"
click at [203, 176] on select "Select IN SERVICE CONFIRMED TENTATIVE CHECK IN MARK DONE DROPPED UPCOMING" at bounding box center [276, 168] width 147 height 16
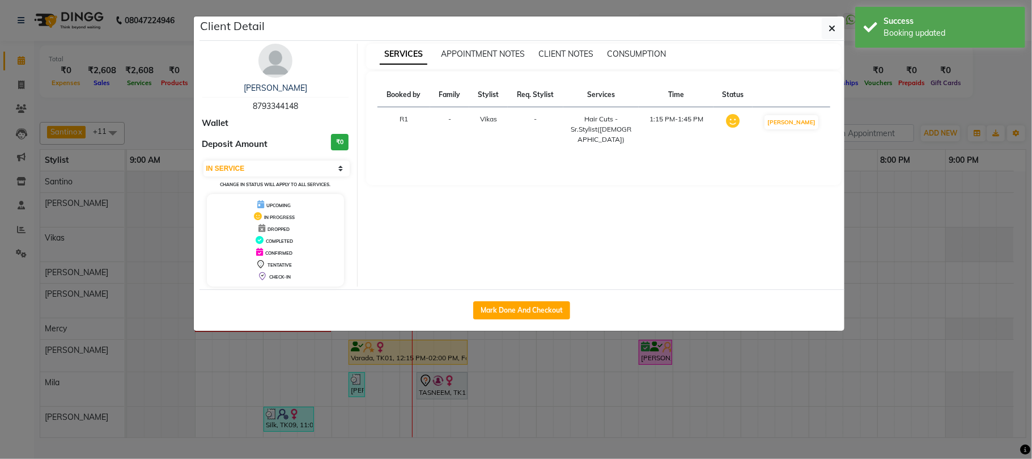
click at [918, 117] on ngb-modal-window "Client Detail Jay 8793344148 Wallet Deposit Amount ₹0 Select IN SERVICE CONFIRM…" at bounding box center [516, 229] width 1032 height 459
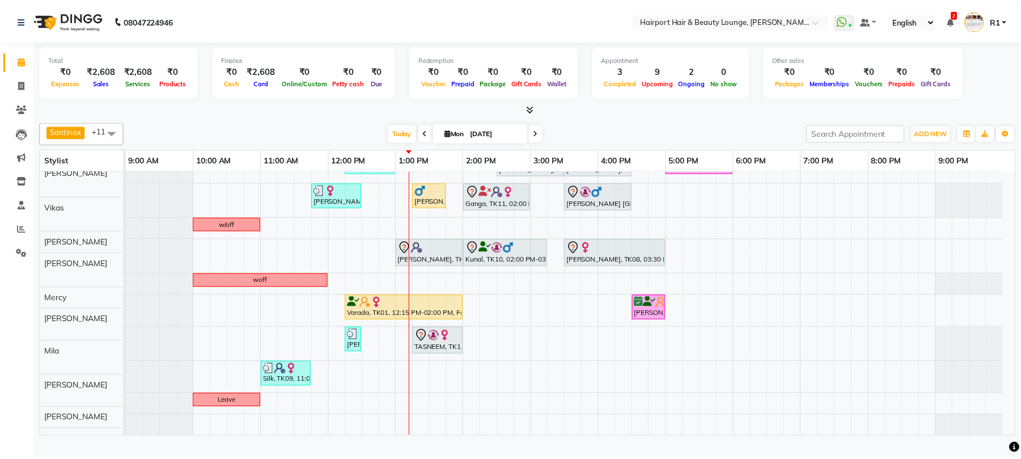
scroll to position [46, 0]
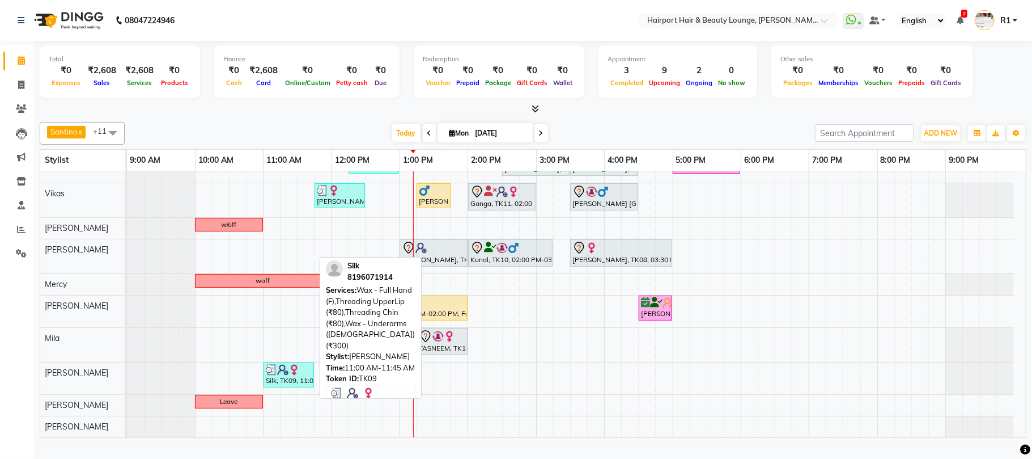
click at [283, 385] on div "Silk, TK09, 11:00 AM-11:45 AM, Wax - Full Hand (F),Threading UpperLip (₹80),Thr…" at bounding box center [289, 375] width 48 height 22
select select "3"
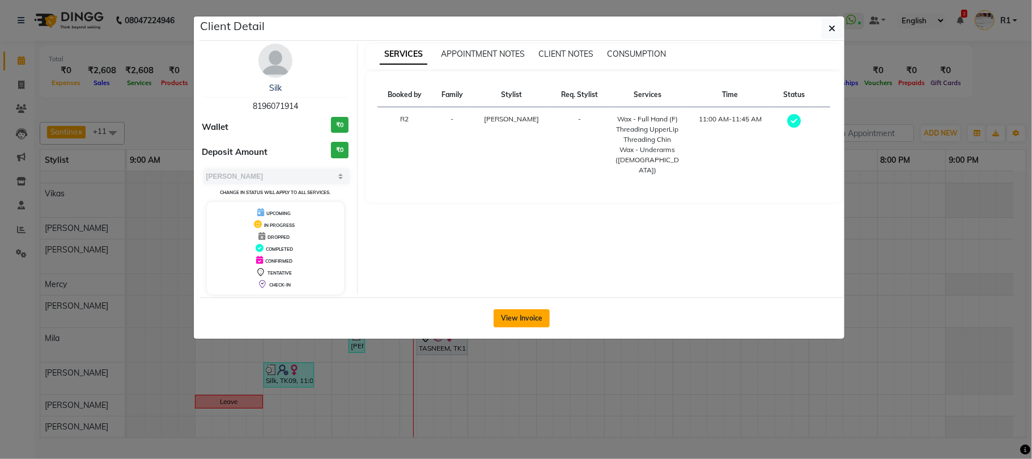
click at [540, 327] on button "View Invoice" at bounding box center [522, 318] width 56 height 18
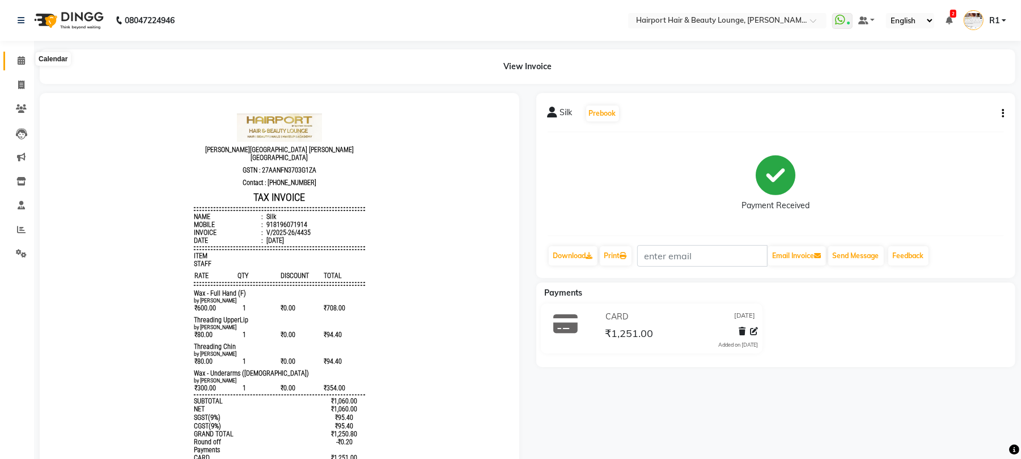
click at [16, 66] on span at bounding box center [21, 60] width 20 height 13
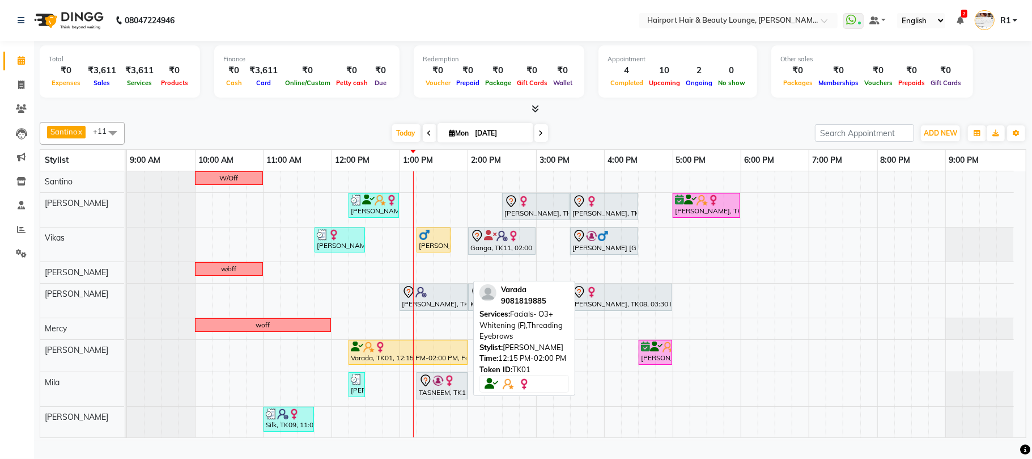
click at [452, 353] on div at bounding box center [408, 346] width 114 height 11
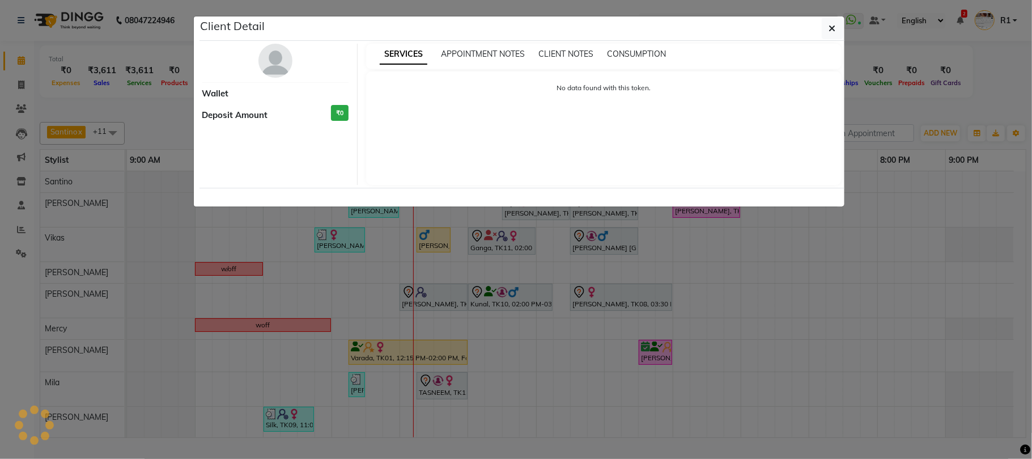
select select "1"
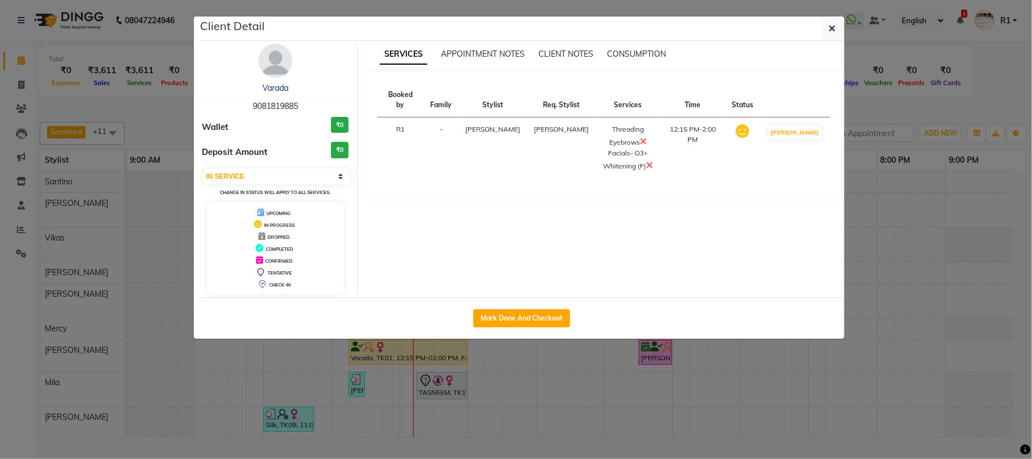
click at [924, 103] on ngb-modal-window "Client Detail Varada 9081819885 Wallet ₹0 Deposit Amount ₹0 Select IN SERVICE C…" at bounding box center [516, 229] width 1032 height 459
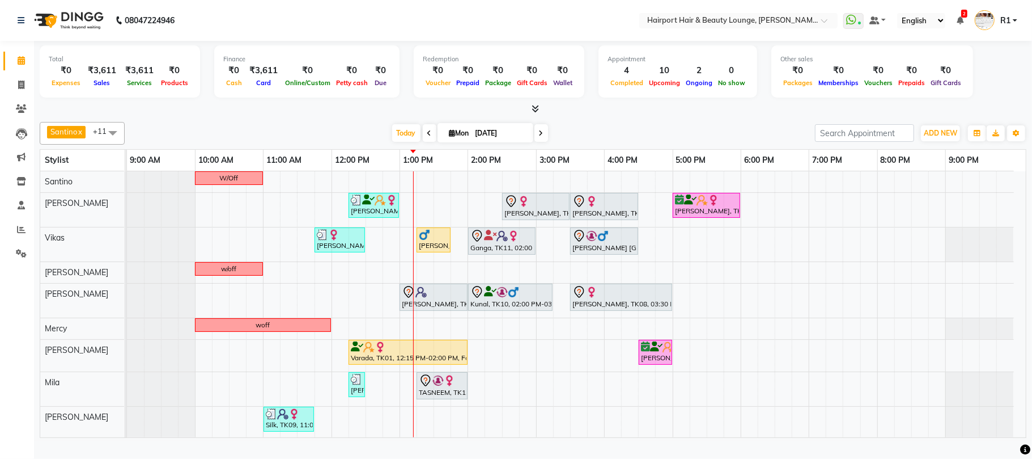
click at [449, 137] on icon at bounding box center [452, 132] width 6 height 7
select select "9"
select select "2025"
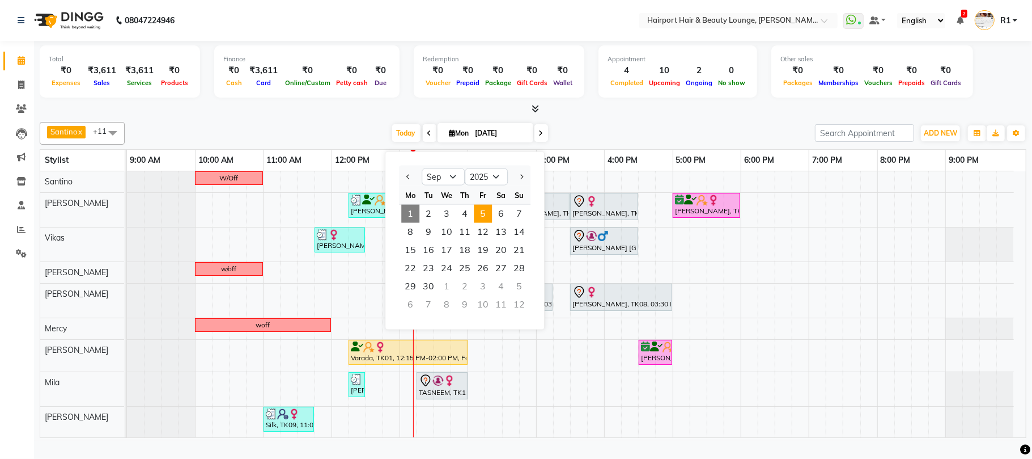
click at [492, 223] on span "5" at bounding box center [483, 214] width 18 height 18
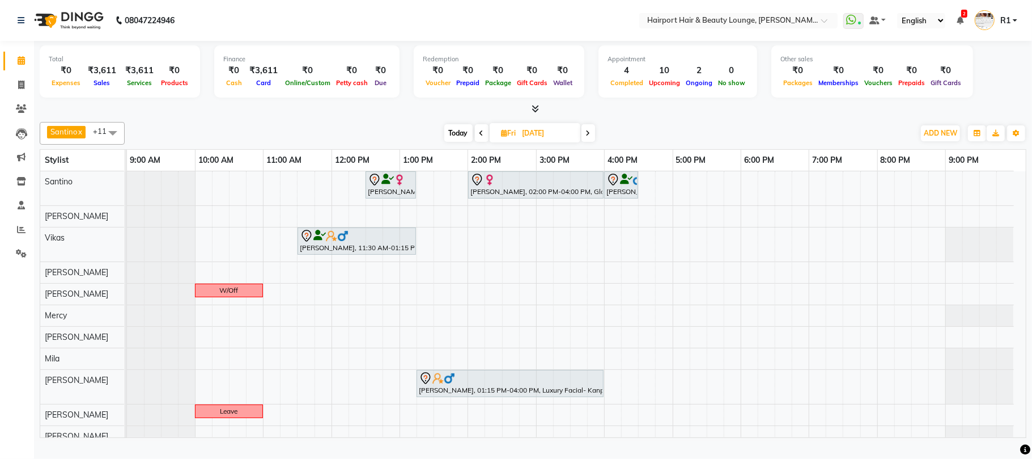
click at [319, 141] on div "Today Fri 05-09-2025" at bounding box center [519, 133] width 778 height 17
click at [458, 142] on span "Today" at bounding box center [458, 133] width 28 height 18
type input "[DATE]"
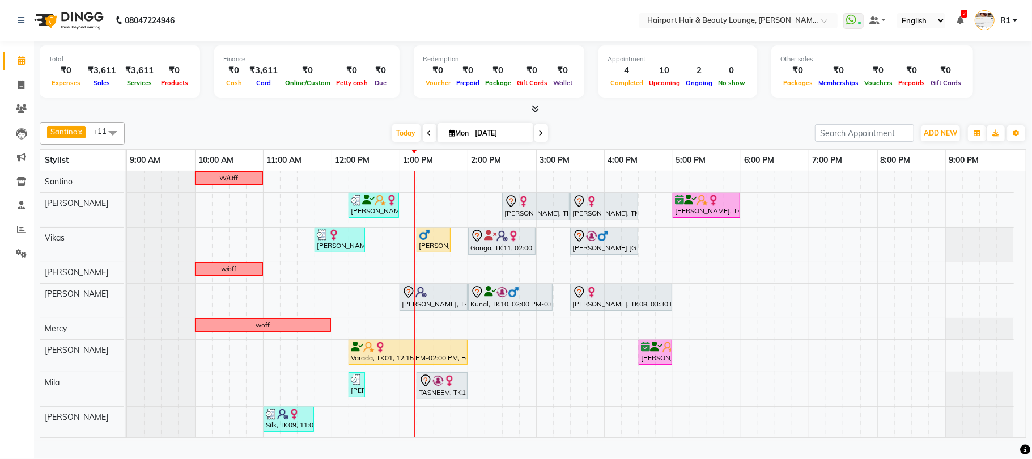
scroll to position [46, 0]
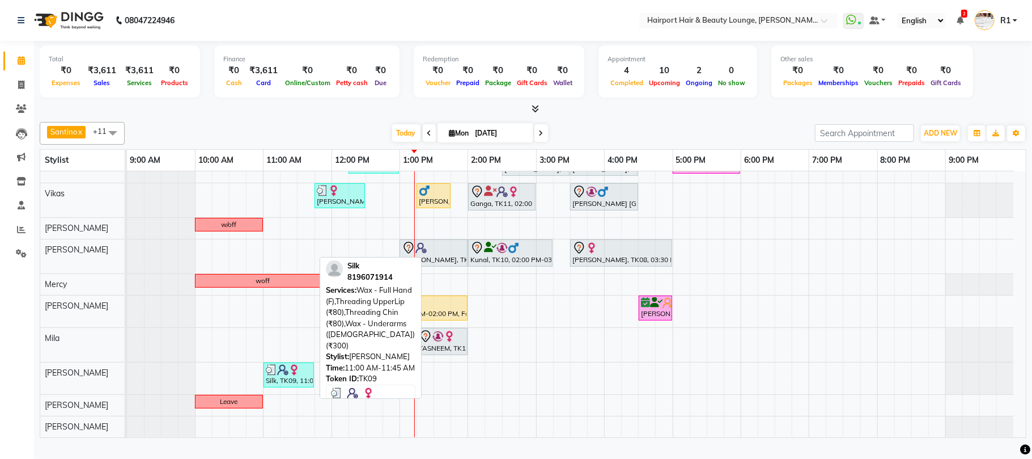
click at [303, 375] on div at bounding box center [289, 369] width 46 height 11
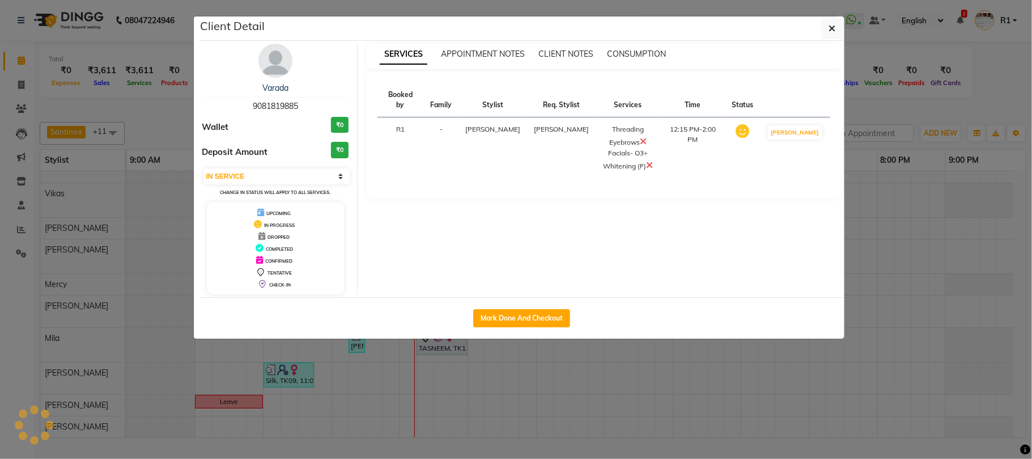
select select "3"
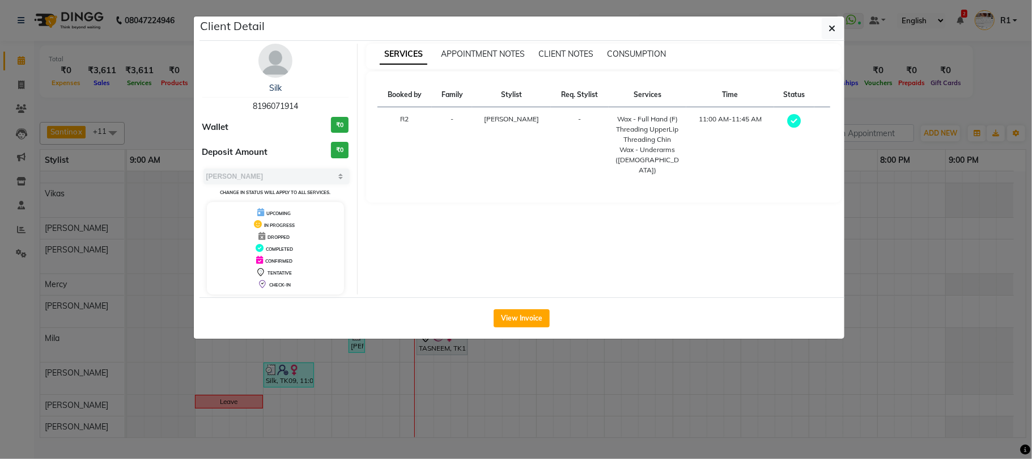
click at [905, 113] on ngb-modal-window "Client Detail Silk 8196071914 Wallet ₹0 Deposit Amount ₹0 Select MARK DONE UPCO…" at bounding box center [516, 229] width 1032 height 459
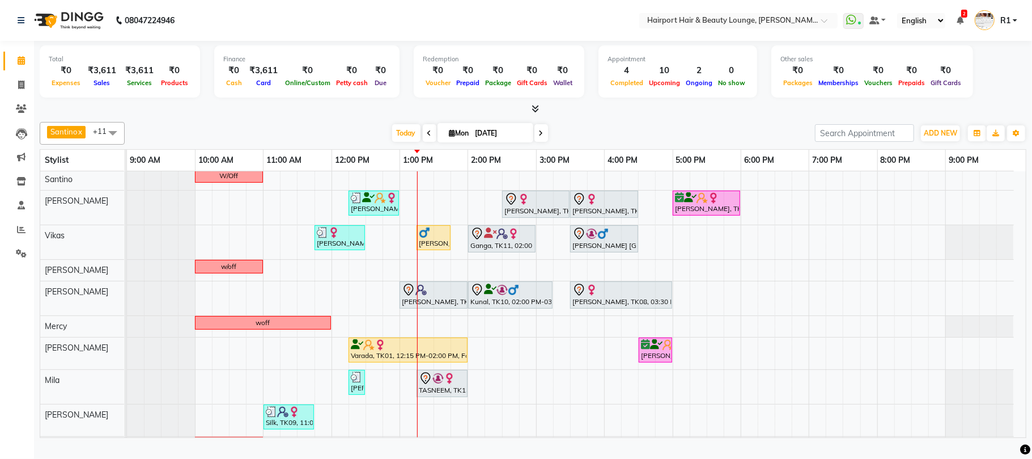
scroll to position [0, 0]
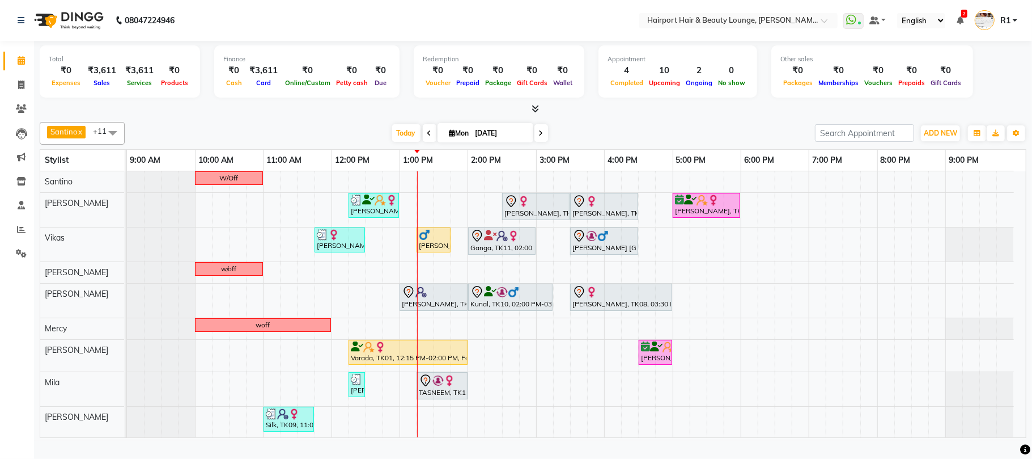
click at [277, 135] on div "[DATE] [DATE]" at bounding box center [469, 133] width 679 height 17
click at [449, 137] on icon at bounding box center [452, 132] width 6 height 7
select select "9"
select select "2025"
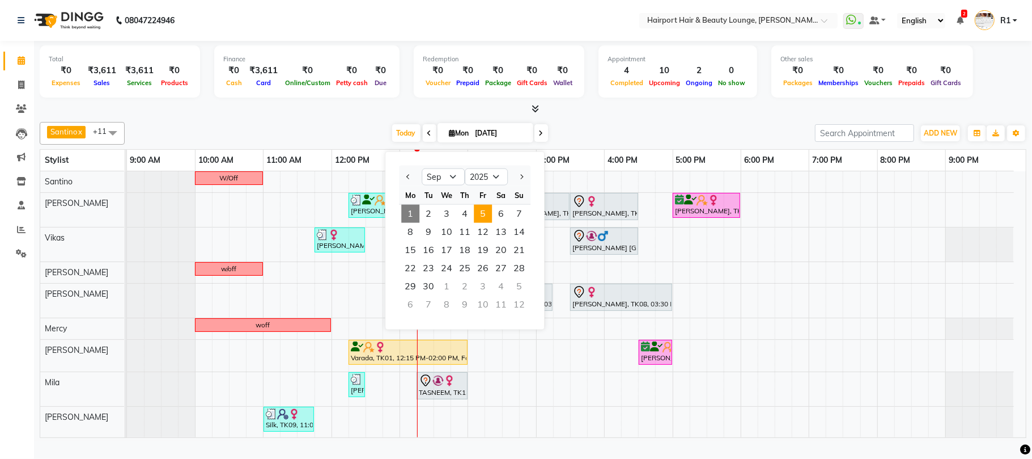
click at [492, 223] on span "5" at bounding box center [483, 214] width 18 height 18
type input "[DATE]"
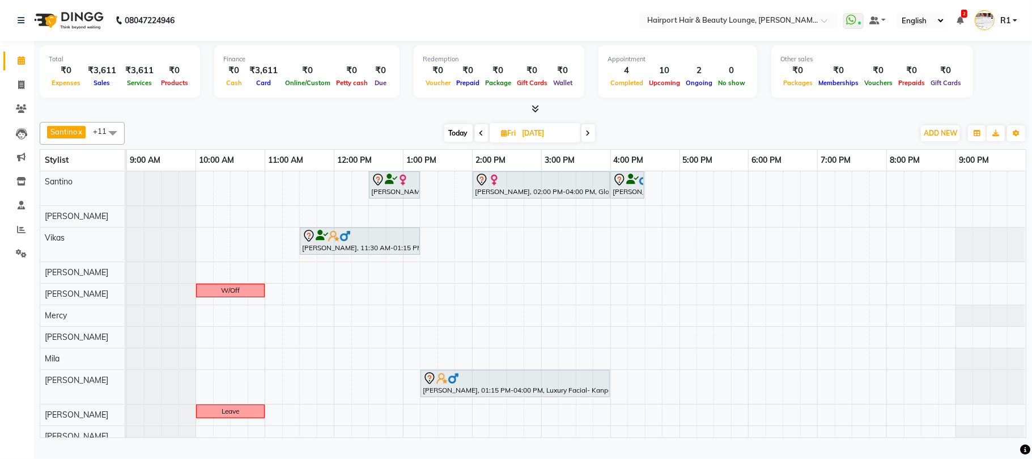
click at [328, 127] on div "Santino x Anandita x Vikas x Elizabeth x Adnan x Mercy x Binita x Mila x Genevi…" at bounding box center [533, 277] width 987 height 320
click at [316, 136] on div "Today Fri 05-09-2025" at bounding box center [519, 133] width 778 height 17
click at [398, 185] on img at bounding box center [402, 179] width 11 height 11
select select "7"
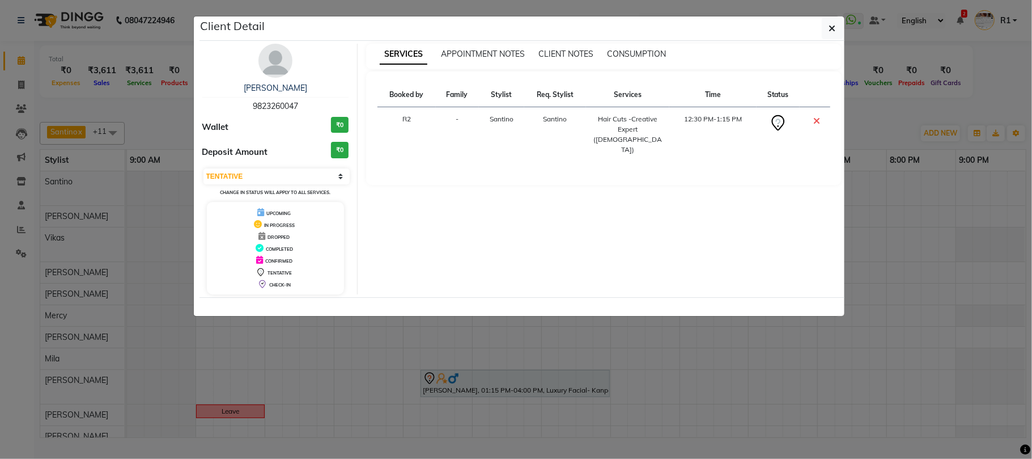
click at [814, 125] on icon at bounding box center [817, 120] width 7 height 9
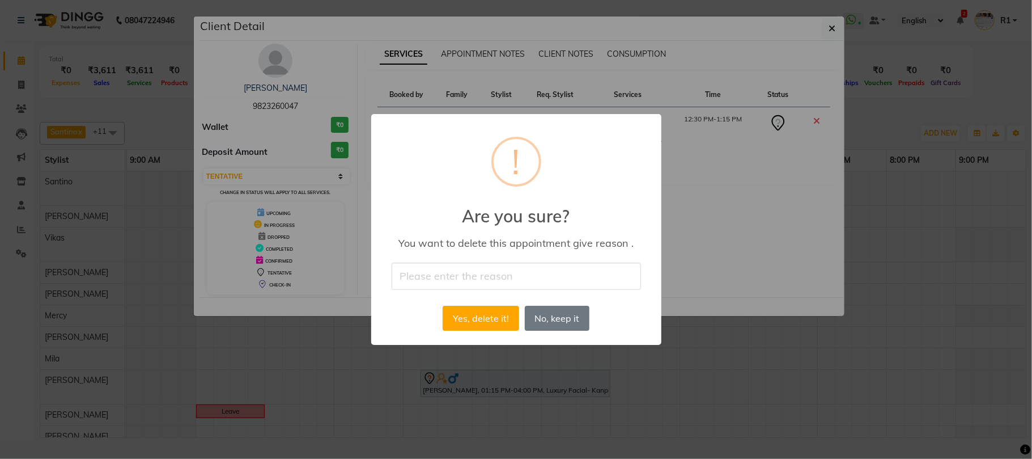
click at [439, 280] on input "text" at bounding box center [516, 275] width 249 height 27
type input "cancelled"
click at [477, 330] on button "Yes, delete it!" at bounding box center [481, 317] width 76 height 25
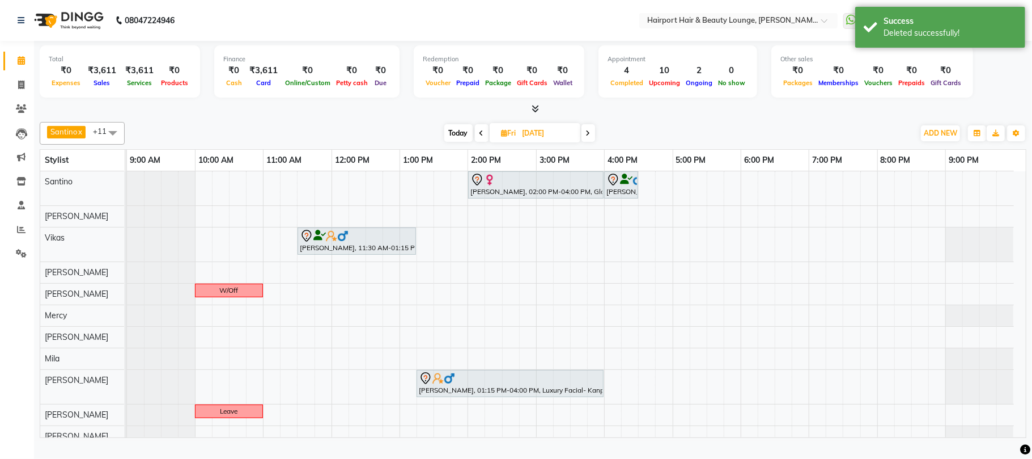
click at [316, 137] on div "Today Fri 05-09-2025" at bounding box center [519, 133] width 778 height 17
click at [455, 142] on span "Today" at bounding box center [458, 133] width 28 height 18
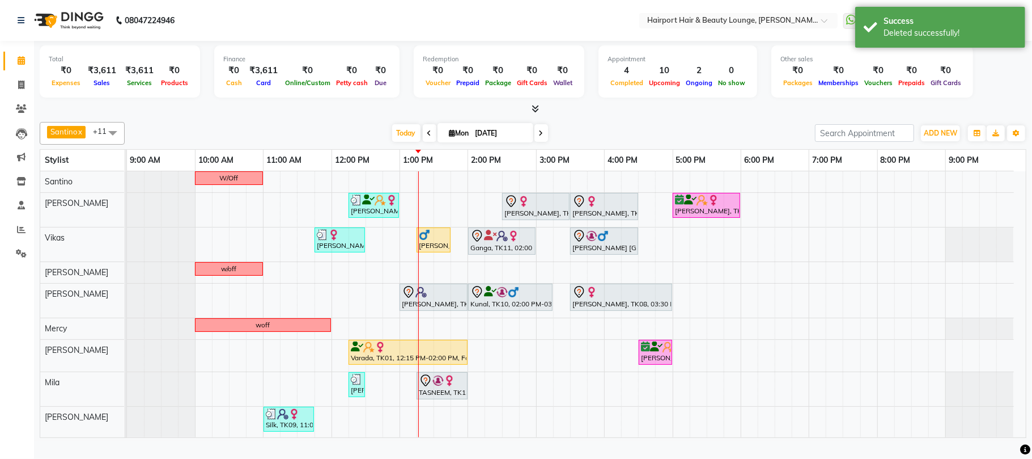
click at [534, 142] on span at bounding box center [541, 133] width 14 height 18
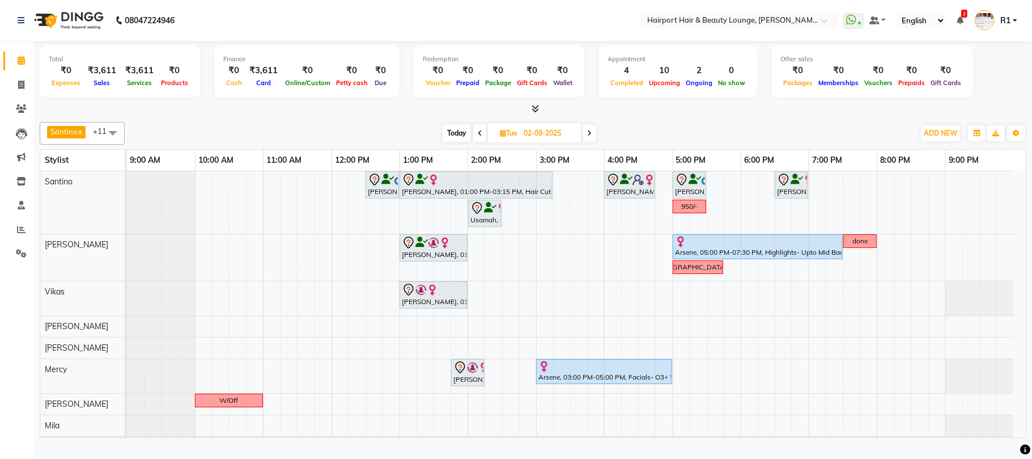
click at [312, 137] on div "Today Tue 02-09-2025" at bounding box center [519, 133] width 778 height 17
click at [316, 115] on div at bounding box center [533, 109] width 987 height 12
click at [449, 142] on span "Today" at bounding box center [457, 133] width 28 height 18
type input "[DATE]"
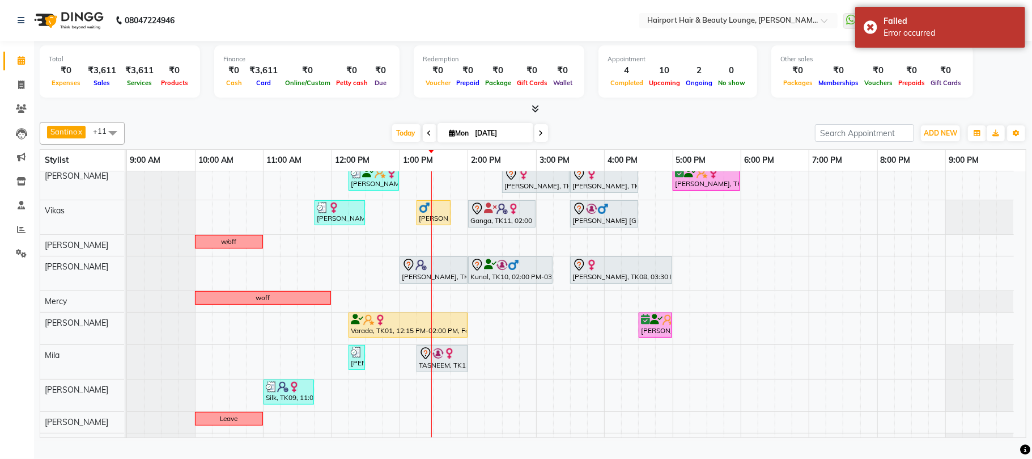
scroll to position [46, 0]
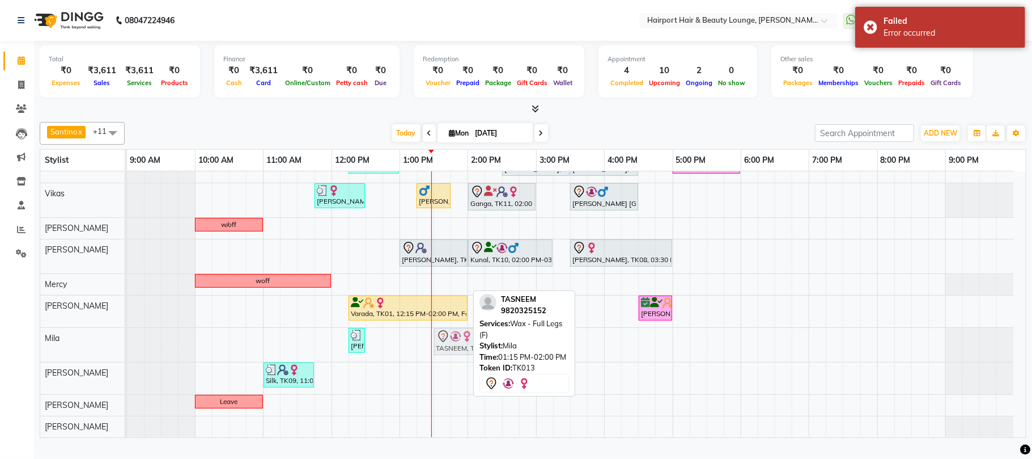
drag, startPoint x: 444, startPoint y: 353, endPoint x: 454, endPoint y: 356, distance: 10.2
click at [127, 356] on div "Saloni, TK03, 12:15 PM-12:30 PM, Nails- CutFile+Polish (₹400) TASNEEM, TK13, 01…" at bounding box center [127, 345] width 0 height 34
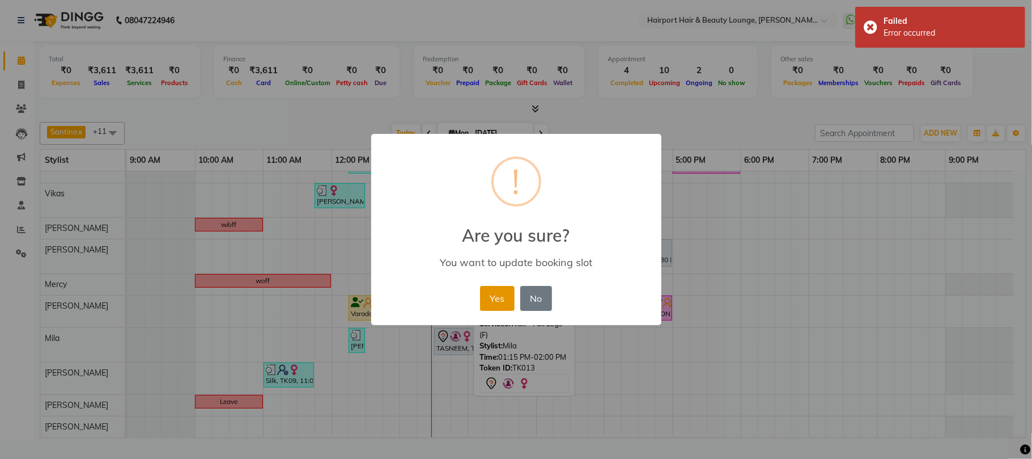
click at [486, 305] on button "Yes" at bounding box center [497, 298] width 35 height 25
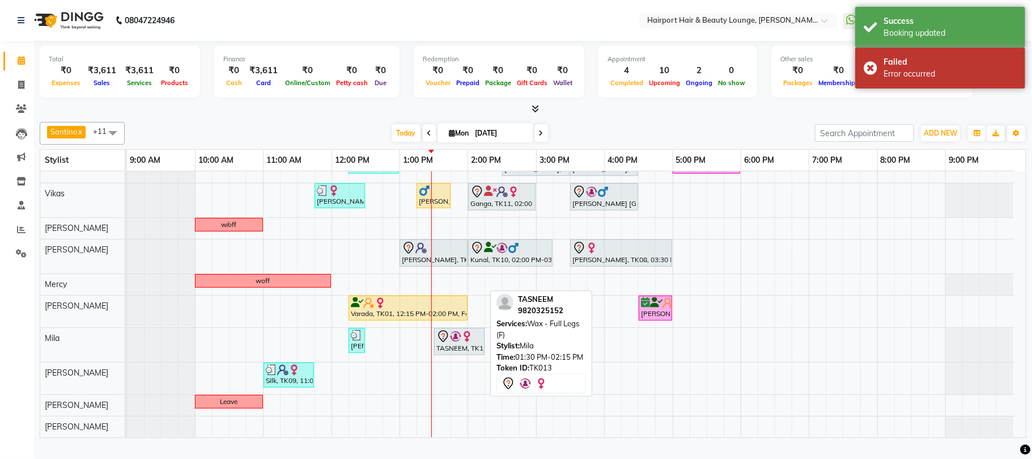
click at [453, 353] on div "TASNEEM, TK13, 01:30 PM-02:15 PM, Wax - Full Legs (F)" at bounding box center [459, 341] width 48 height 24
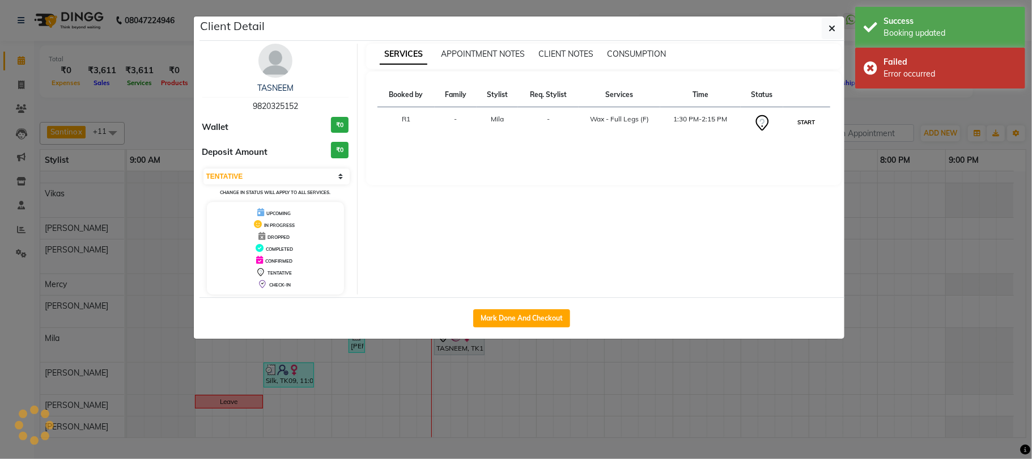
click at [805, 129] on button "START" at bounding box center [806, 122] width 23 height 14
select select "1"
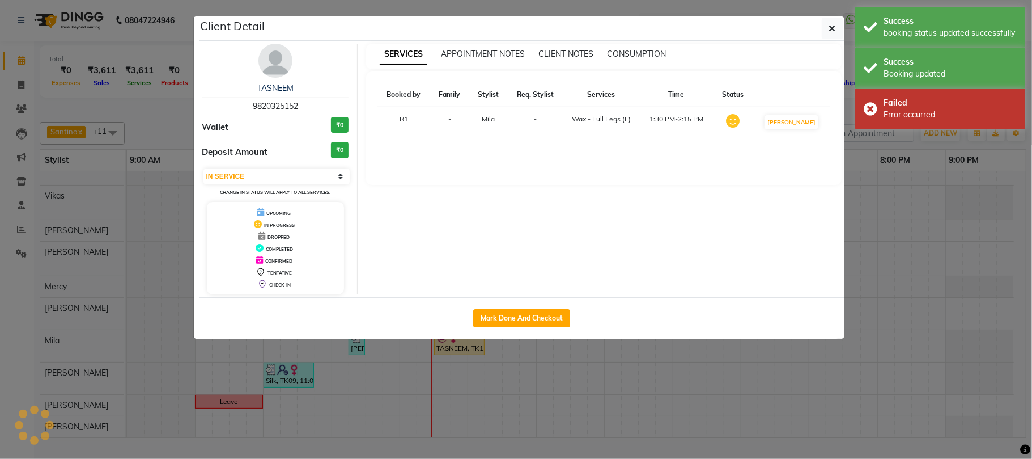
scroll to position [44, 0]
drag, startPoint x: 930, startPoint y: 168, endPoint x: 791, endPoint y: 349, distance: 228.4
click at [928, 173] on ngb-modal-window "Client Detail TASNEEM 9820325152 Wallet ₹0 Deposit Amount ₹0 Select IN SERVICE …" at bounding box center [516, 229] width 1032 height 459
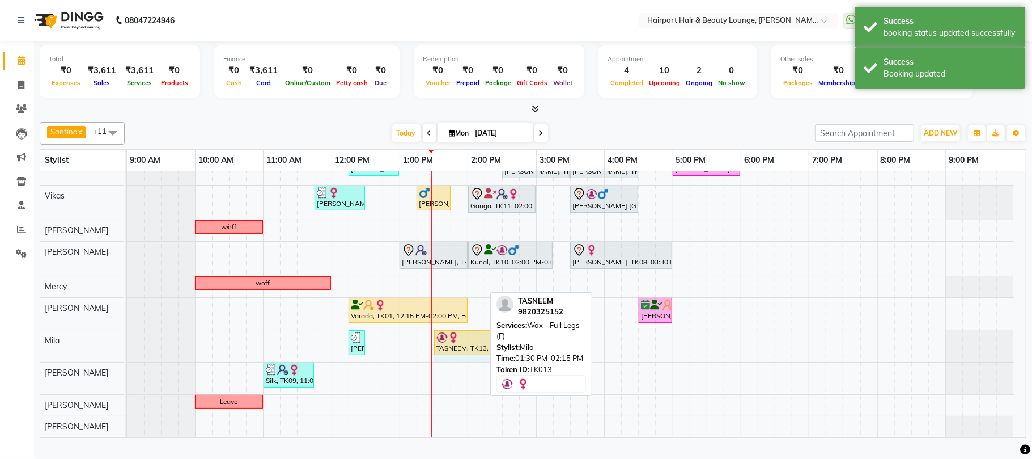
drag, startPoint x: 482, startPoint y: 346, endPoint x: 493, endPoint y: 348, distance: 11.0
click at [493, 348] on div "Santino x Anandita x Vikas x Elizabeth x Adnan x Mercy x Binita x Mila x Genevi…" at bounding box center [533, 277] width 987 height 320
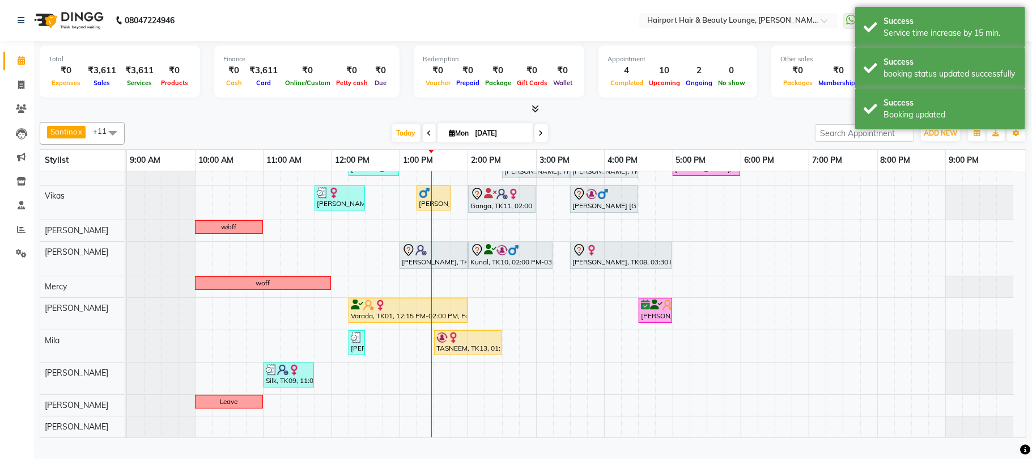
scroll to position [0, 0]
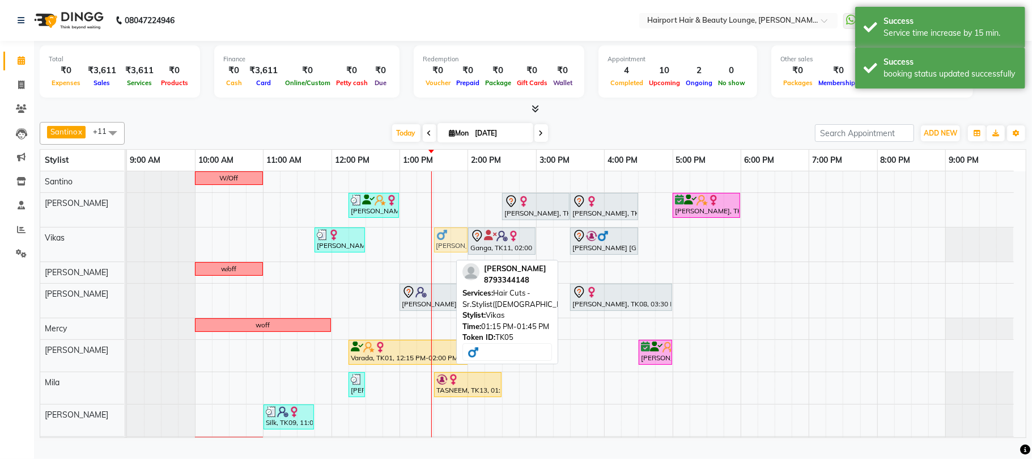
drag, startPoint x: 442, startPoint y: 250, endPoint x: 453, endPoint y: 252, distance: 11.5
click at [127, 252] on div "Saloni, TK03, 11:45 AM-12:30 PM, Blow Drys- Blow Dry Mid-Back Jay, TK05, 01:15 …" at bounding box center [127, 244] width 0 height 34
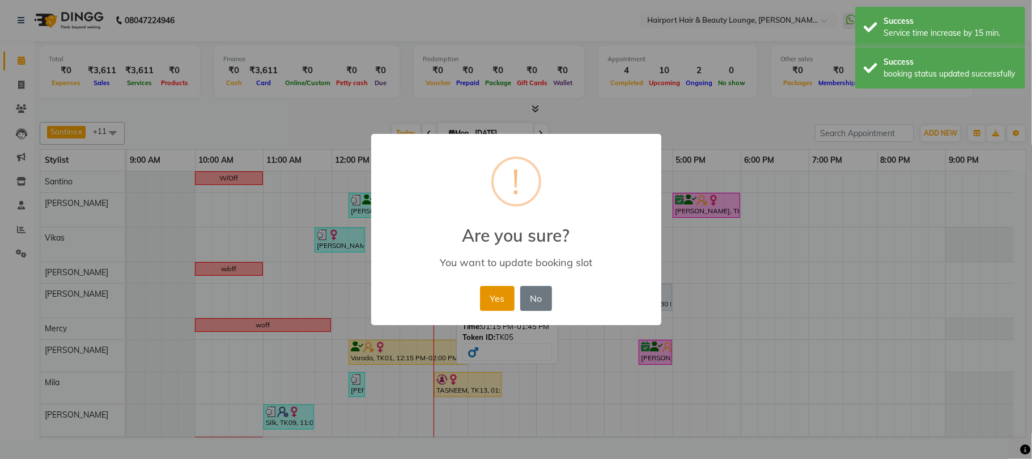
drag, startPoint x: 495, startPoint y: 317, endPoint x: 699, endPoint y: 341, distance: 206.0
click at [494, 311] on button "Yes" at bounding box center [497, 298] width 35 height 25
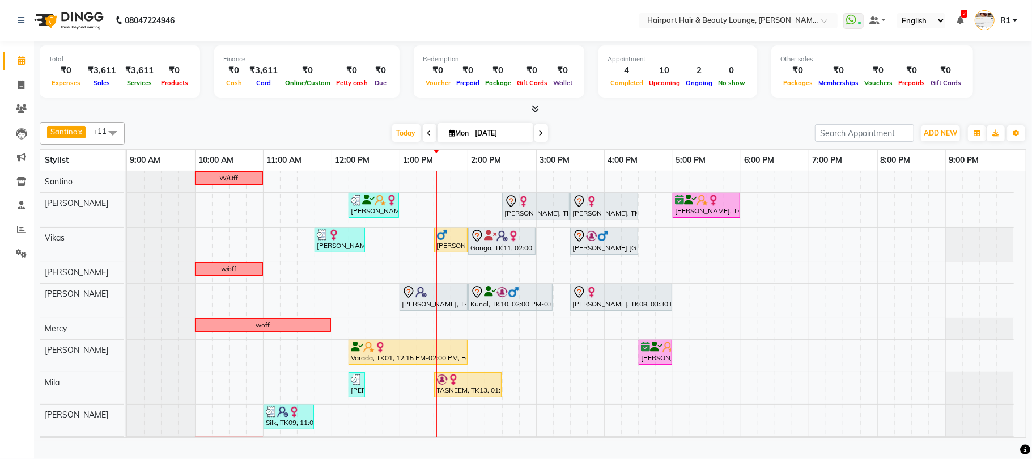
click at [444, 329] on div "W/Off Shobha Khamboljaa, TK04, 12:15 PM-01:00 PM, Blow Drys-Blow Dry Short,Wash…" at bounding box center [576, 325] width 899 height 308
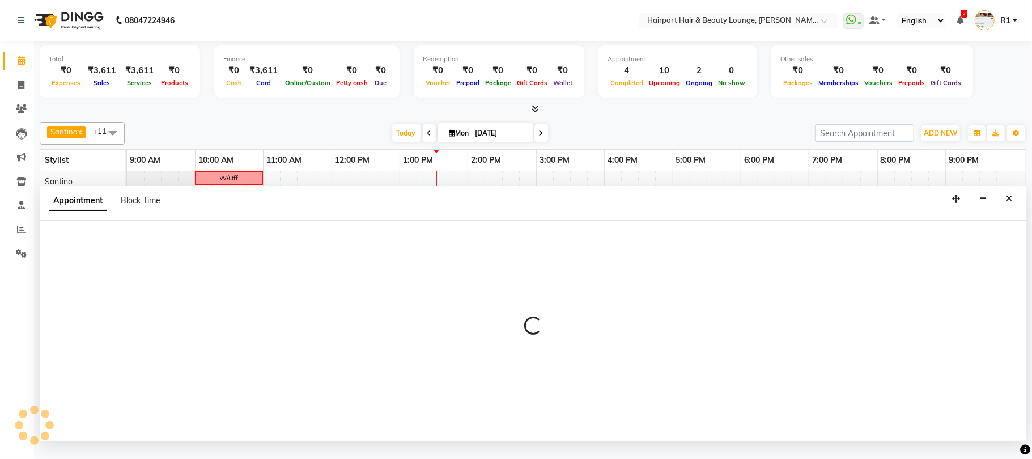
select select "13264"
select select "810"
select select "tentative"
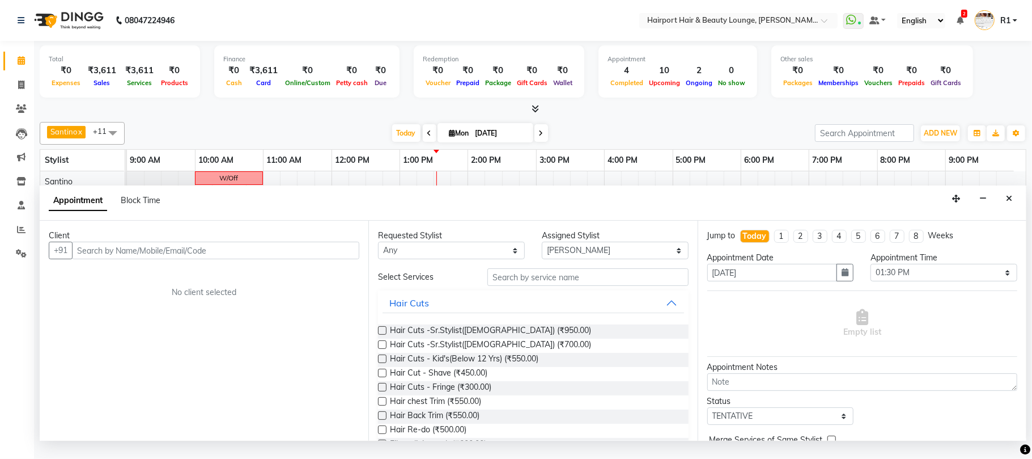
click at [133, 259] on input "text" at bounding box center [215, 250] width 287 height 18
type input "8087364452"
click at [329, 255] on span "Add Client" at bounding box center [336, 250] width 38 height 10
select select "22"
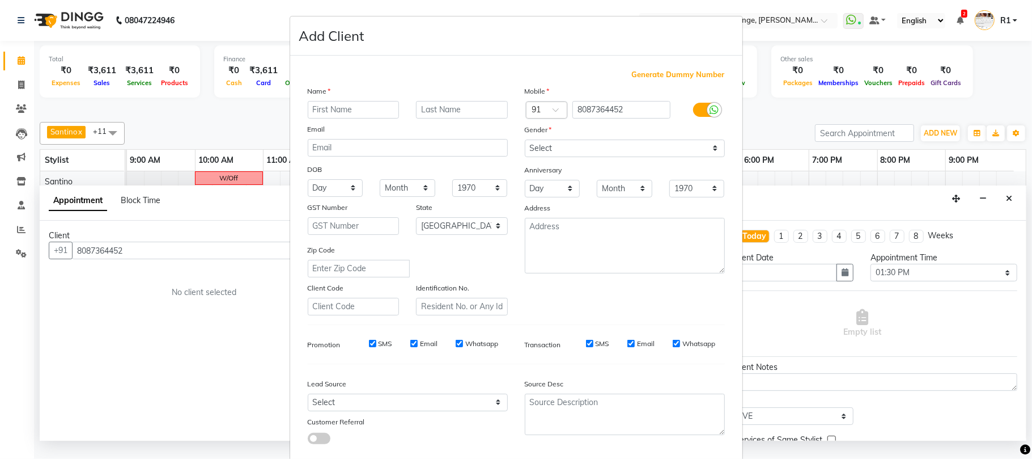
click at [350, 118] on input "text" at bounding box center [354, 110] width 92 height 18
type input "Gurpreet"
click at [554, 157] on select "Select Male Female Other Prefer Not To Say" at bounding box center [625, 148] width 200 height 18
select select "[DEMOGRAPHIC_DATA]"
click at [525, 157] on select "Select Male Female Other Prefer Not To Say" at bounding box center [625, 148] width 200 height 18
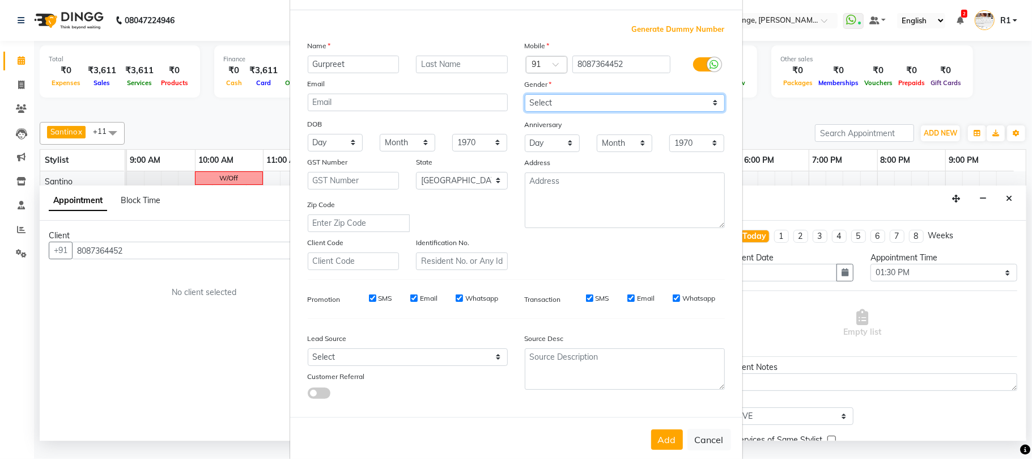
scroll to position [151, 0]
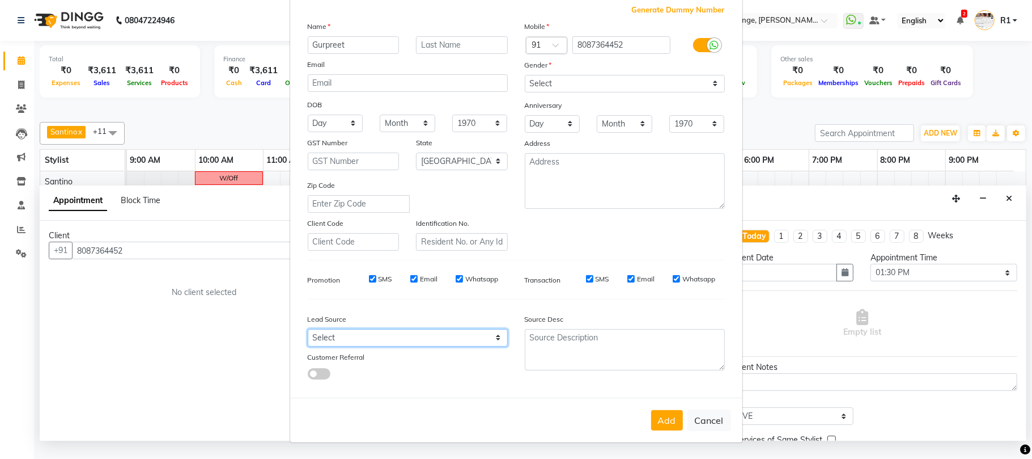
click at [370, 329] on select "Select Walk-in Referral Internet Friend Word of Mouth Advertisement Facebook Ju…" at bounding box center [408, 338] width 200 height 18
select select "10261"
click at [308, 329] on select "Select Walk-in Referral Internet Friend Word of Mouth Advertisement Facebook Ju…" at bounding box center [408, 338] width 200 height 18
click at [652, 419] on button "Add" at bounding box center [667, 420] width 32 height 20
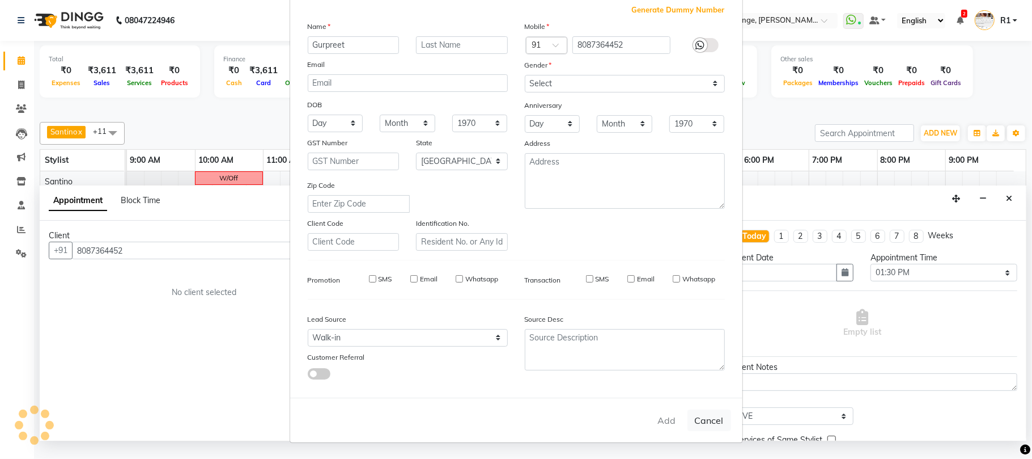
select select
select select "null"
select select
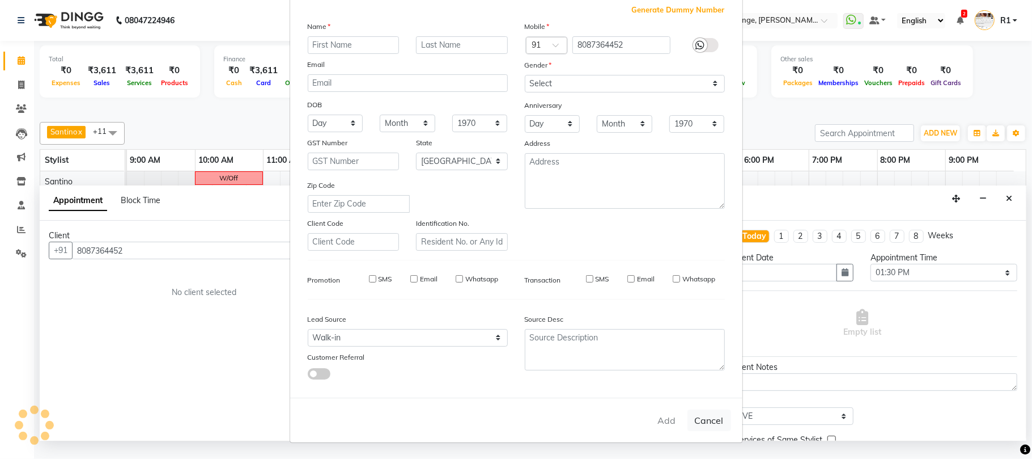
select select
checkbox input "false"
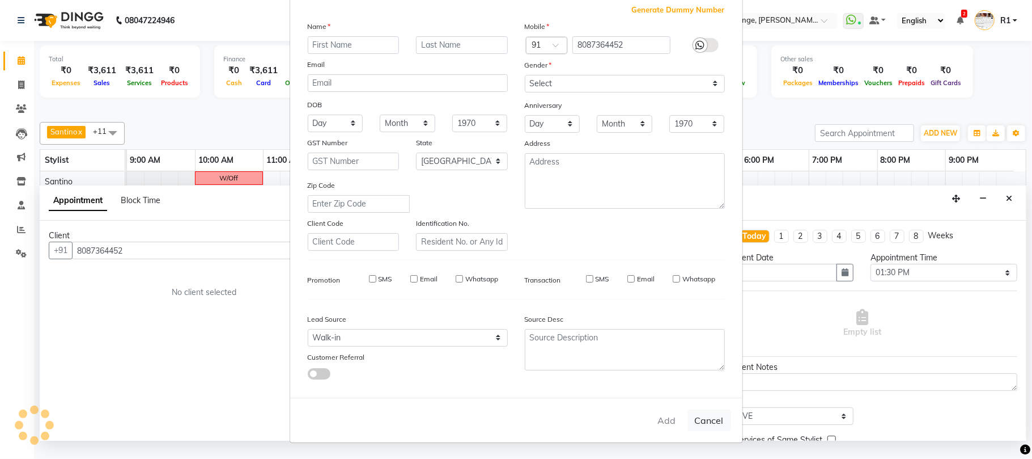
checkbox input "false"
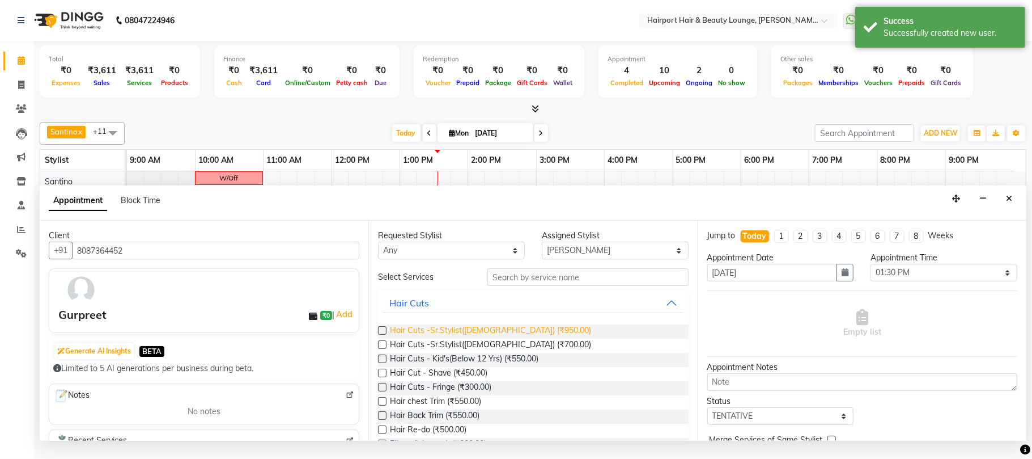
click at [515, 338] on span "Hair Cuts -Sr.Stylist(Female) (₹950.00)" at bounding box center [490, 331] width 201 height 14
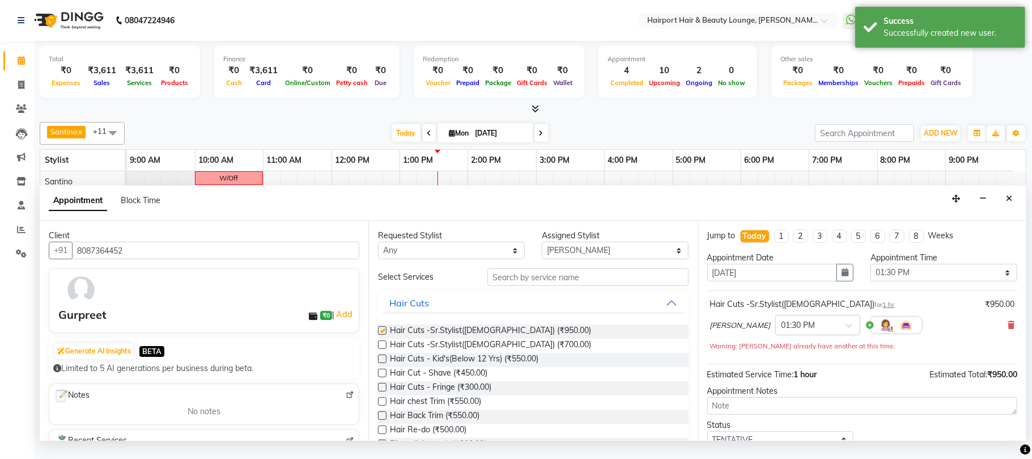
checkbox input "false"
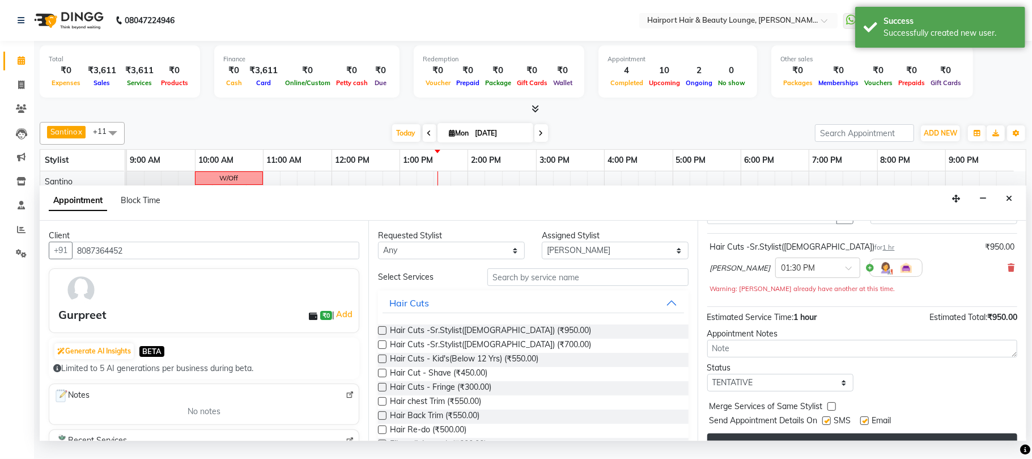
scroll to position [127, 0]
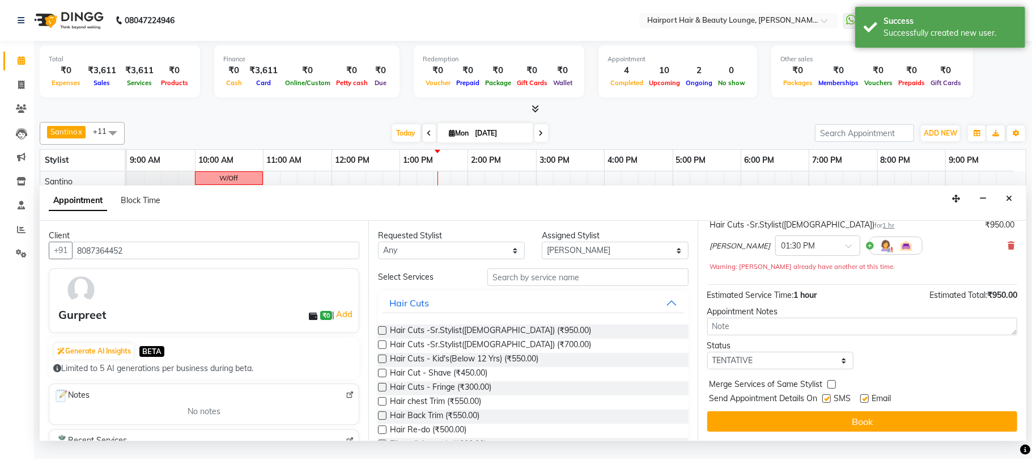
drag, startPoint x: 903, startPoint y: 425, endPoint x: 890, endPoint y: 425, distance: 13.0
click at [902, 425] on button "Book" at bounding box center [862, 421] width 310 height 20
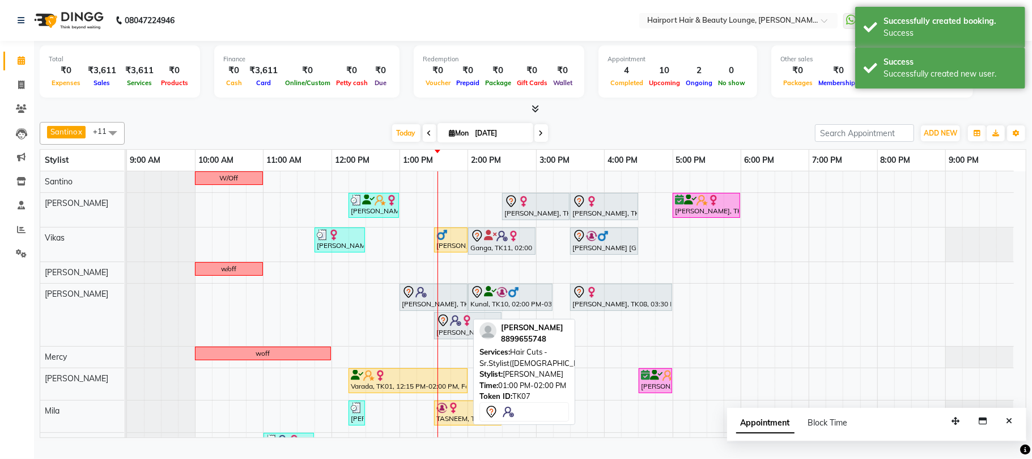
click at [443, 299] on div at bounding box center [433, 292] width 63 height 14
select select "7"
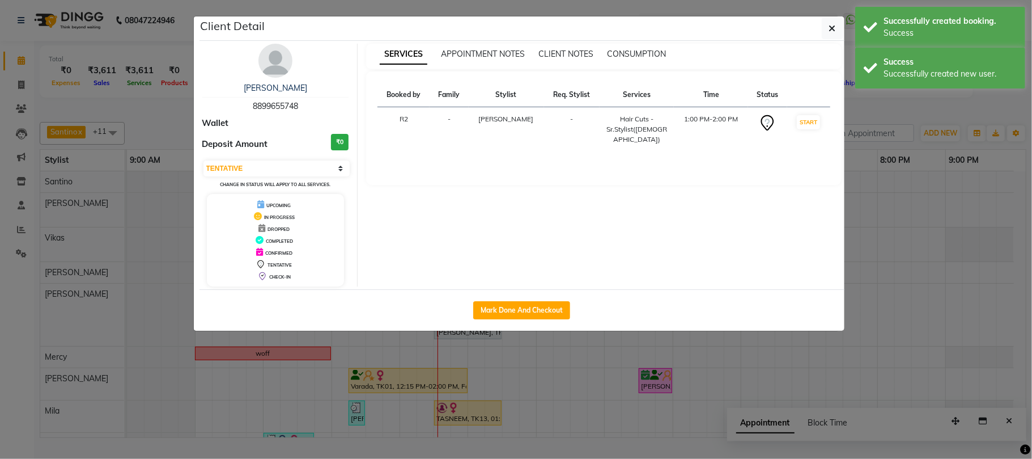
click at [894, 116] on ngb-modal-window "Client Detail Sehaj 8899655748 Wallet Deposit Amount ₹0 Select IN SERVICE CONFI…" at bounding box center [516, 229] width 1032 height 459
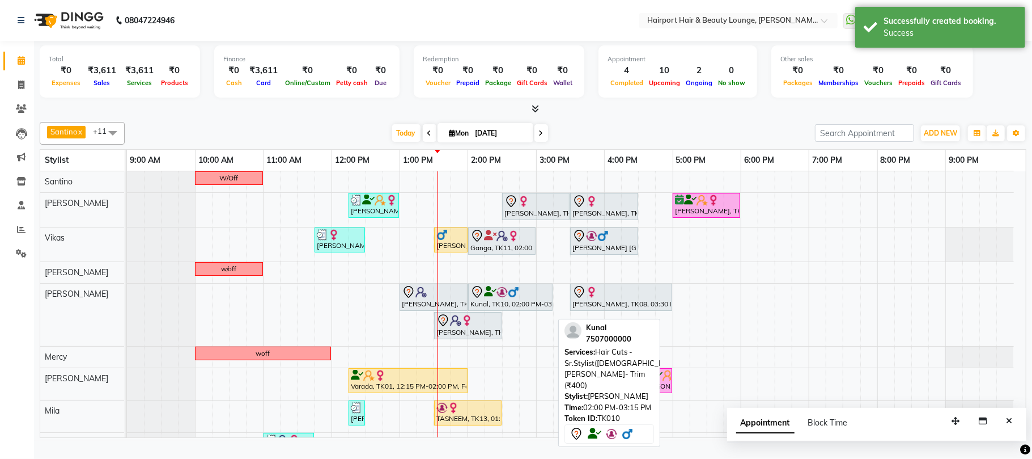
click at [493, 292] on icon at bounding box center [490, 291] width 12 height 1
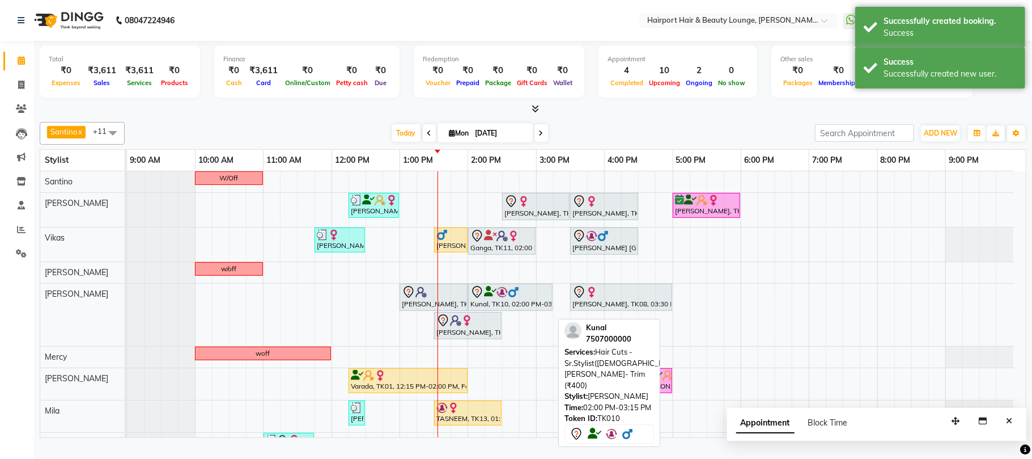
select select "7"
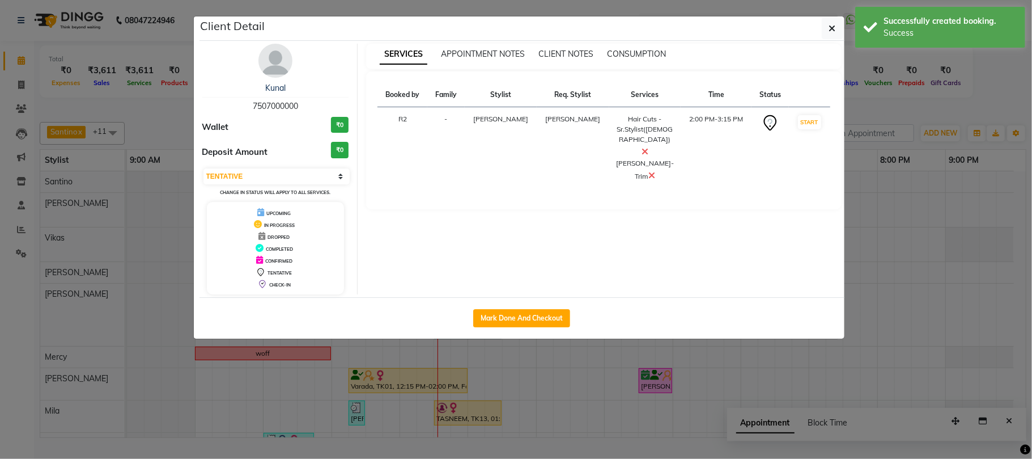
click at [923, 113] on ngb-modal-window "Client Detail Kunal 7507000000 Wallet ₹0 Deposit Amount ₹0 Select IN SERVICE CO…" at bounding box center [516, 229] width 1032 height 459
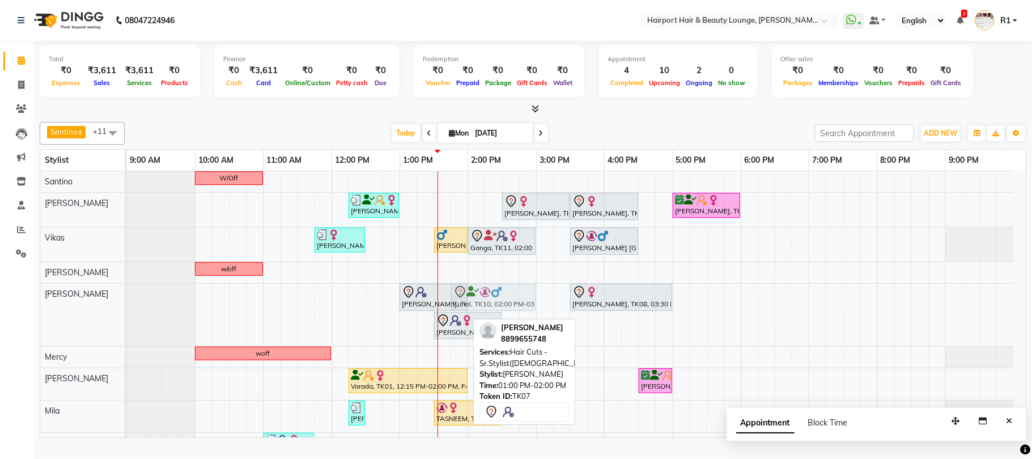
drag, startPoint x: 465, startPoint y: 303, endPoint x: 458, endPoint y: 304, distance: 7.5
click at [127, 304] on div "Sehaj, TK07, 01:00 PM-02:00 PM, Hair Cuts -Sr.Stylist(Female) Kunal, TK10, 02:0…" at bounding box center [127, 314] width 0 height 62
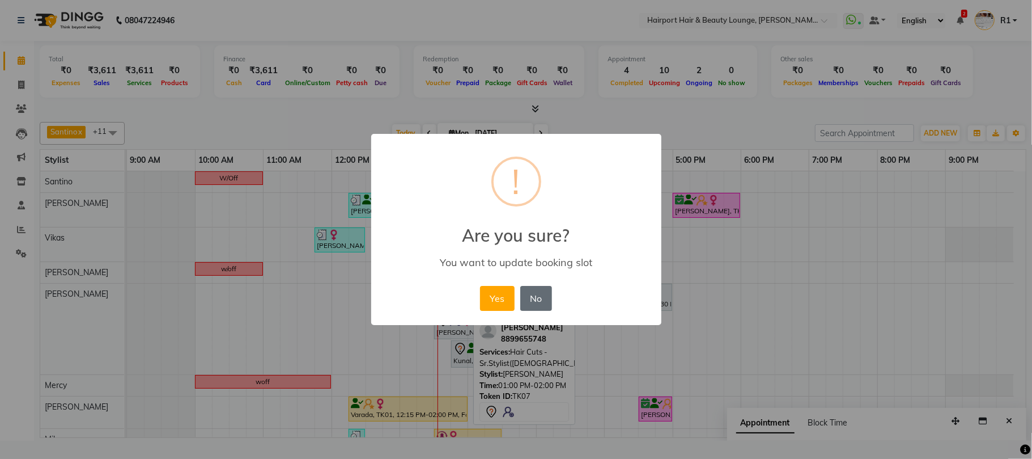
click at [552, 311] on button "No" at bounding box center [536, 298] width 32 height 25
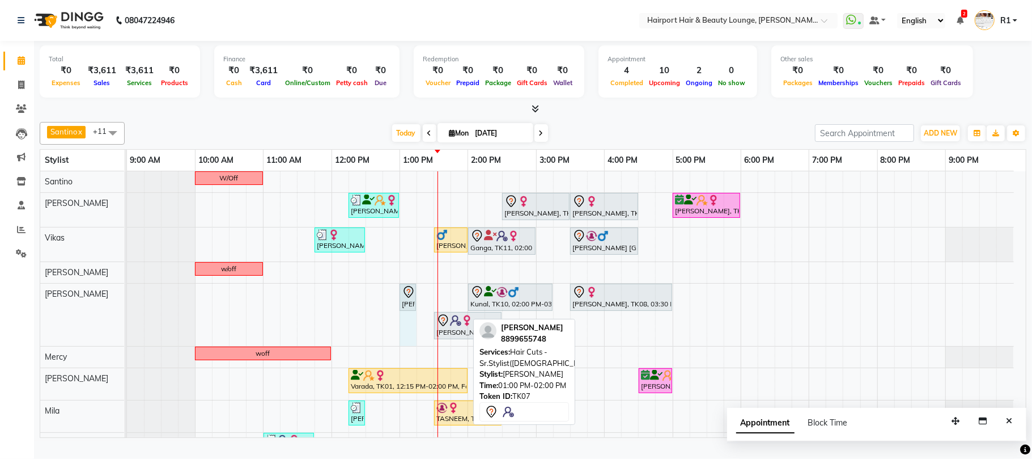
drag, startPoint x: 465, startPoint y: 306, endPoint x: 409, endPoint y: 306, distance: 56.1
click at [127, 306] on div "Sehaj, TK07, 01:00 PM-02:00 PM, Hair Cuts -Sr.Stylist(Female) Kunal, TK10, 02:0…" at bounding box center [127, 314] width 0 height 62
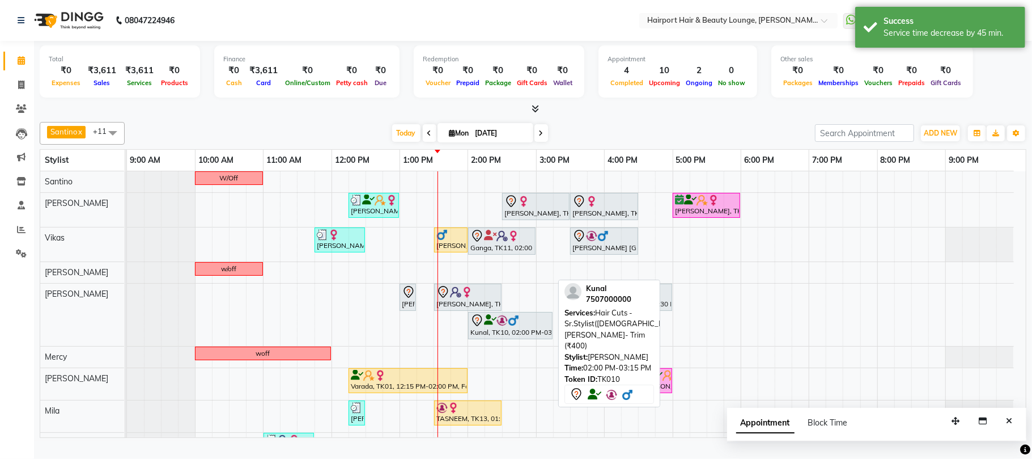
click at [501, 337] on div "Kunal, TK10, 02:00 PM-03:15 PM, Hair Cuts -Sr.Stylist([DEMOGRAPHIC_DATA]),[PERS…" at bounding box center [510, 325] width 82 height 24
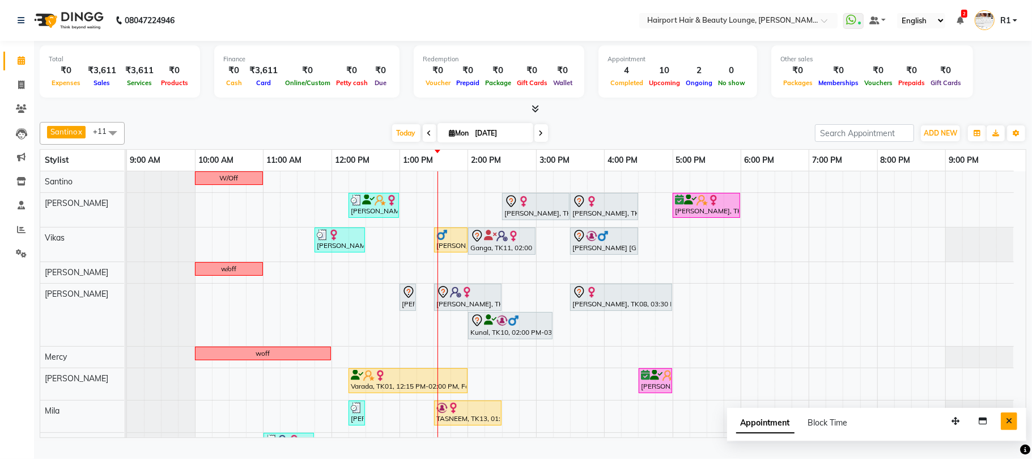
click at [1011, 430] on button "Close" at bounding box center [1009, 421] width 16 height 18
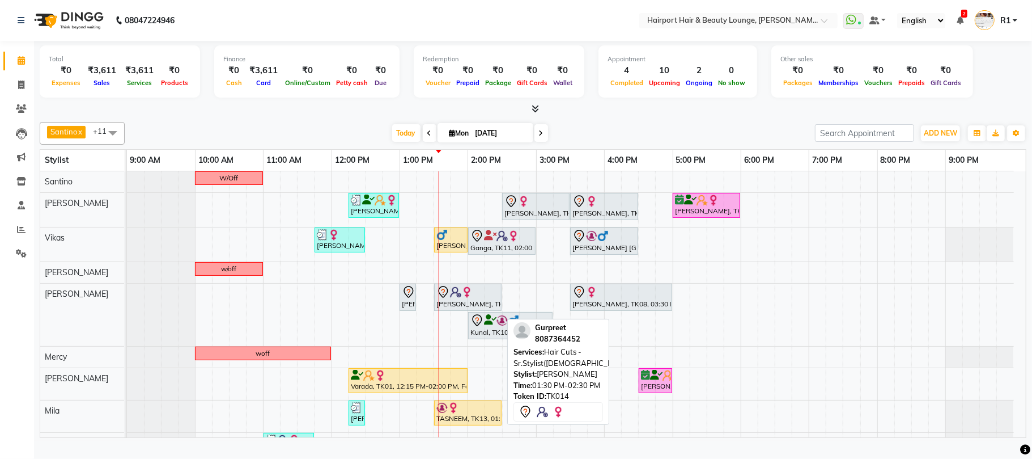
click at [464, 309] on div "Gurpreet, TK14, 01:30 PM-02:30 PM, Hair Cuts -Sr.Stylist(Female)" at bounding box center [467, 297] width 65 height 24
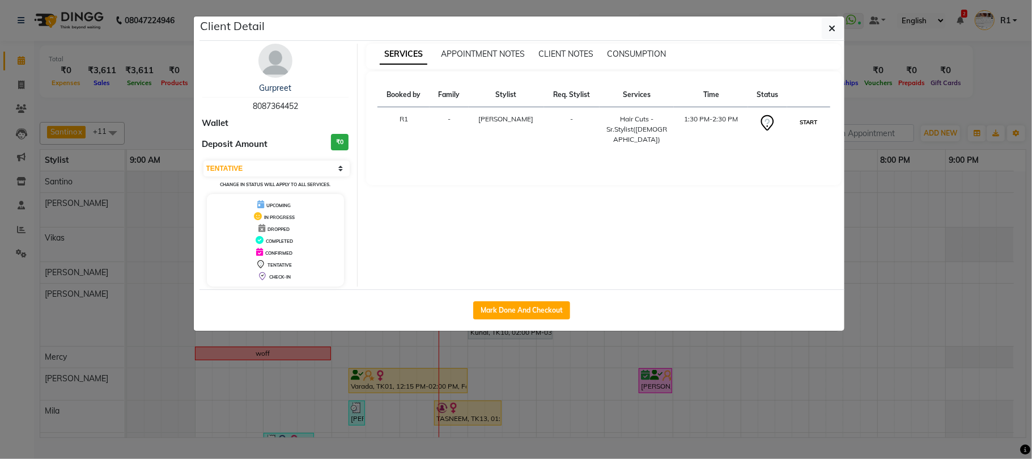
click at [797, 129] on button "START" at bounding box center [808, 122] width 23 height 14
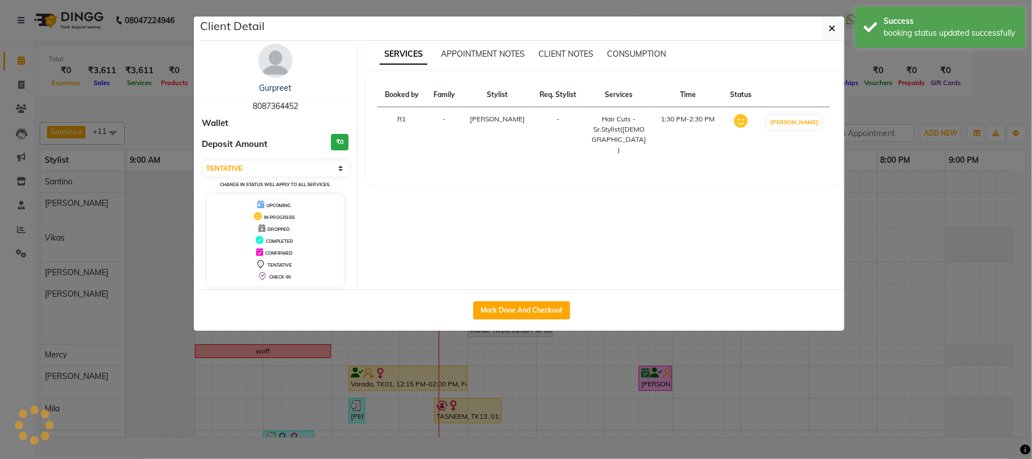
select select "1"
drag, startPoint x: 903, startPoint y: 122, endPoint x: 822, endPoint y: 232, distance: 136.6
click at [903, 122] on ngb-modal-window "Client Detail Gurpreet 8087364452 Wallet Deposit Amount ₹0 Select IN SERVICE CO…" at bounding box center [516, 229] width 1032 height 459
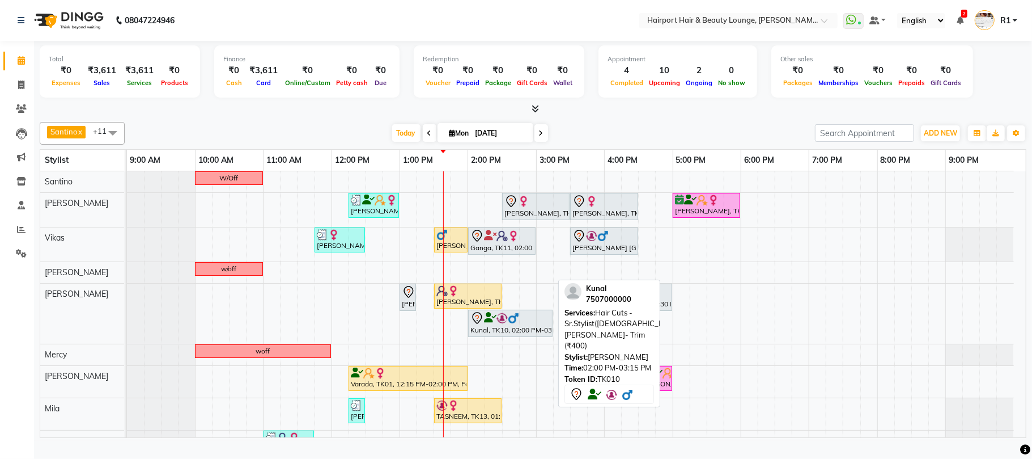
click at [504, 324] on img at bounding box center [501, 317] width 11 height 11
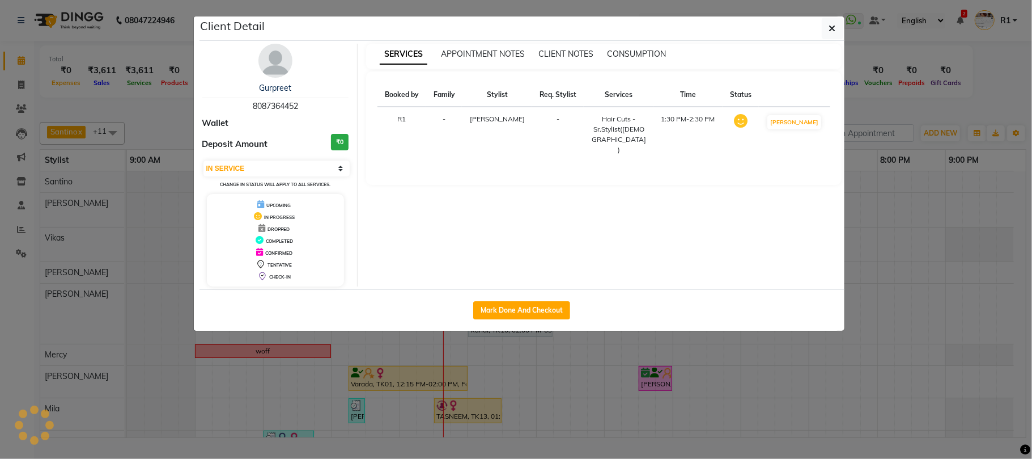
select select "7"
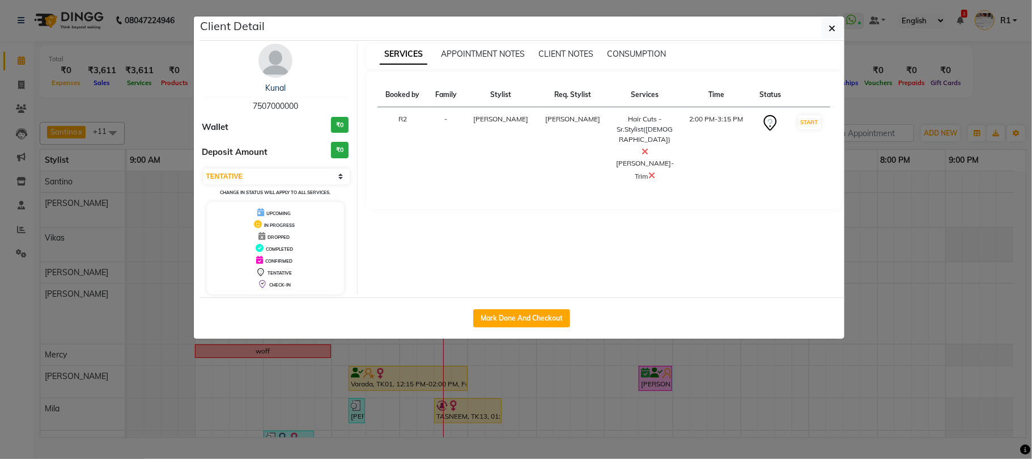
click at [279, 74] on img at bounding box center [275, 61] width 34 height 34
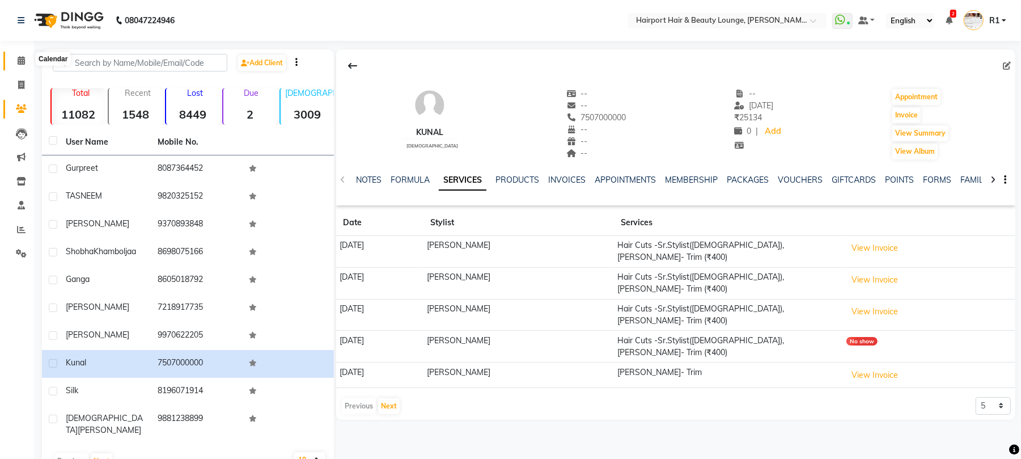
click at [19, 60] on icon at bounding box center [21, 60] width 7 height 9
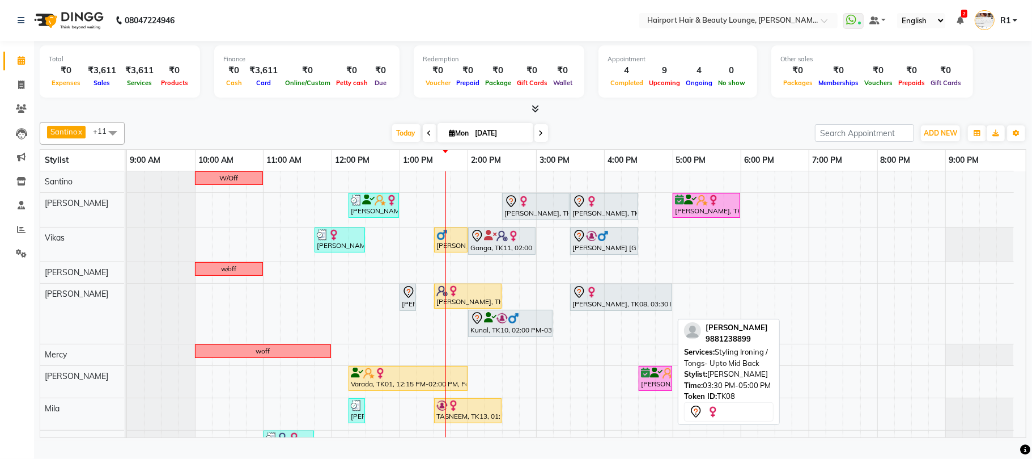
click at [633, 309] on div "[PERSON_NAME], TK08, 03:30 PM-05:00 PM, Styling Ironing / Tongs- Upto Mid Back" at bounding box center [621, 297] width 100 height 24
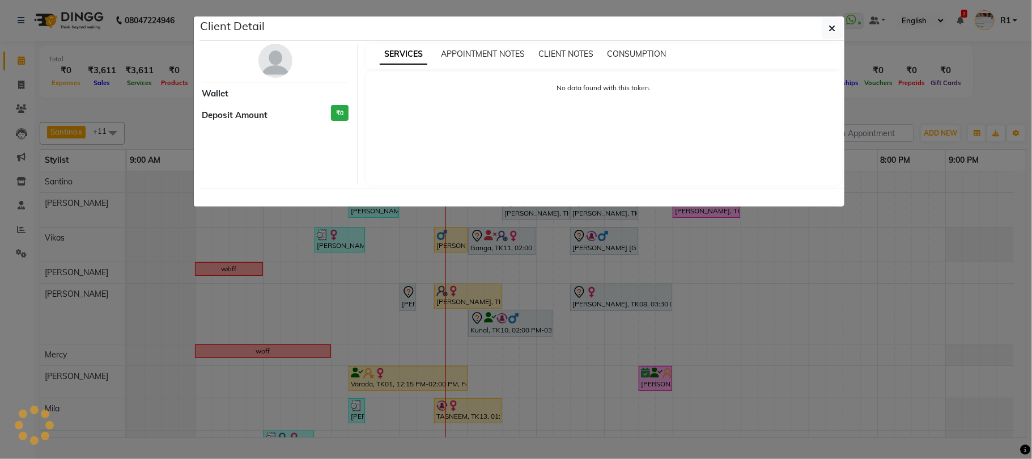
select select "7"
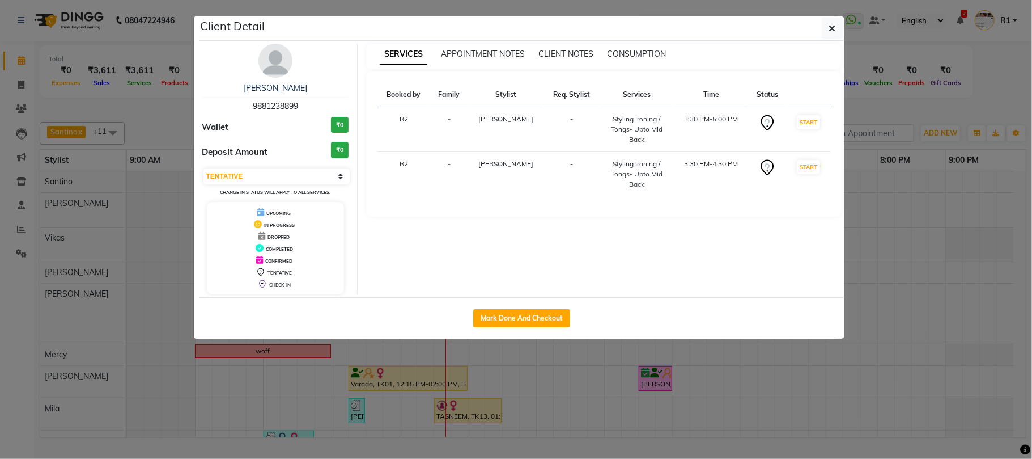
click at [945, 114] on ngb-modal-window "Client Detail Sunita deshmuk 9881238899 Wallet ₹0 Deposit Amount ₹0 Select IN S…" at bounding box center [516, 229] width 1032 height 459
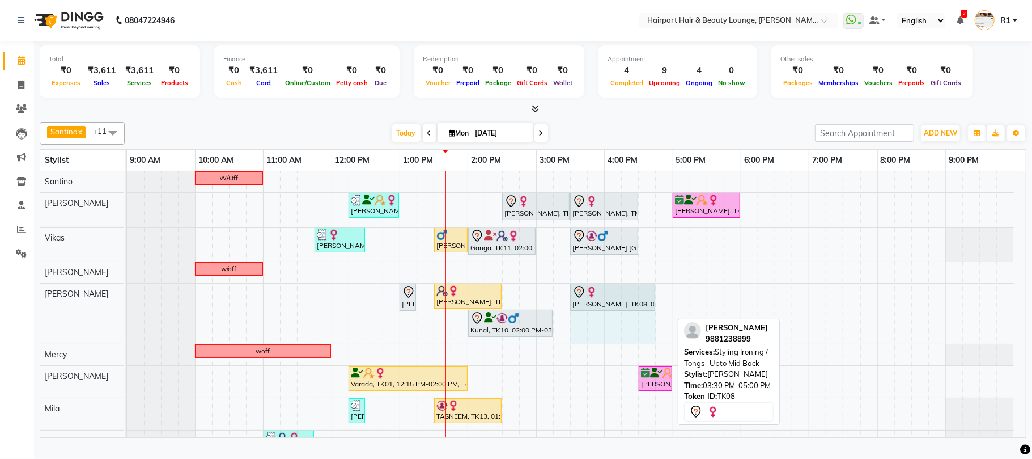
drag, startPoint x: 670, startPoint y: 307, endPoint x: 647, endPoint y: 302, distance: 23.1
click at [127, 302] on div "Sehaj, TK07, 01:00 PM-01:15 PM, Hair Cuts -Sr.Stylist(Female) Gurpreet, TK14, 0…" at bounding box center [127, 313] width 0 height 60
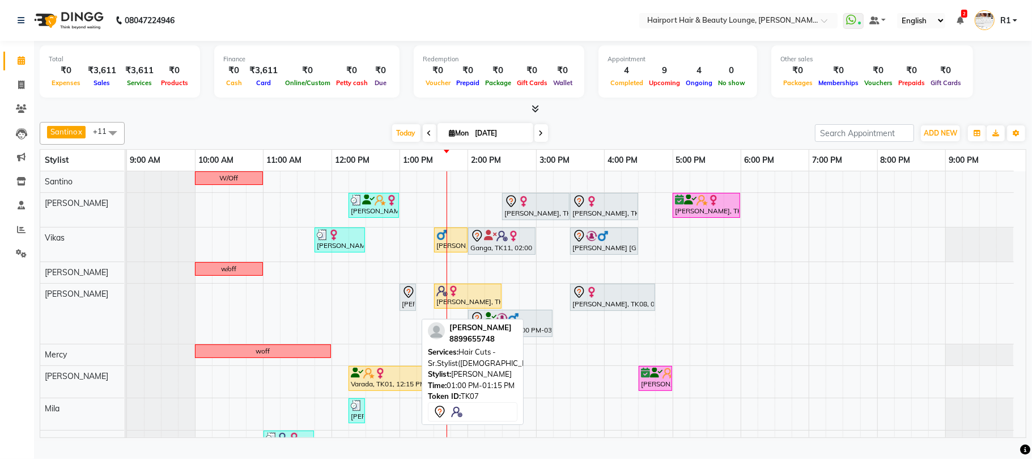
click at [405, 299] on icon at bounding box center [409, 292] width 14 height 14
select select "7"
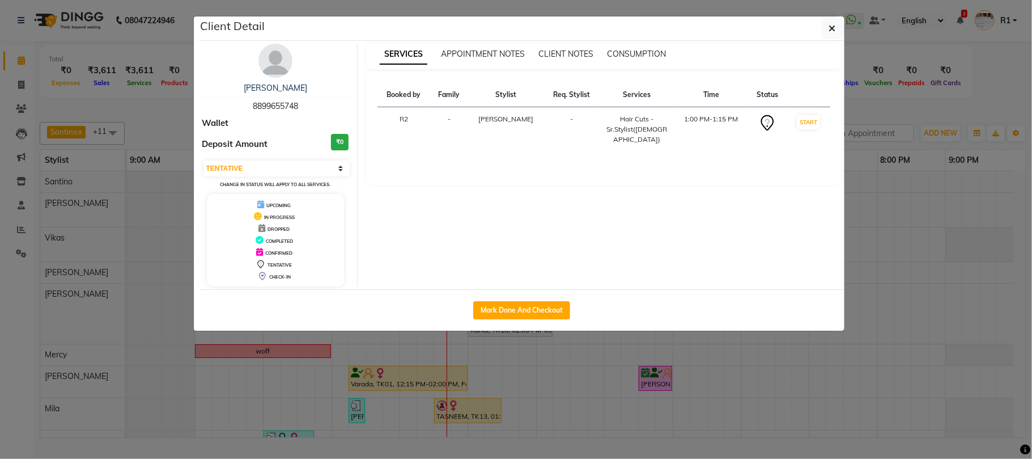
click at [966, 98] on ngb-modal-window "Client Detail Sehaj 8899655748 Wallet Deposit Amount ₹0 Select IN SERVICE CONFI…" at bounding box center [516, 229] width 1032 height 459
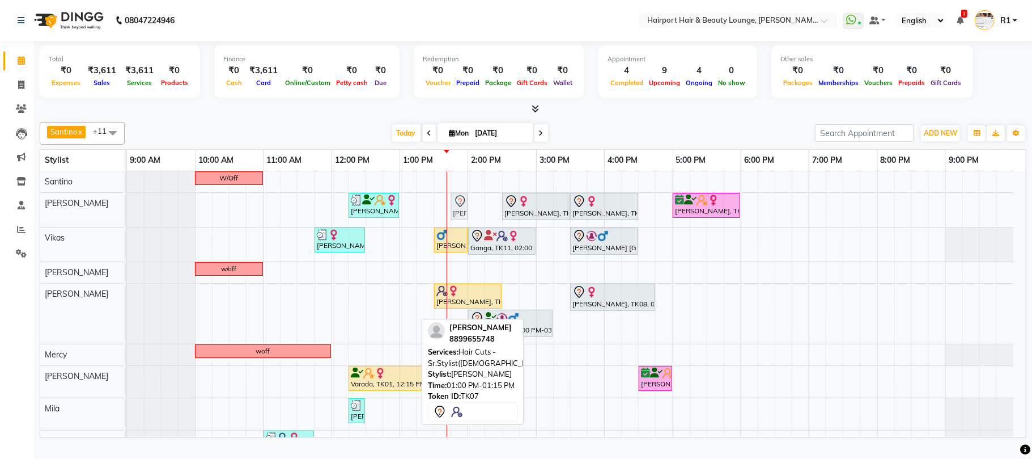
drag, startPoint x: 406, startPoint y: 311, endPoint x: 452, endPoint y: 224, distance: 98.1
click at [452, 224] on tbody "W/Off Shobha Khamboljaa, TK04, 12:15 PM-01:00 PM, Blow Drys-Blow Dry Short,Wash…" at bounding box center [570, 338] width 887 height 334
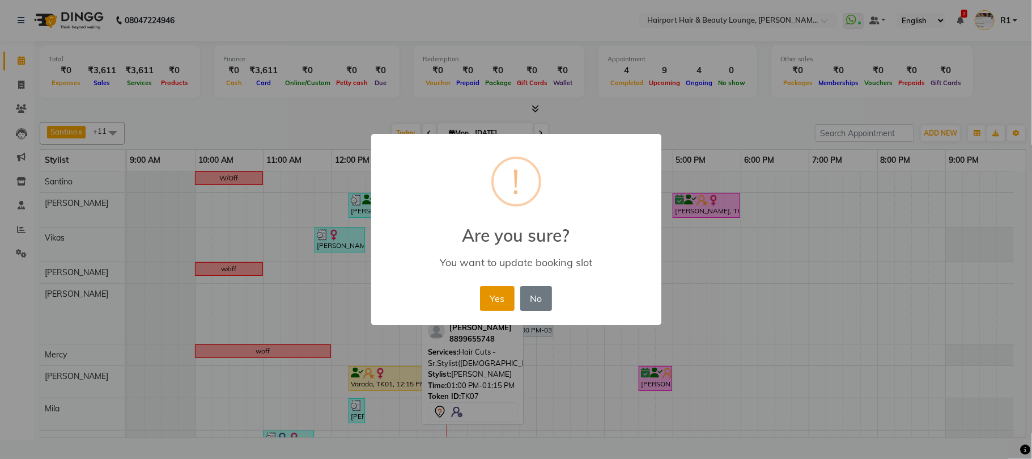
click at [494, 305] on button "Yes" at bounding box center [497, 298] width 35 height 25
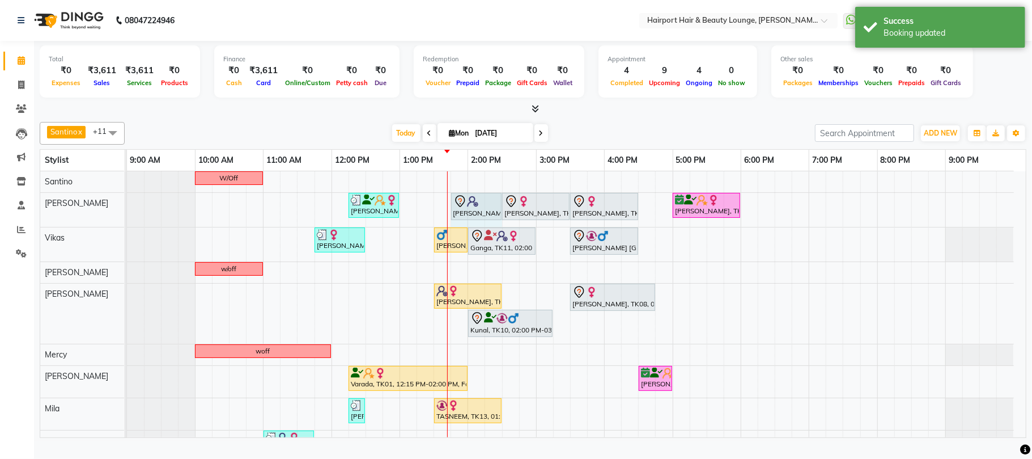
drag, startPoint x: 465, startPoint y: 210, endPoint x: 491, endPoint y: 217, distance: 26.4
click at [127, 217] on div "Shobha Khamboljaa, TK04, 12:15 PM-01:00 PM, Blow Drys-Blow Dry Short,Wash - Pla…" at bounding box center [127, 210] width 0 height 34
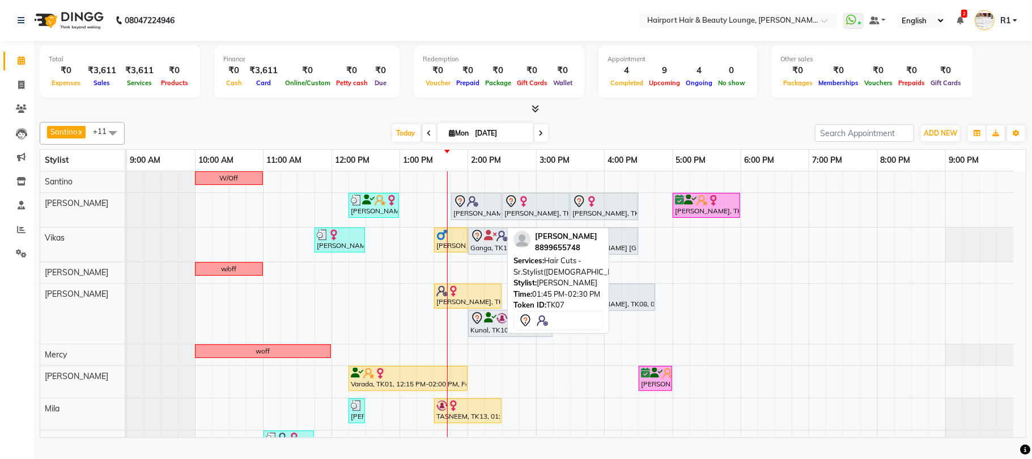
click at [464, 218] on div "Sehaj, TK07, 01:45 PM-02:30 PM, Hair Cuts -Sr.Stylist(Female)" at bounding box center [476, 206] width 48 height 24
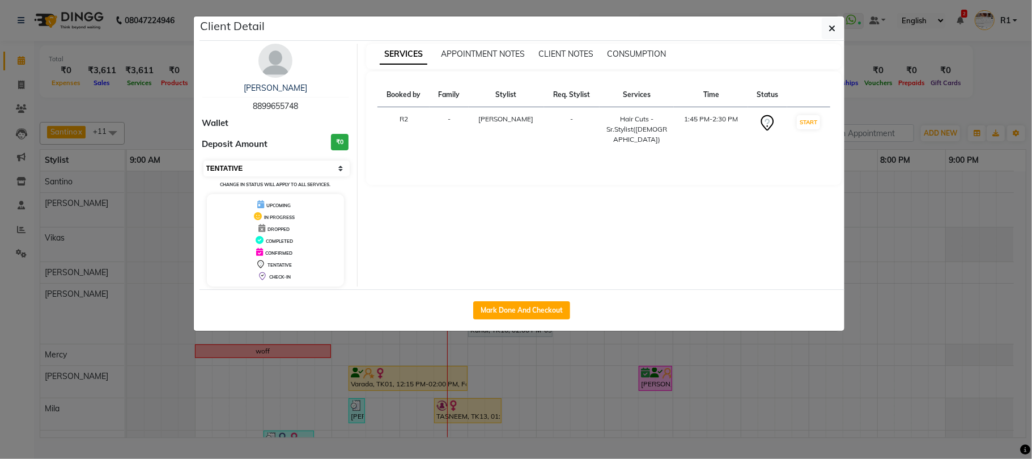
click at [262, 176] on select "Select IN SERVICE CONFIRMED TENTATIVE CHECK IN MARK DONE DROPPED UPCOMING" at bounding box center [276, 168] width 147 height 16
select select "8"
click at [203, 176] on select "Select IN SERVICE CONFIRMED TENTATIVE CHECK IN MARK DONE DROPPED UPCOMING" at bounding box center [276, 168] width 147 height 16
click at [933, 108] on ngb-modal-window "Client Detail Sehaj 8899655748 Wallet Deposit Amount ₹0 Select IN SERVICE CONFI…" at bounding box center [516, 229] width 1032 height 459
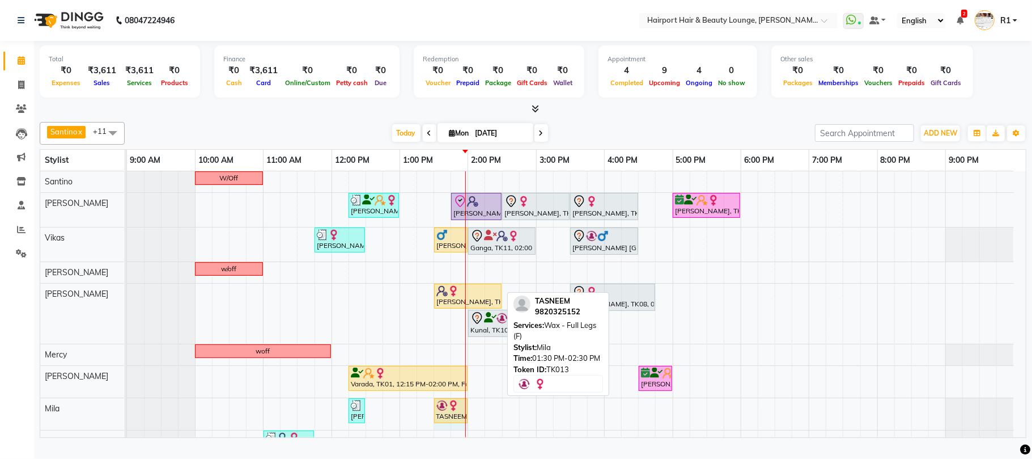
drag, startPoint x: 499, startPoint y: 415, endPoint x: 465, endPoint y: 416, distance: 33.4
click at [465, 416] on div "W/Off Shobha Khamboljaa, TK04, 12:15 PM-01:00 PM, Blow Drys-Blow Dry Short,Wash…" at bounding box center [576, 338] width 899 height 334
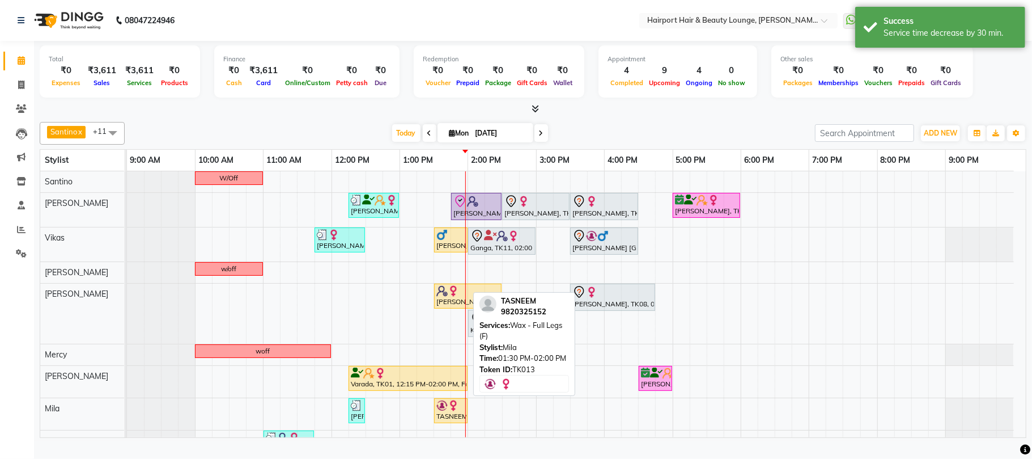
click at [457, 411] on img at bounding box center [453, 405] width 11 height 11
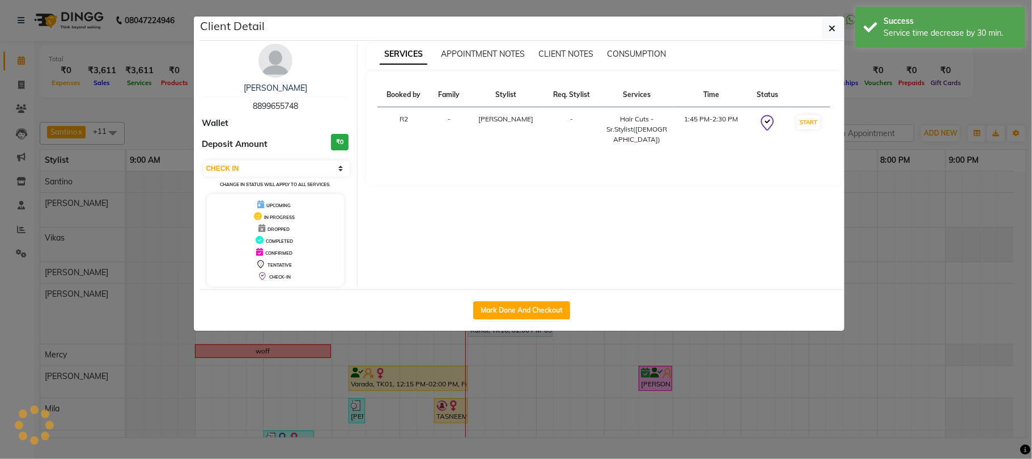
select select "1"
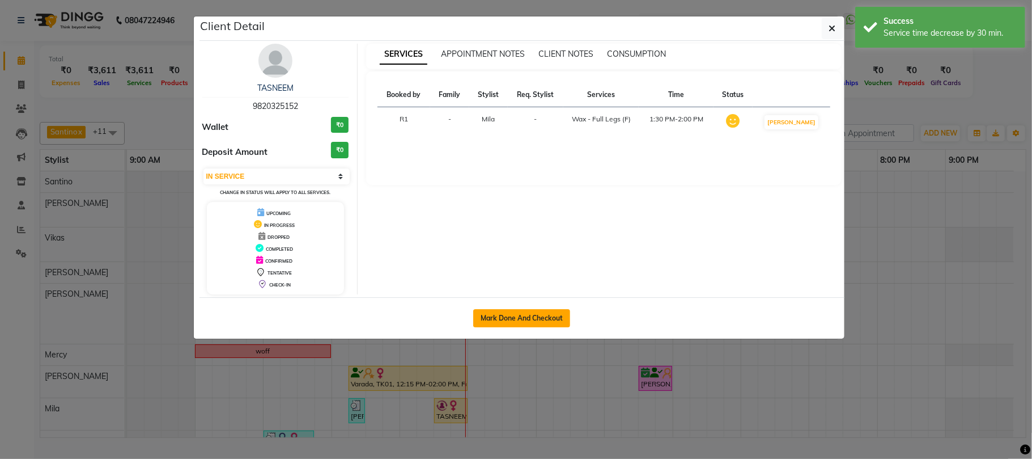
click at [533, 327] on button "Mark Done And Checkout" at bounding box center [521, 318] width 97 height 18
select select "622"
select select "service"
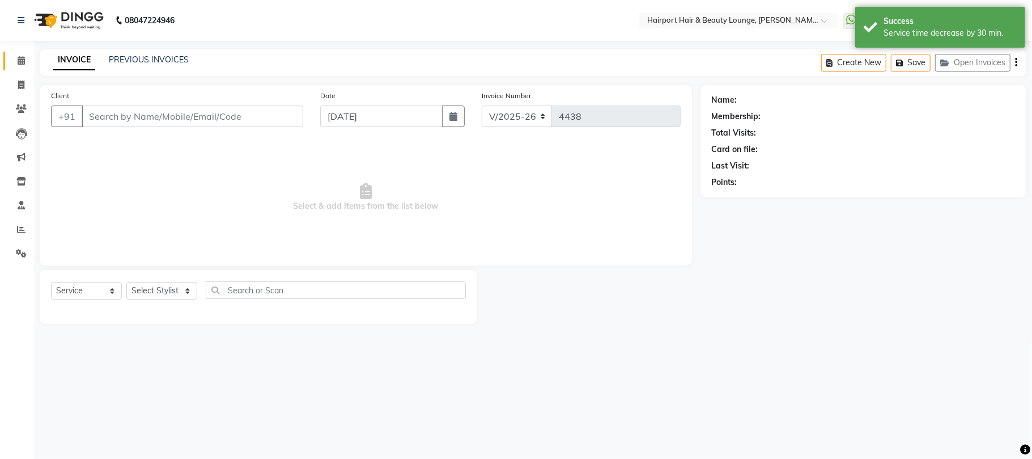
type input "9820325152"
select select "87307"
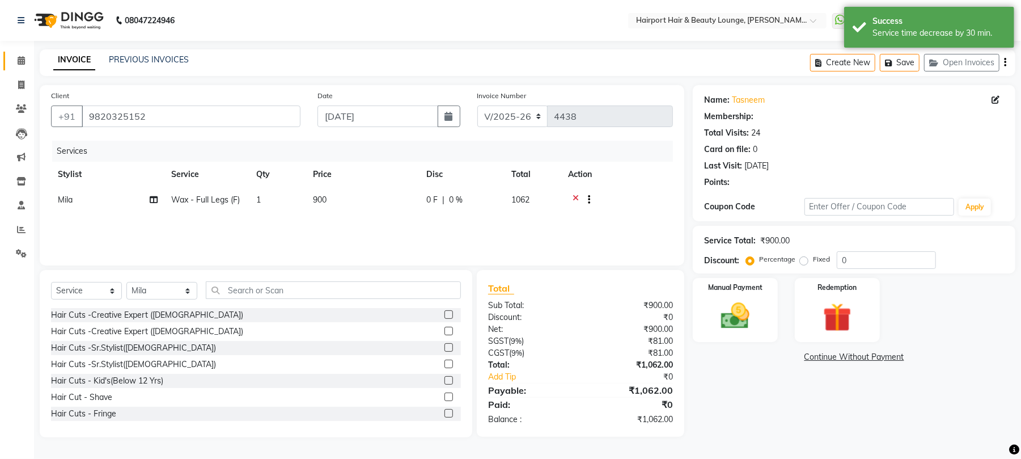
select select "1: Object"
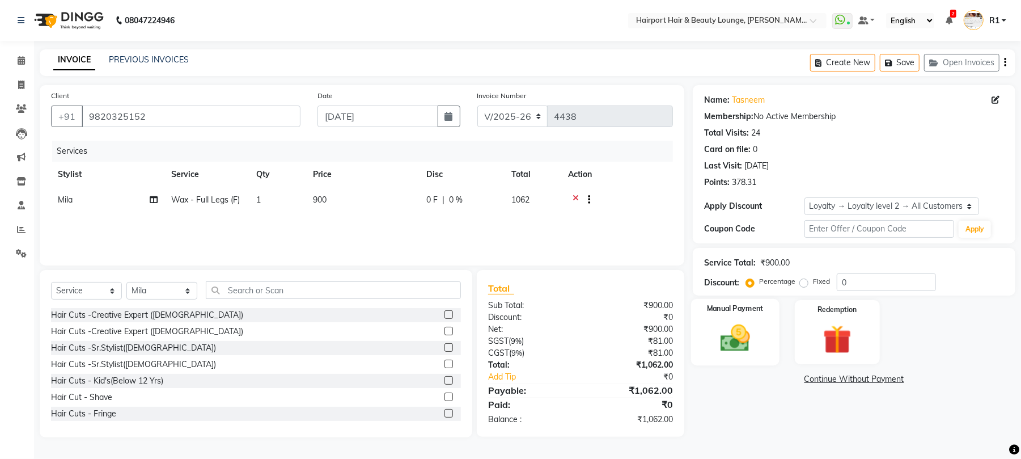
click at [740, 361] on div "Manual Payment" at bounding box center [735, 332] width 88 height 66
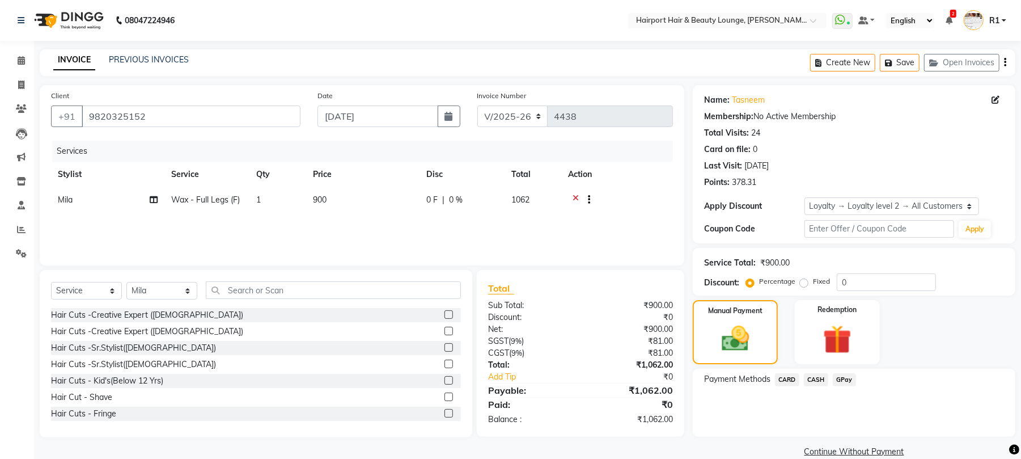
click at [799, 386] on span "CARD" at bounding box center [787, 379] width 24 height 13
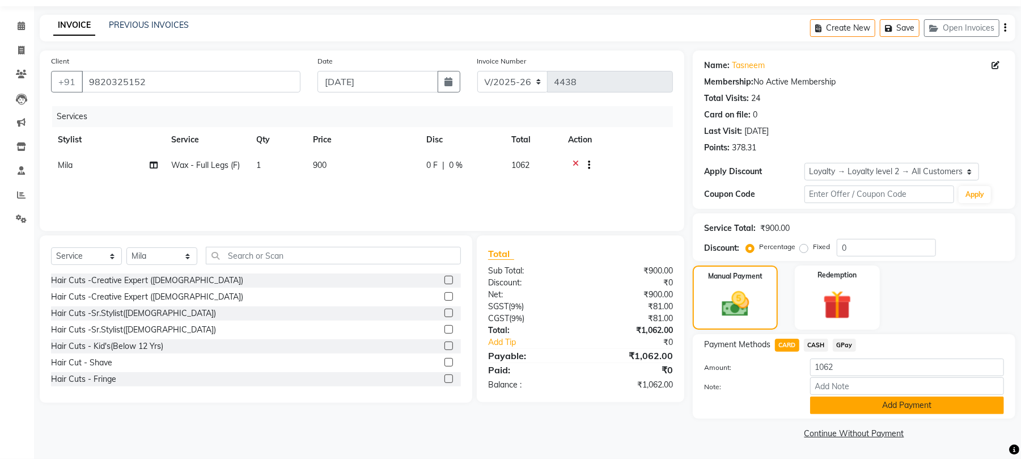
click at [865, 400] on button "Add Payment" at bounding box center [907, 405] width 194 height 18
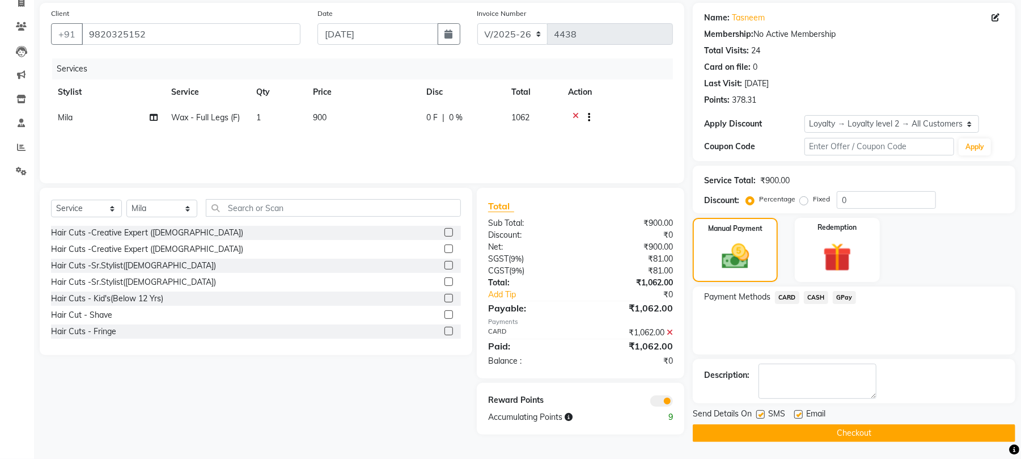
scroll to position [144, 0]
click at [840, 436] on button "Checkout" at bounding box center [854, 433] width 322 height 18
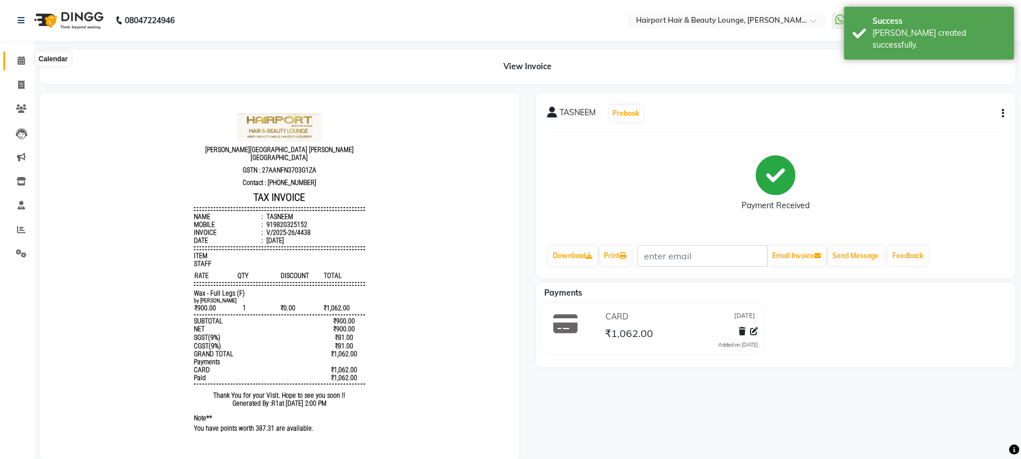
click at [23, 58] on icon at bounding box center [21, 60] width 7 height 9
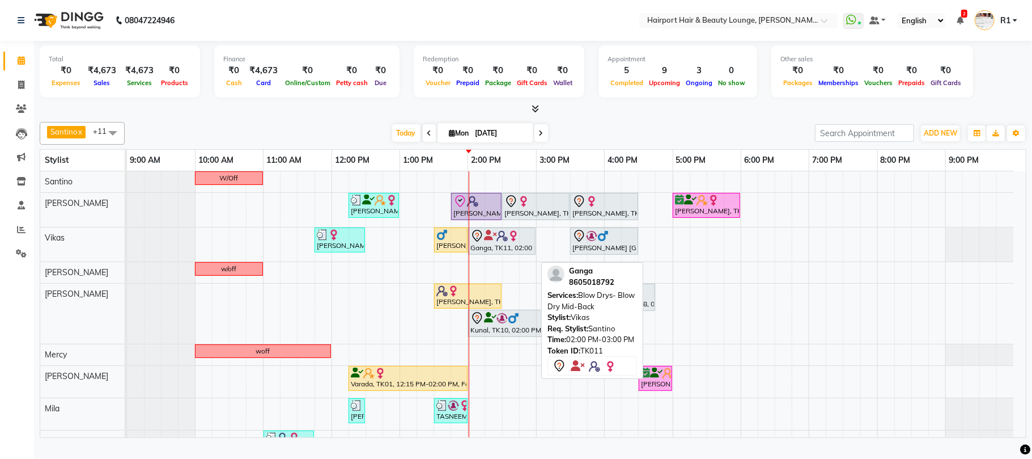
click at [497, 253] on div "Ganga, TK11, 02:00 PM-03:00 PM, Blow Drys- Blow Dry Mid-Back" at bounding box center [501, 241] width 65 height 24
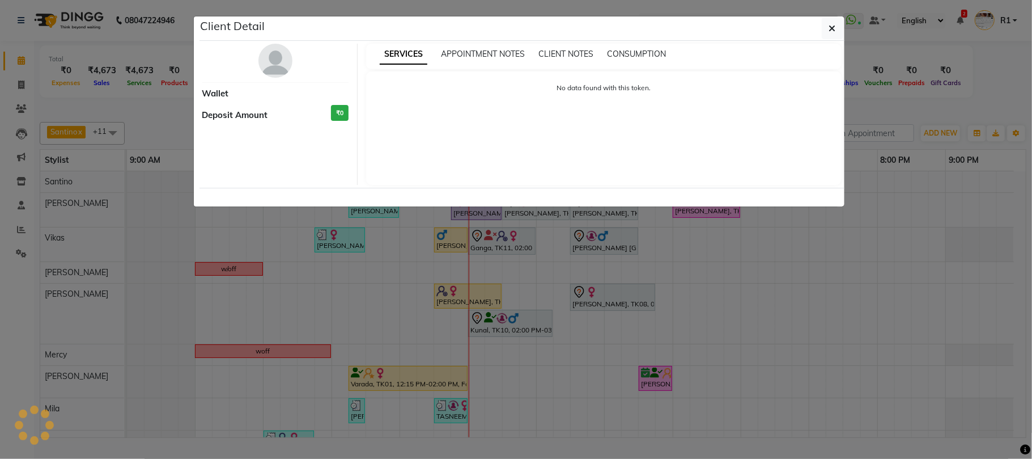
select select "7"
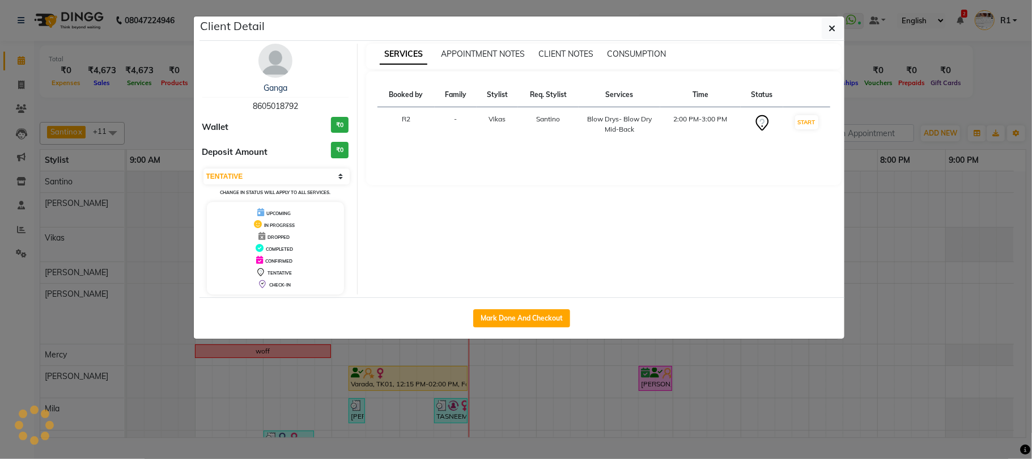
click at [982, 90] on ngb-modal-window "Client Detail Ganga 8605018792 Wallet ₹0 Deposit Amount ₹0 Select IN SERVICE CO…" at bounding box center [516, 229] width 1032 height 459
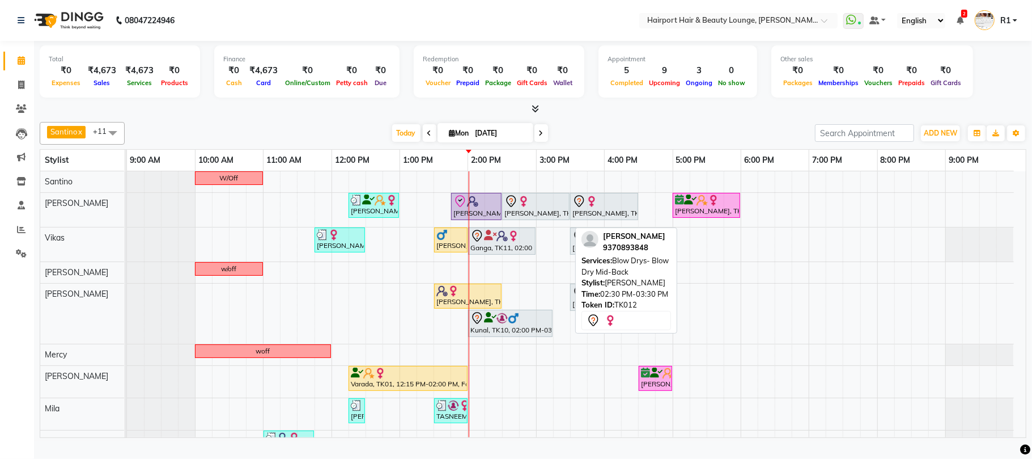
click at [541, 218] on div "Venessa, TK12, 02:30 PM-03:30 PM, Blow Drys- Blow Dry Mid-Back" at bounding box center [535, 206] width 65 height 24
select select "7"
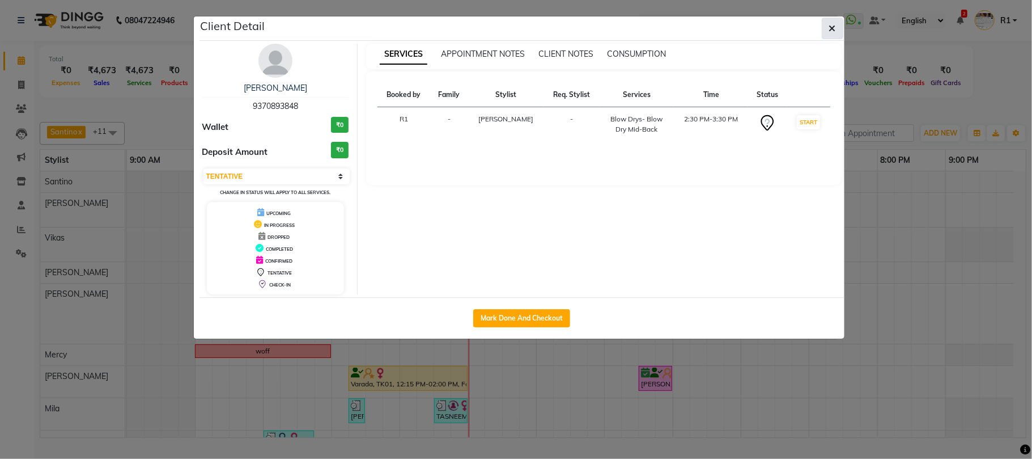
click at [837, 33] on button "button" at bounding box center [833, 29] width 22 height 22
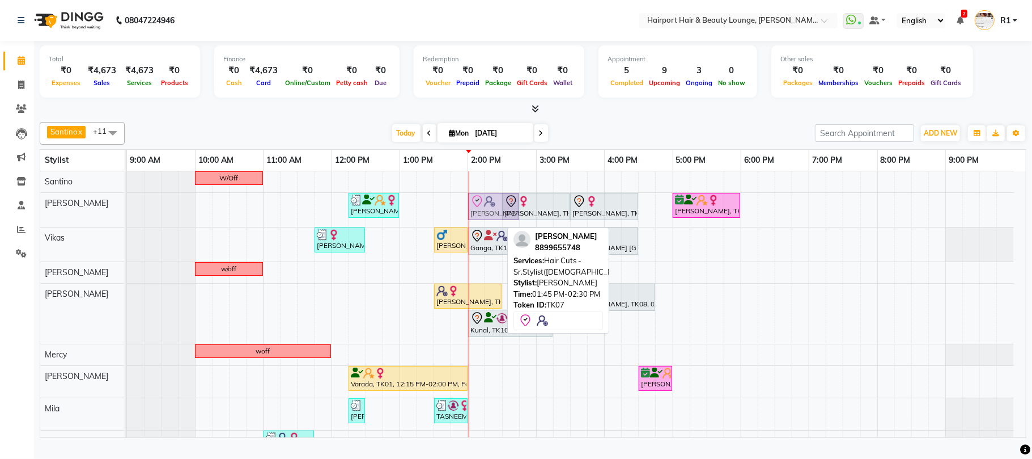
drag, startPoint x: 456, startPoint y: 214, endPoint x: 470, endPoint y: 214, distance: 13.6
click at [127, 214] on div "Shobha Khamboljaa, TK04, 12:15 PM-01:00 PM, Blow Drys-Blow Dry Short,Wash - Pla…" at bounding box center [127, 210] width 0 height 34
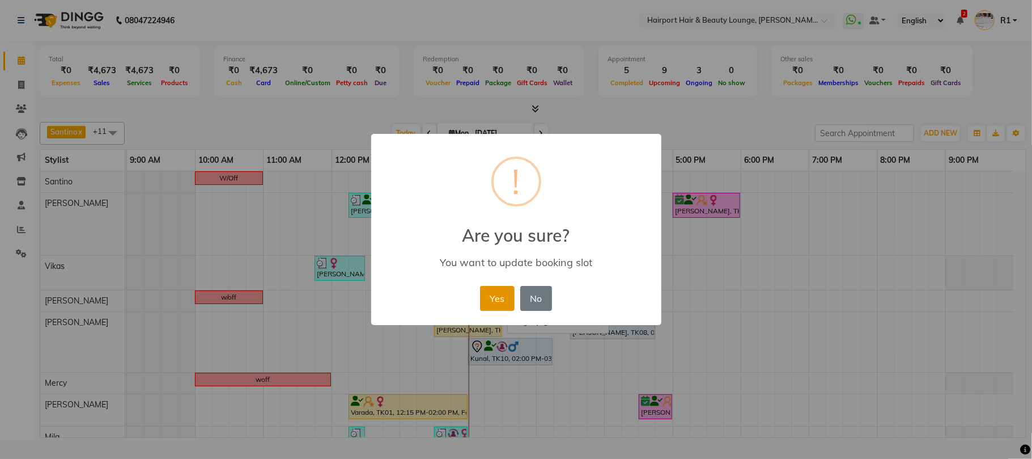
click at [493, 309] on button "Yes" at bounding box center [497, 298] width 35 height 25
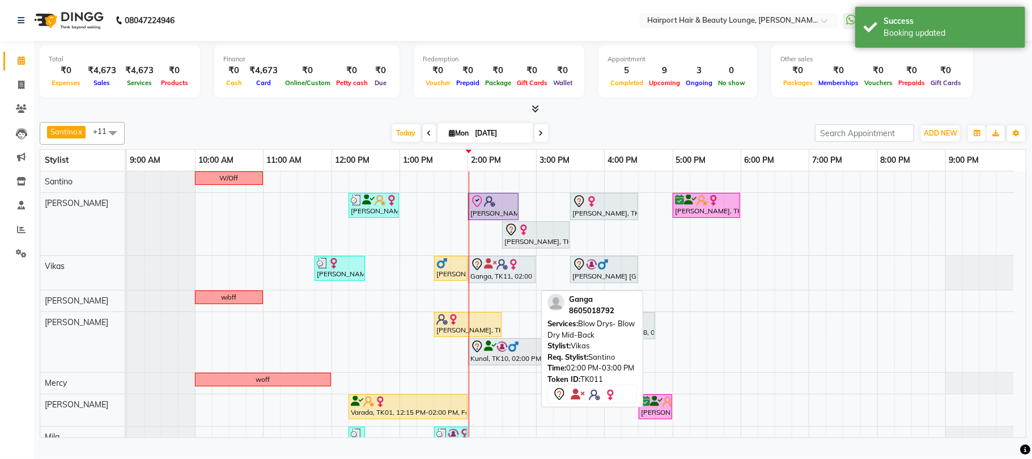
click at [475, 271] on icon at bounding box center [477, 264] width 14 height 14
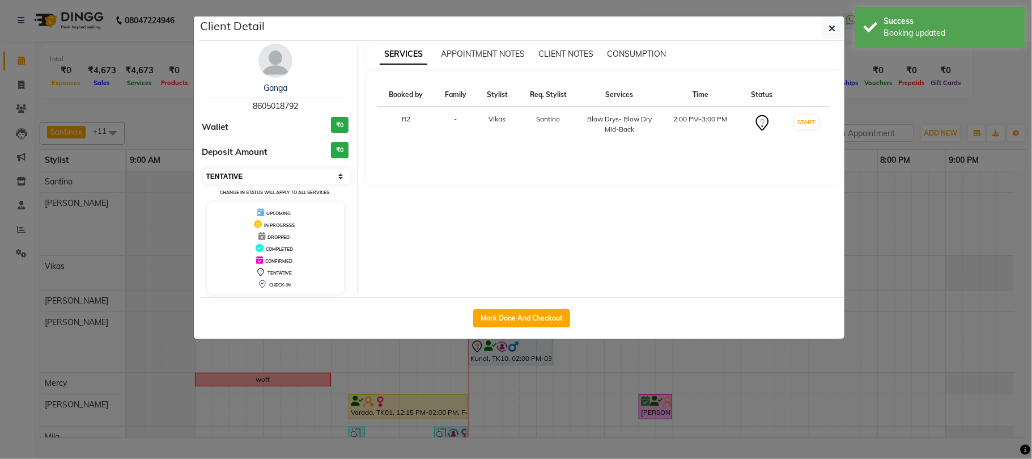
click at [270, 184] on select "Select IN SERVICE CONFIRMED TENTATIVE CHECK IN MARK DONE DROPPED UPCOMING" at bounding box center [276, 176] width 147 height 16
select select "8"
click at [203, 184] on select "Select IN SERVICE CONFIRMED TENTATIVE CHECK IN MARK DONE DROPPED UPCOMING" at bounding box center [276, 176] width 147 height 16
click at [925, 109] on ngb-modal-window "Client Detail Ganga 8605018792 Wallet ₹0 Deposit Amount ₹0 Select IN SERVICE CO…" at bounding box center [516, 229] width 1032 height 459
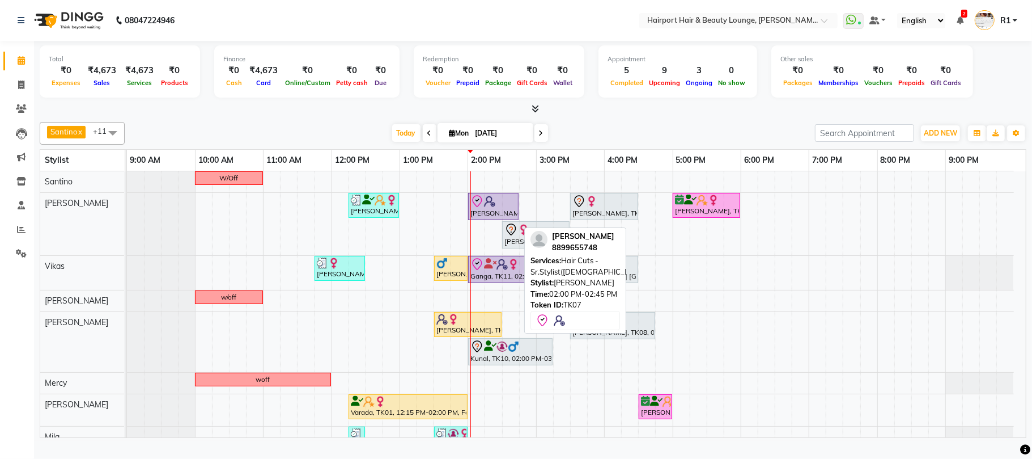
click at [498, 218] on div "Sehaj, TK07, 02:00 PM-02:45 PM, Hair Cuts -Sr.Stylist(Female)" at bounding box center [493, 206] width 48 height 24
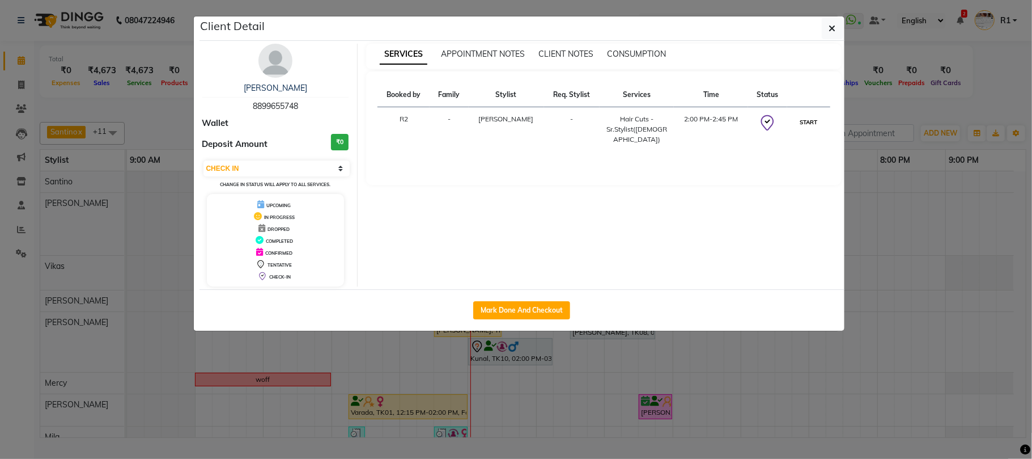
click at [799, 129] on button "START" at bounding box center [808, 122] width 23 height 14
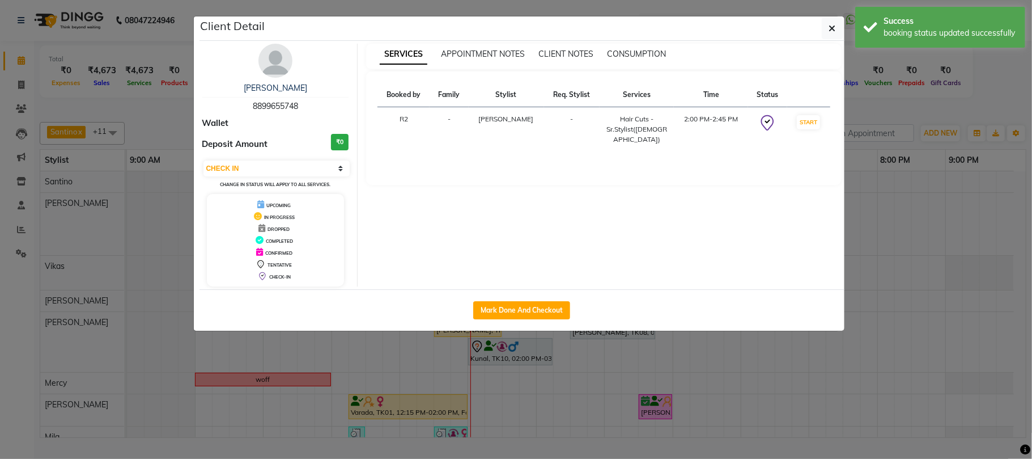
select select "1"
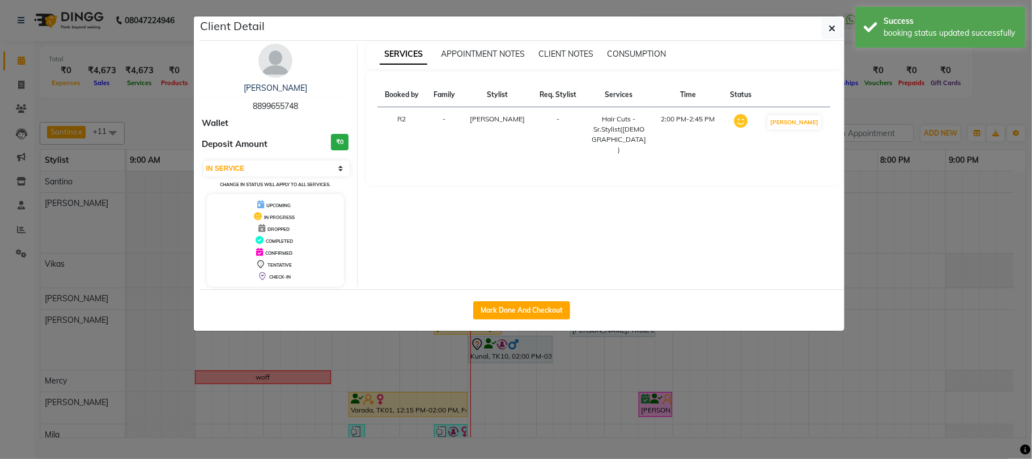
click at [936, 112] on ngb-modal-window "Client Detail Sehaj 8899655748 Wallet Deposit Amount ₹0 Select IN SERVICE CONFI…" at bounding box center [516, 229] width 1032 height 459
